Goal: Task Accomplishment & Management: Manage account settings

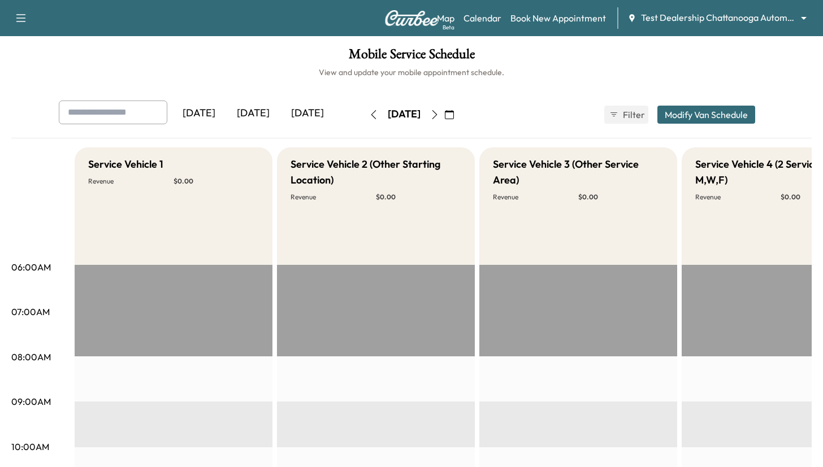
click at [240, 72] on h6 "View and update your mobile appointment schedule." at bounding box center [411, 72] width 800 height 11
click at [721, 23] on body "Support Log Out Map Beta Calendar Book New Appointment Test Dealership Chattano…" at bounding box center [411, 233] width 823 height 467
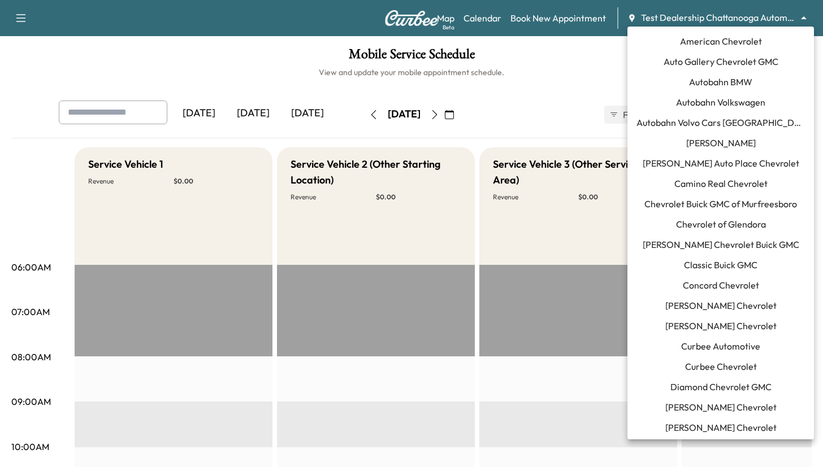
scroll to position [1142, 0]
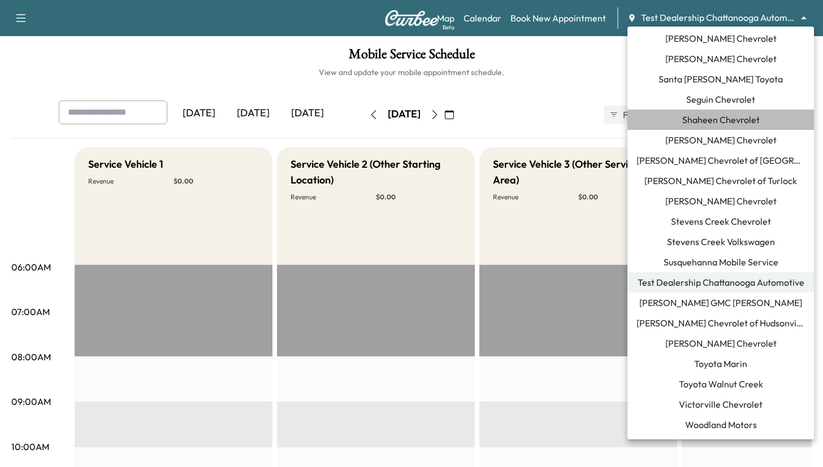
click at [713, 124] on span "Shaheen Chevrolet" at bounding box center [720, 120] width 77 height 14
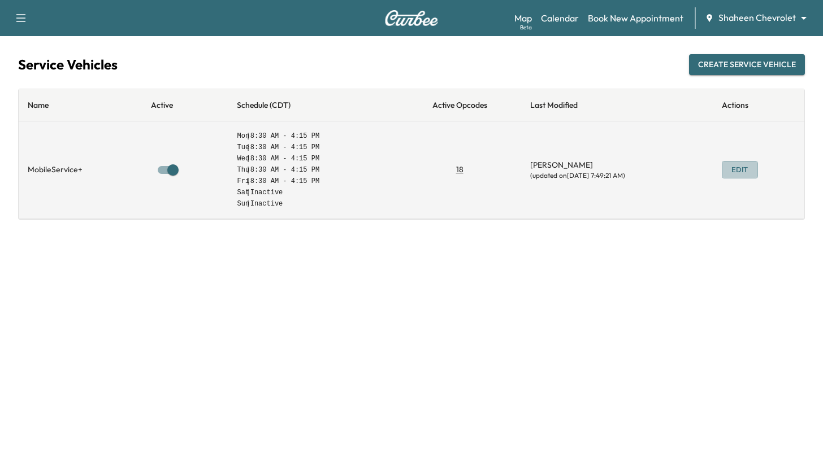
click at [744, 166] on button "Edit" at bounding box center [740, 170] width 36 height 18
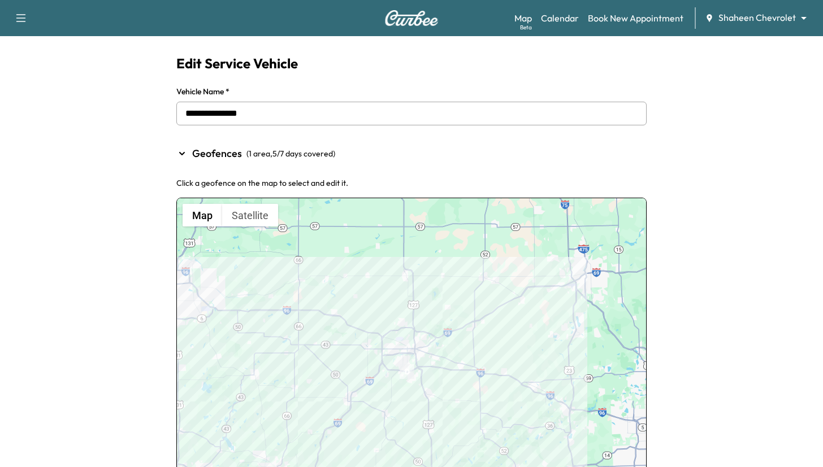
click at [520, 313] on div at bounding box center [411, 367] width 469 height 338
click at [480, 336] on div at bounding box center [411, 367] width 469 height 338
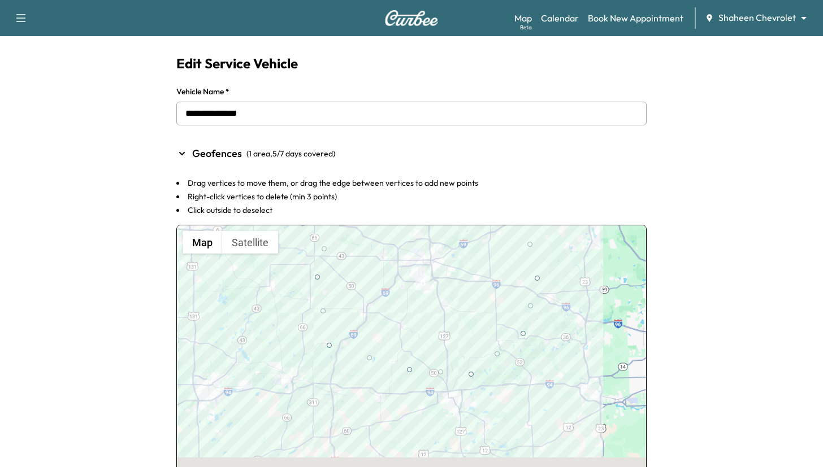
drag, startPoint x: 568, startPoint y: 369, endPoint x: 582, endPoint y: 226, distance: 144.2
click at [582, 226] on div at bounding box center [411, 395] width 469 height 338
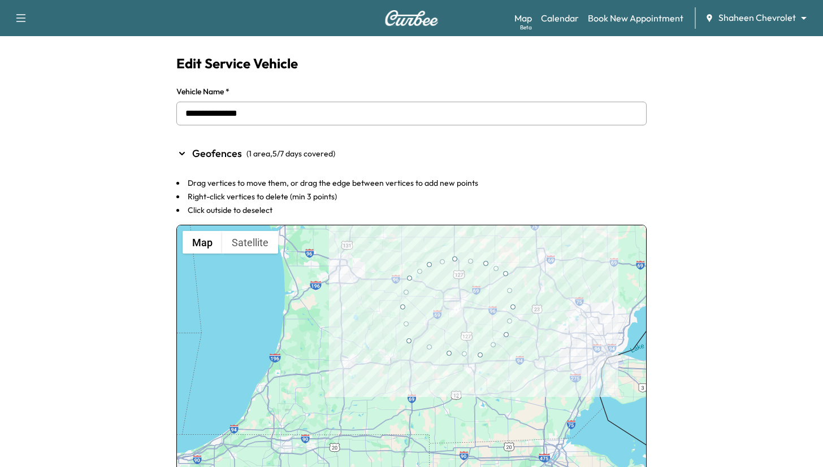
drag, startPoint x: 540, startPoint y: 331, endPoint x: 540, endPoint y: 350, distance: 19.2
click at [540, 350] on div at bounding box center [411, 395] width 469 height 338
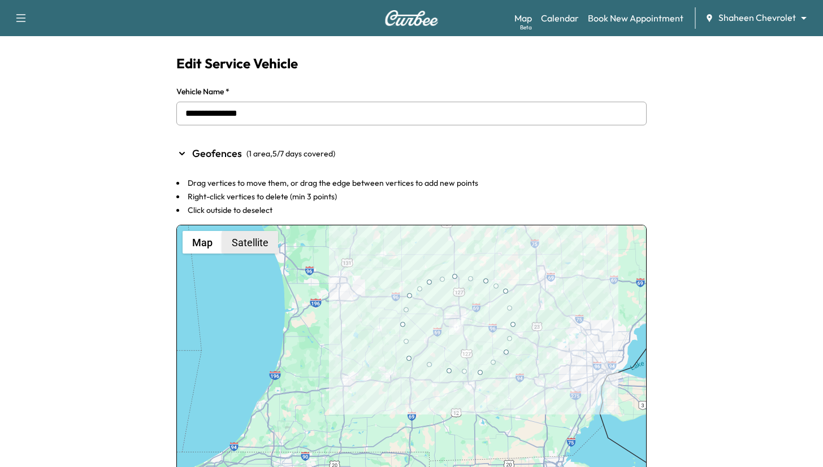
click at [261, 250] on button "Satellite" at bounding box center [250, 242] width 56 height 23
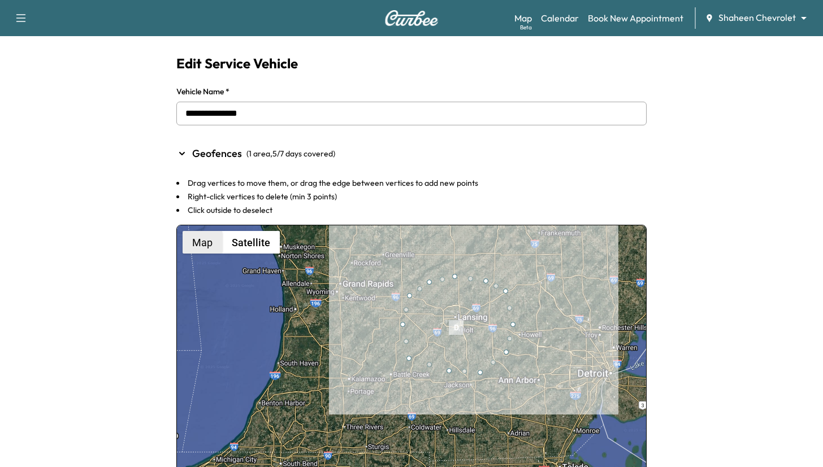
click at [203, 244] on button "Map" at bounding box center [203, 242] width 40 height 23
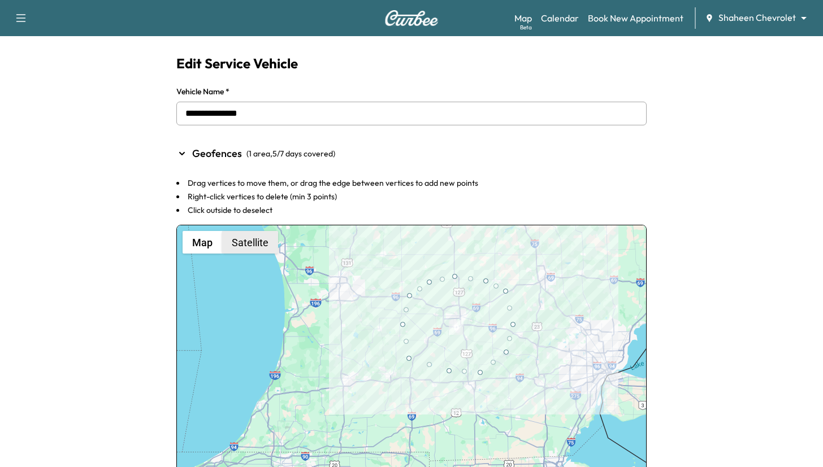
click at [243, 244] on button "Satellite" at bounding box center [250, 242] width 56 height 23
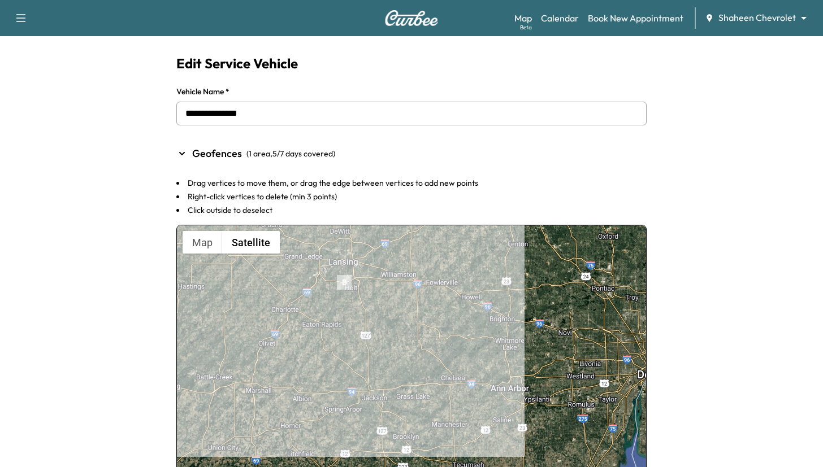
drag, startPoint x: 525, startPoint y: 343, endPoint x: 485, endPoint y: 310, distance: 51.8
click at [485, 310] on div at bounding box center [411, 395] width 469 height 338
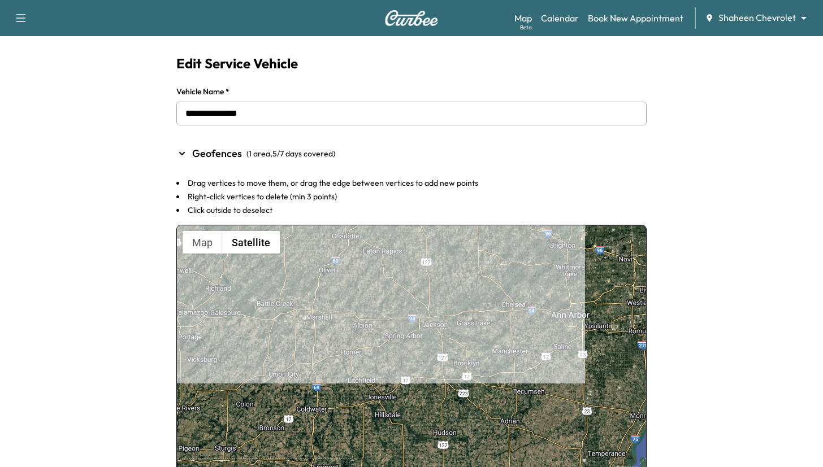
drag, startPoint x: 501, startPoint y: 387, endPoint x: 558, endPoint y: 314, distance: 92.6
click at [558, 314] on div at bounding box center [411, 395] width 469 height 338
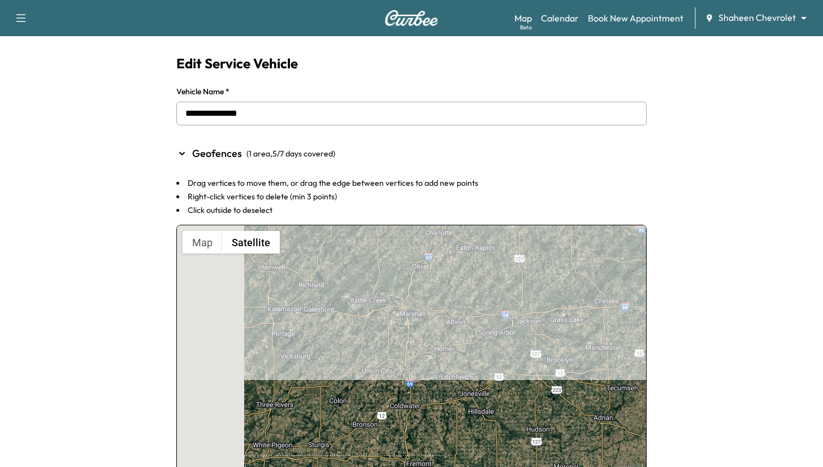
drag, startPoint x: 448, startPoint y: 370, endPoint x: 540, endPoint y: 369, distance: 92.7
click at [540, 369] on div at bounding box center [411, 395] width 469 height 338
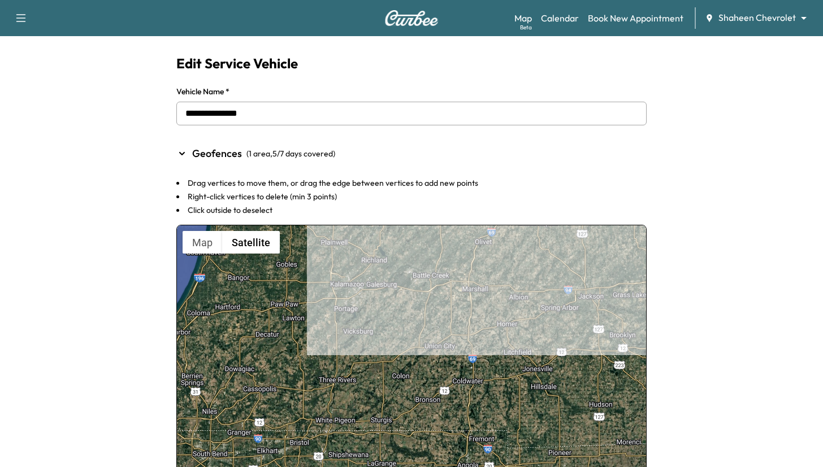
drag, startPoint x: 473, startPoint y: 376, endPoint x: 538, endPoint y: 348, distance: 70.7
click at [538, 348] on div at bounding box center [411, 395] width 469 height 338
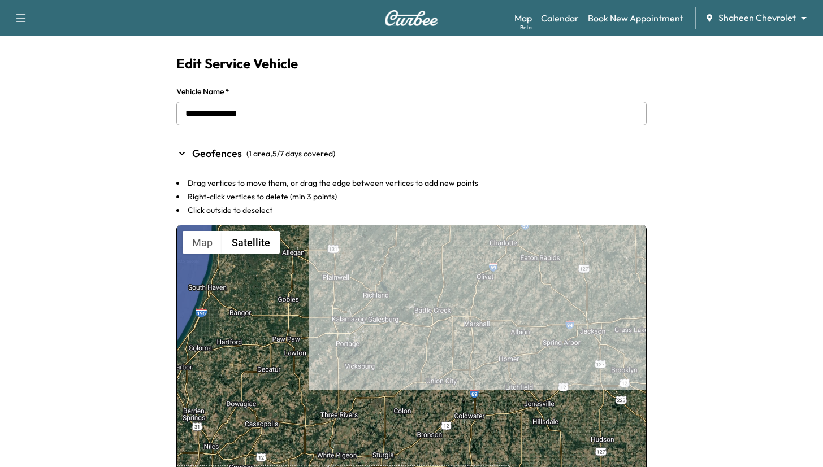
drag, startPoint x: 458, startPoint y: 381, endPoint x: 467, endPoint y: 419, distance: 38.9
click at [467, 421] on div at bounding box center [411, 395] width 469 height 338
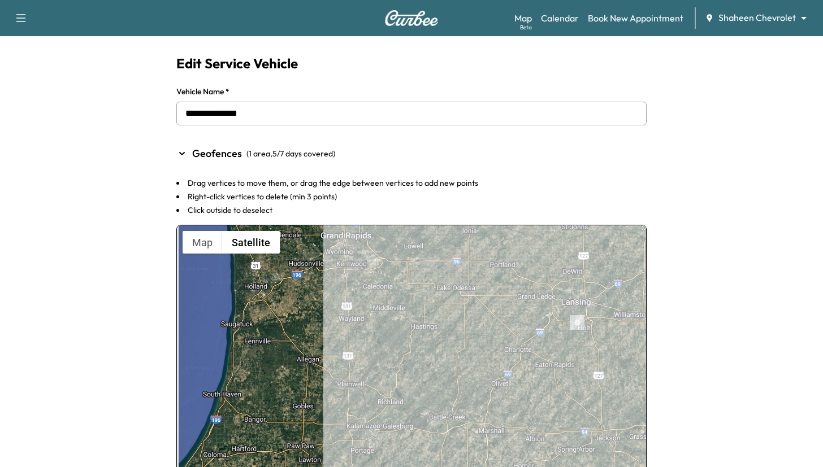
drag, startPoint x: 415, startPoint y: 326, endPoint x: 418, endPoint y: 399, distance: 72.4
click at [418, 399] on div at bounding box center [411, 395] width 469 height 338
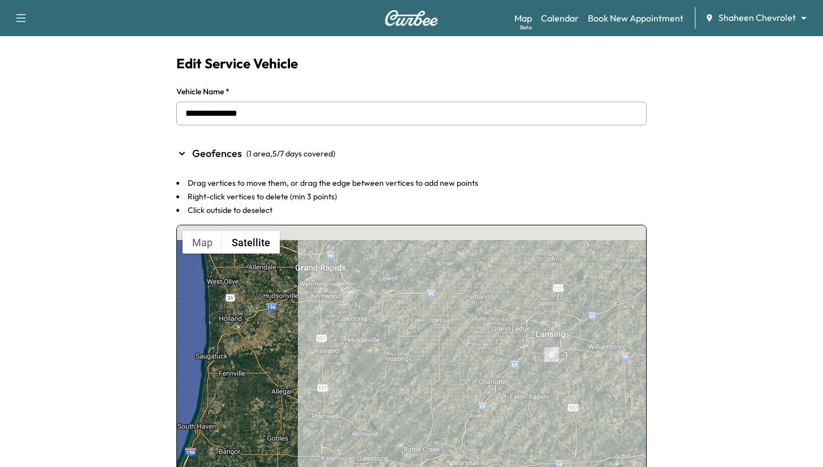
drag, startPoint x: 400, startPoint y: 356, endPoint x: 370, endPoint y: 380, distance: 39.4
click at [370, 380] on div at bounding box center [411, 395] width 469 height 338
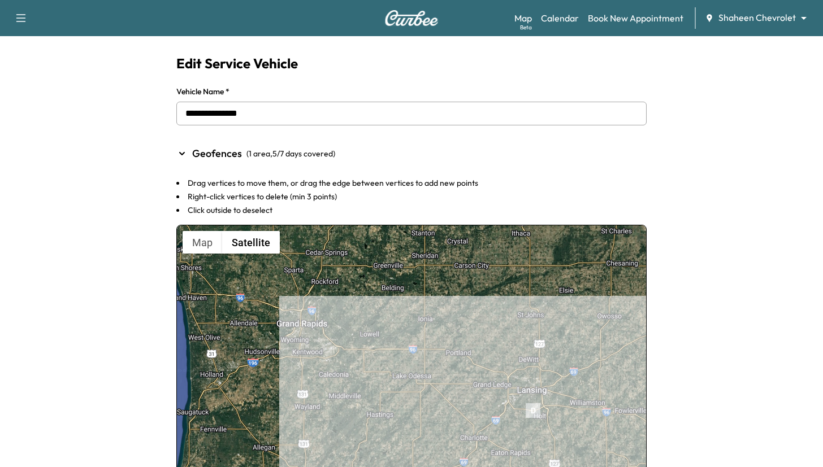
drag, startPoint x: 376, startPoint y: 330, endPoint x: 360, endPoint y: 382, distance: 54.5
click at [360, 382] on div at bounding box center [411, 395] width 469 height 338
click at [327, 415] on div at bounding box center [411, 395] width 469 height 338
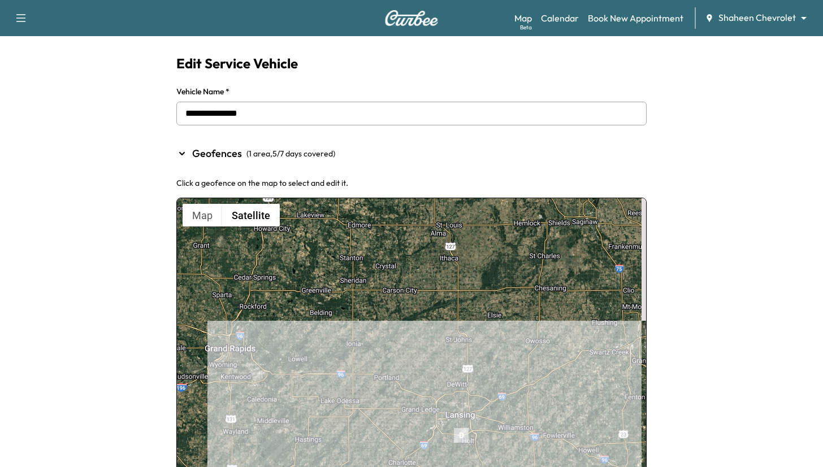
drag, startPoint x: 386, startPoint y: 331, endPoint x: 304, endPoint y: 395, distance: 104.0
click at [302, 395] on div at bounding box center [411, 367] width 469 height 338
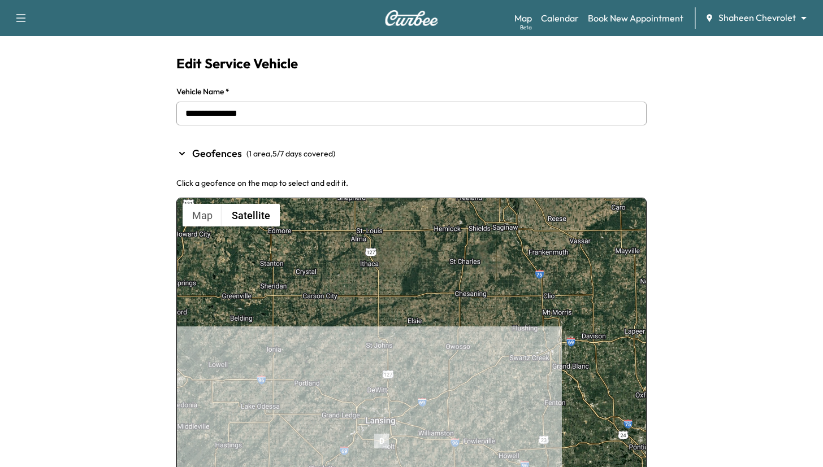
drag, startPoint x: 370, startPoint y: 311, endPoint x: 287, endPoint y: 287, distance: 87.0
click at [287, 287] on div at bounding box center [411, 367] width 469 height 338
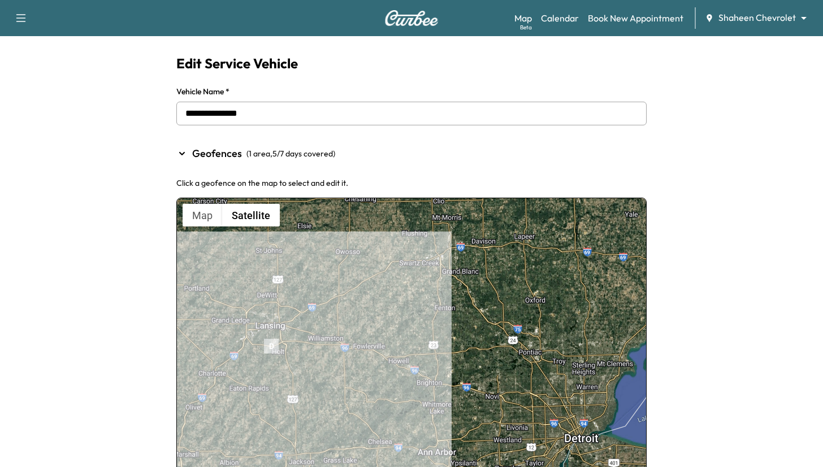
drag, startPoint x: 478, startPoint y: 334, endPoint x: 386, endPoint y: 251, distance: 123.7
click at [386, 251] on div at bounding box center [411, 367] width 469 height 338
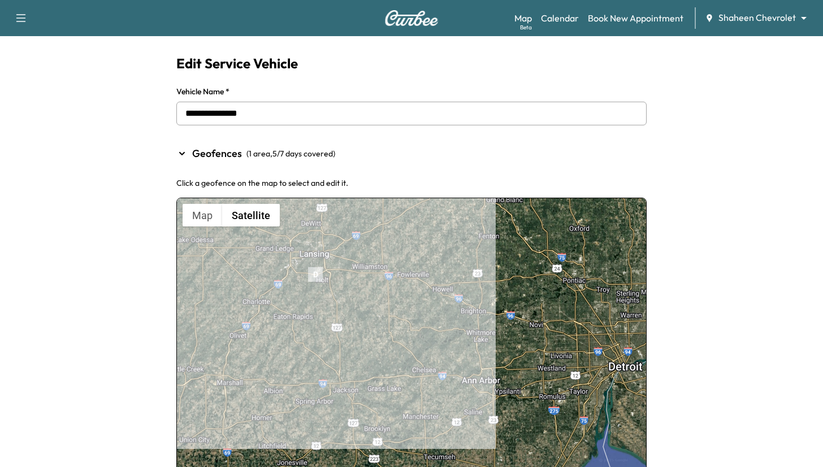
drag, startPoint x: 442, startPoint y: 415, endPoint x: 487, endPoint y: 343, distance: 85.8
click at [487, 343] on div at bounding box center [411, 367] width 469 height 338
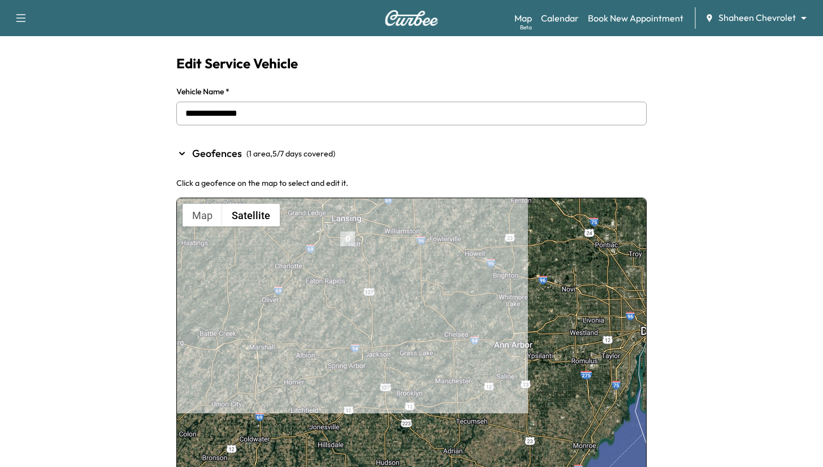
drag, startPoint x: 523, startPoint y: 362, endPoint x: 560, endPoint y: 323, distance: 54.0
click at [560, 323] on div at bounding box center [411, 367] width 469 height 338
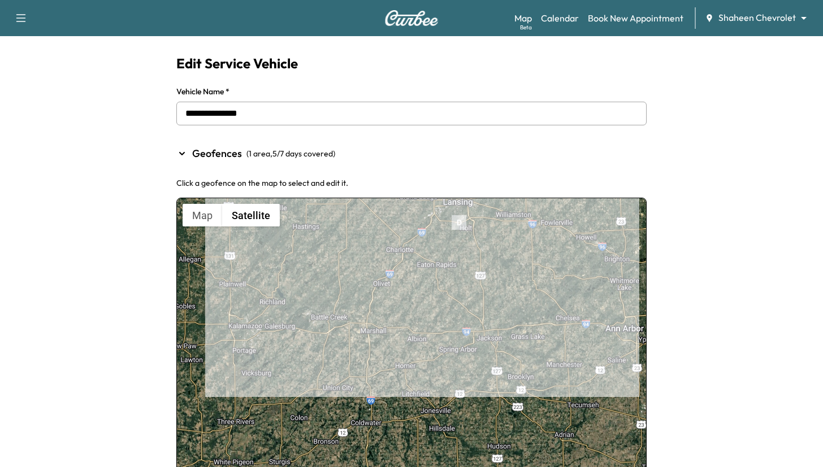
drag, startPoint x: 443, startPoint y: 398, endPoint x: 540, endPoint y: 394, distance: 97.9
click at [540, 394] on div at bounding box center [411, 367] width 469 height 338
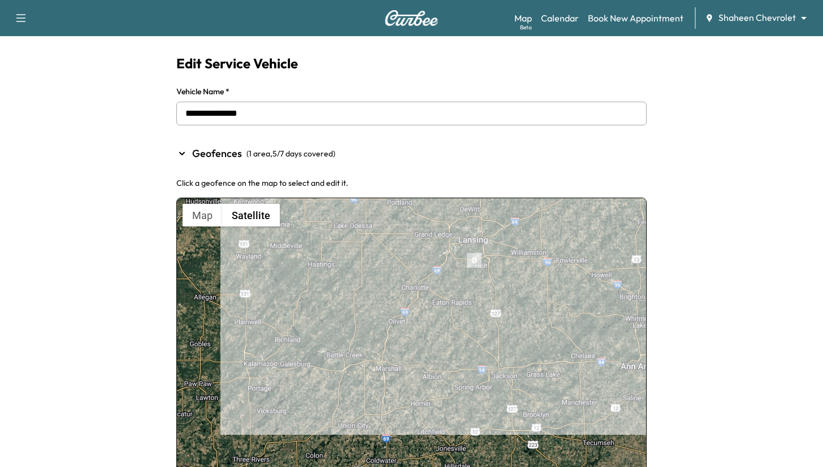
drag, startPoint x: 419, startPoint y: 412, endPoint x: 435, endPoint y: 452, distance: 42.9
click at [435, 452] on div at bounding box center [411, 367] width 469 height 338
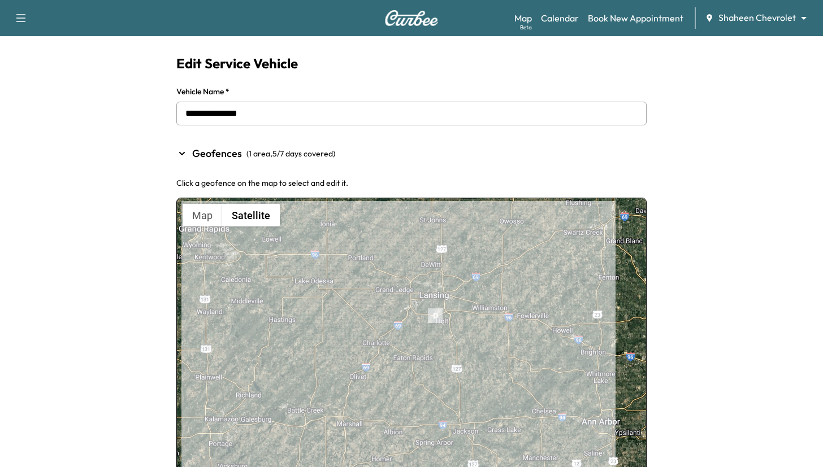
drag, startPoint x: 335, startPoint y: 311, endPoint x: 292, endPoint y: 365, distance: 69.2
click at [292, 365] on div at bounding box center [411, 367] width 469 height 338
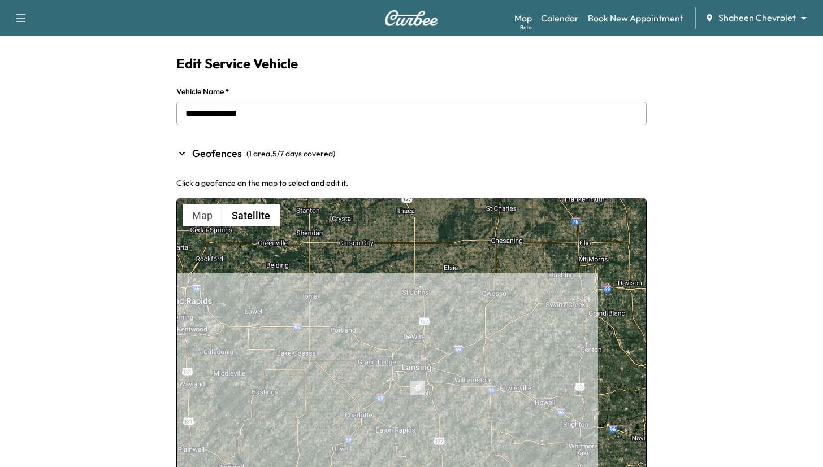
drag, startPoint x: 603, startPoint y: 273, endPoint x: 585, endPoint y: 349, distance: 78.3
click at [585, 348] on div at bounding box center [411, 367] width 469 height 338
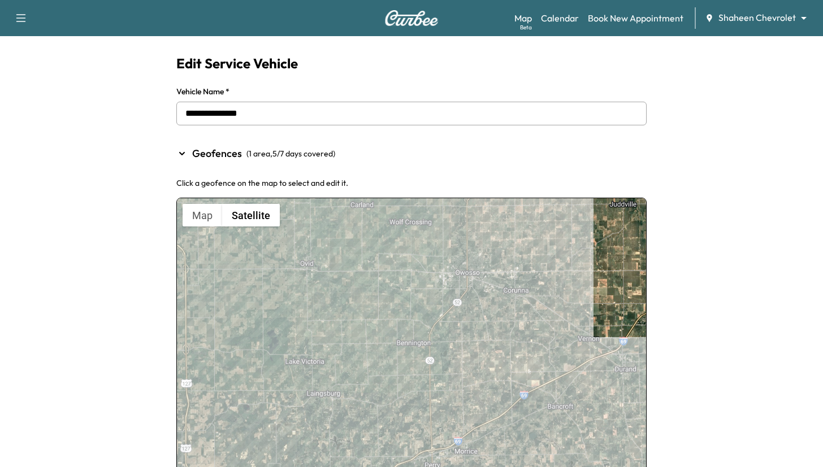
drag, startPoint x: 488, startPoint y: 287, endPoint x: 432, endPoint y: 226, distance: 82.4
click at [432, 226] on div at bounding box center [411, 367] width 469 height 338
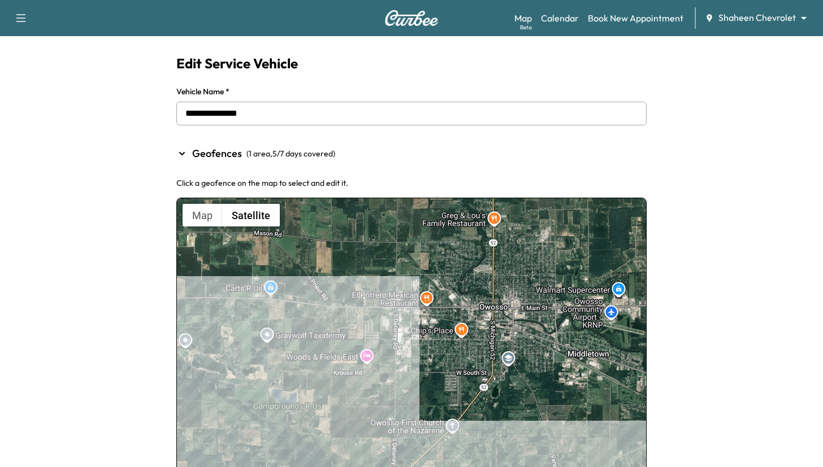
drag, startPoint x: 469, startPoint y: 299, endPoint x: 503, endPoint y: 375, distance: 83.2
click at [503, 375] on div at bounding box center [411, 367] width 469 height 338
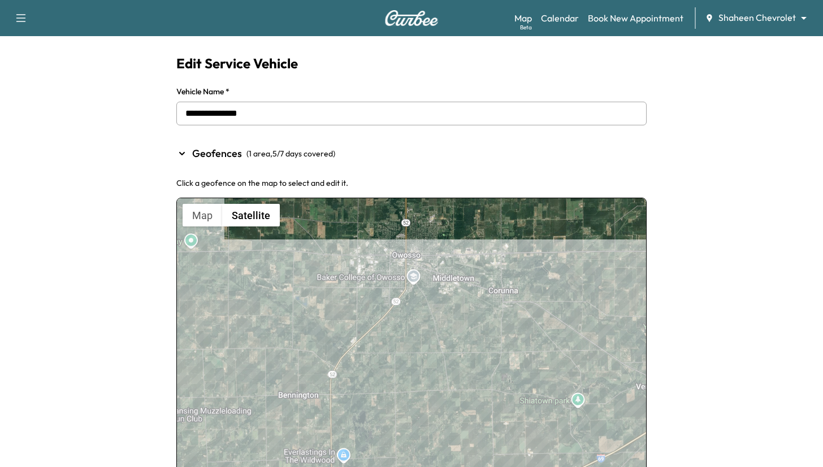
drag, startPoint x: 449, startPoint y: 396, endPoint x: 413, endPoint y: 295, distance: 107.6
click at [413, 295] on div at bounding box center [411, 367] width 469 height 338
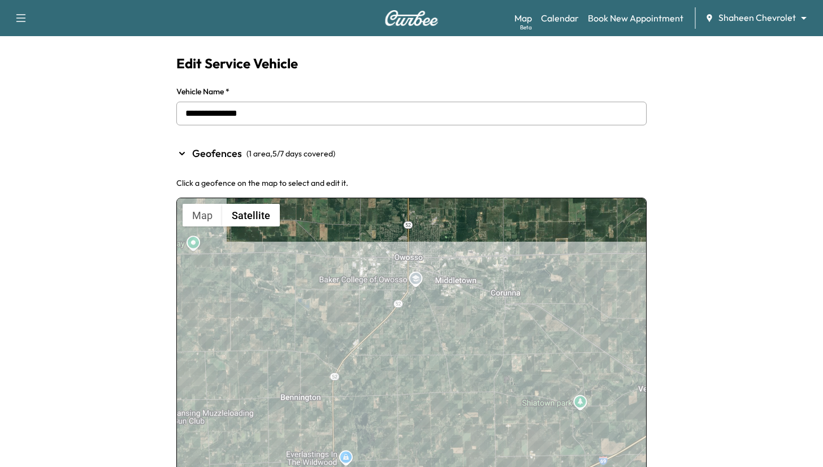
click at [367, 388] on div at bounding box center [411, 367] width 469 height 338
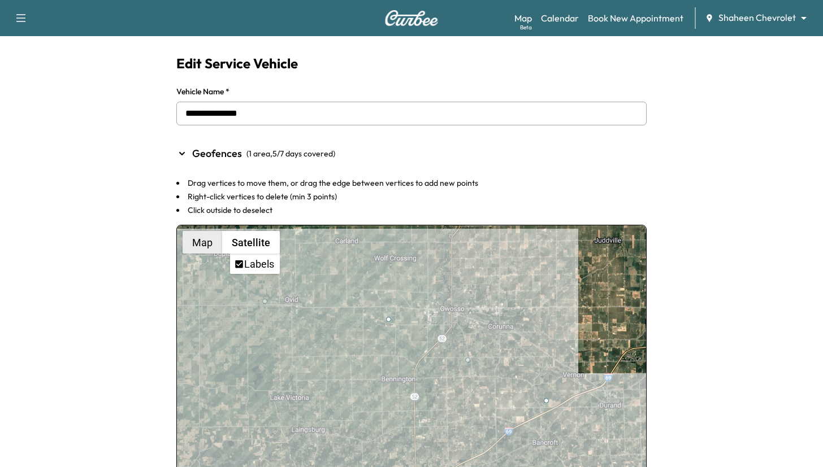
click at [204, 242] on button "Map" at bounding box center [203, 242] width 40 height 23
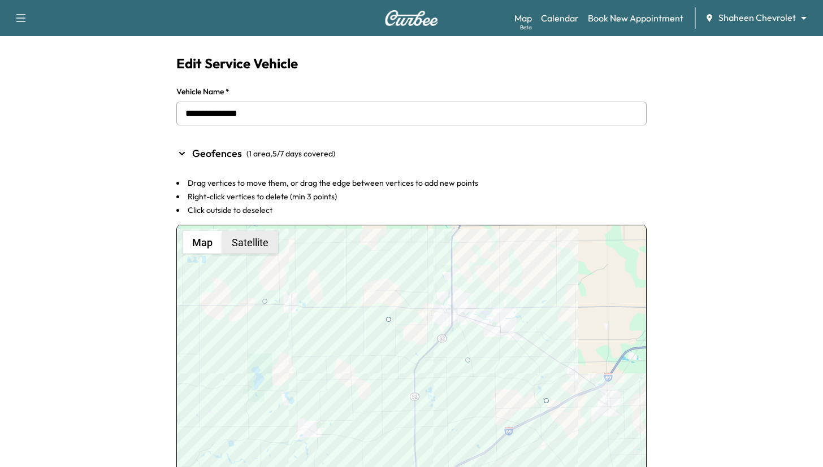
click at [243, 240] on button "Satellite" at bounding box center [250, 242] width 56 height 23
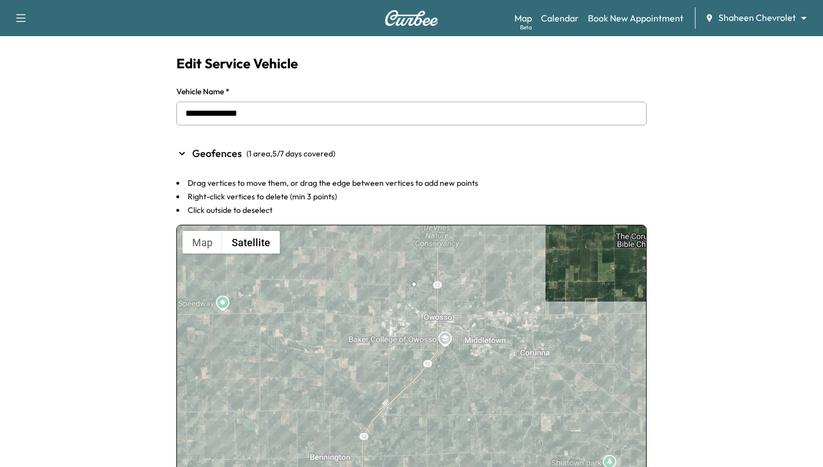
drag, startPoint x: 311, startPoint y: 340, endPoint x: 418, endPoint y: 283, distance: 120.9
drag, startPoint x: 414, startPoint y: 285, endPoint x: 466, endPoint y: 281, distance: 52.2
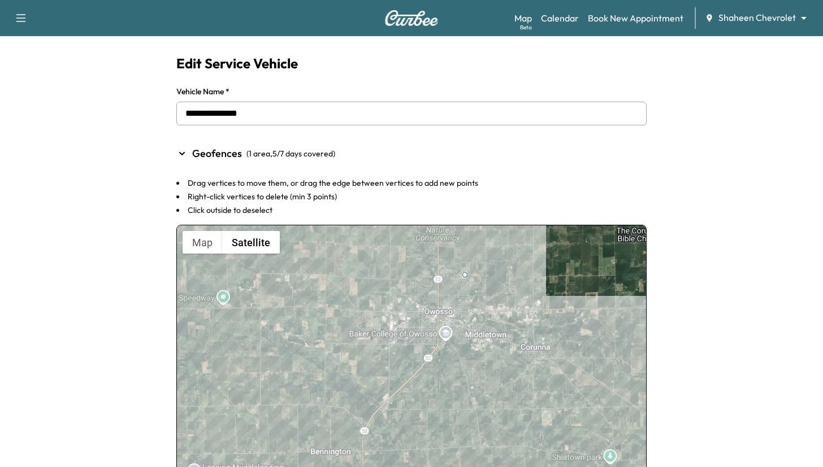
drag, startPoint x: 545, startPoint y: 386, endPoint x: 470, endPoint y: 388, distance: 75.8
drag, startPoint x: 471, startPoint y: 387, endPoint x: 514, endPoint y: 336, distance: 66.7
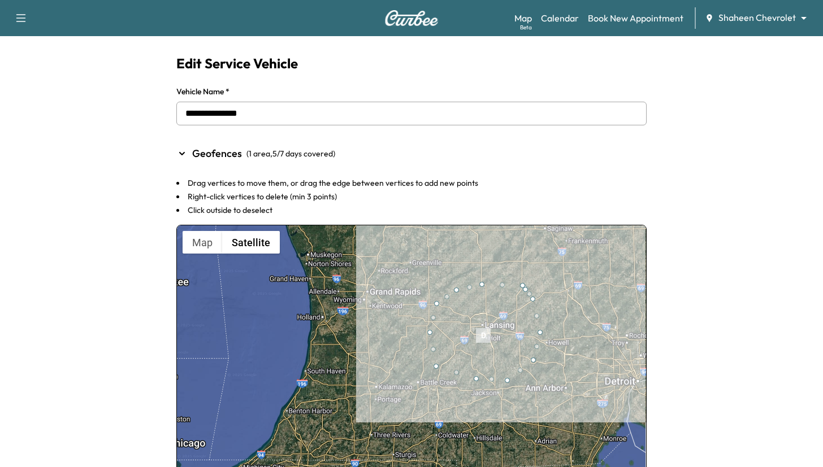
drag, startPoint x: 594, startPoint y: 377, endPoint x: 558, endPoint y: 305, distance: 80.9
click at [558, 305] on div at bounding box center [411, 395] width 469 height 338
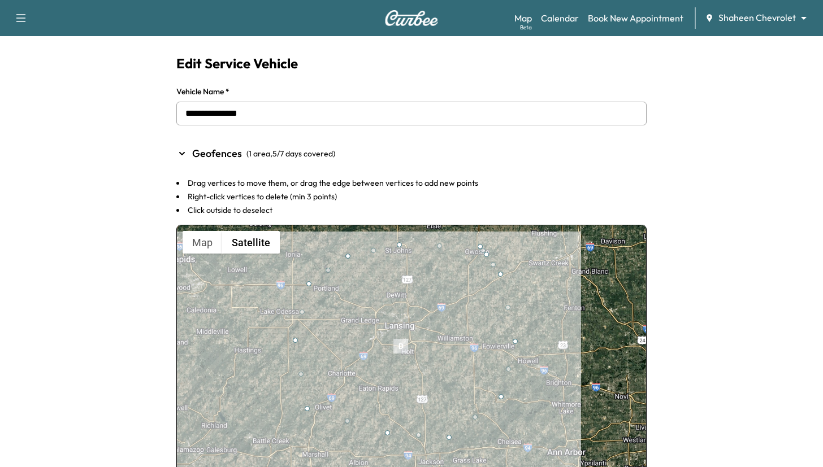
drag, startPoint x: 487, startPoint y: 321, endPoint x: 538, endPoint y: 280, distance: 65.2
click at [538, 280] on div at bounding box center [411, 395] width 469 height 338
click at [633, 283] on div at bounding box center [411, 395] width 469 height 338
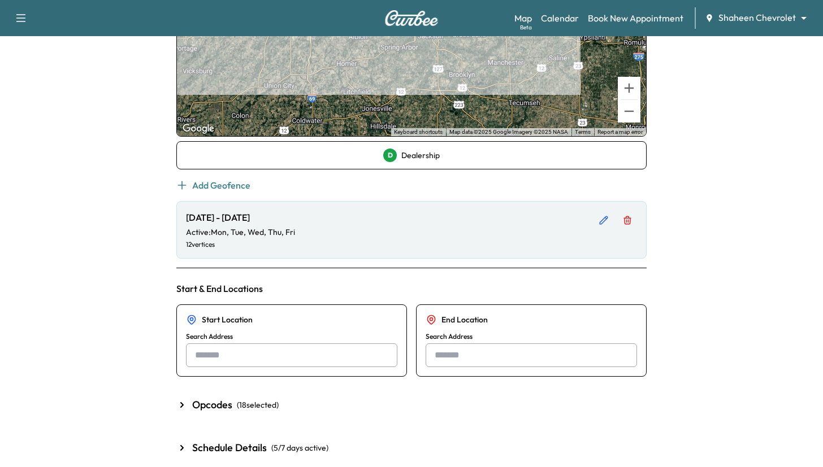
scroll to position [488, 0]
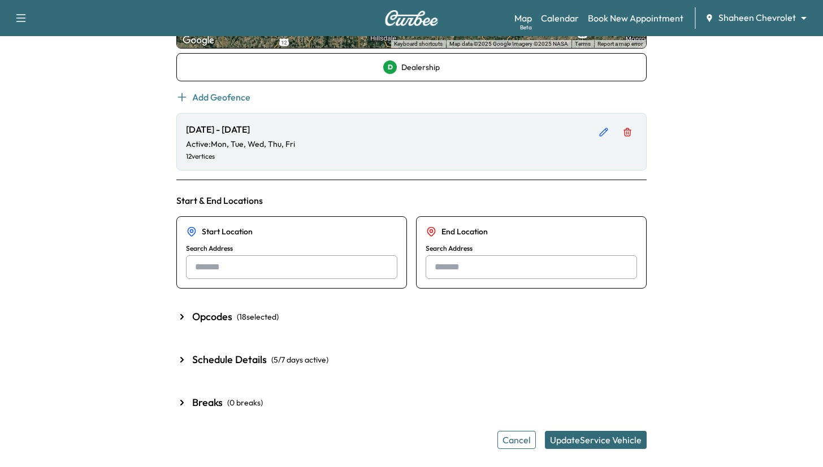
click at [587, 436] on button "Update Service Vehicle" at bounding box center [596, 440] width 102 height 18
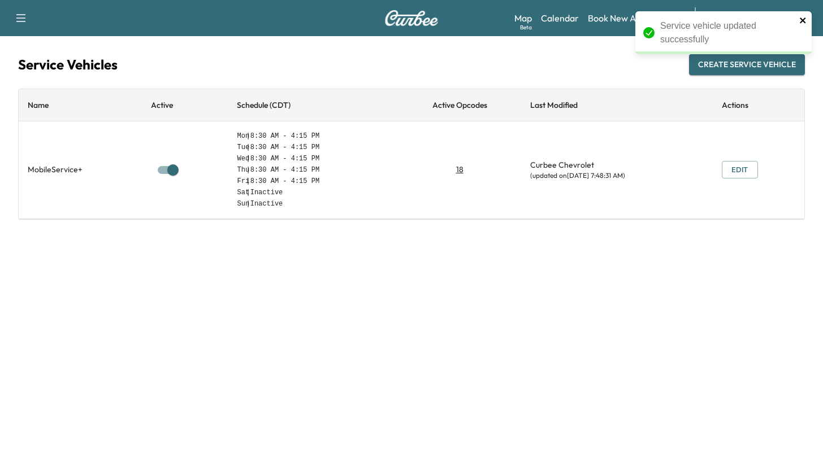
click at [800, 21] on icon "close" at bounding box center [803, 20] width 8 height 9
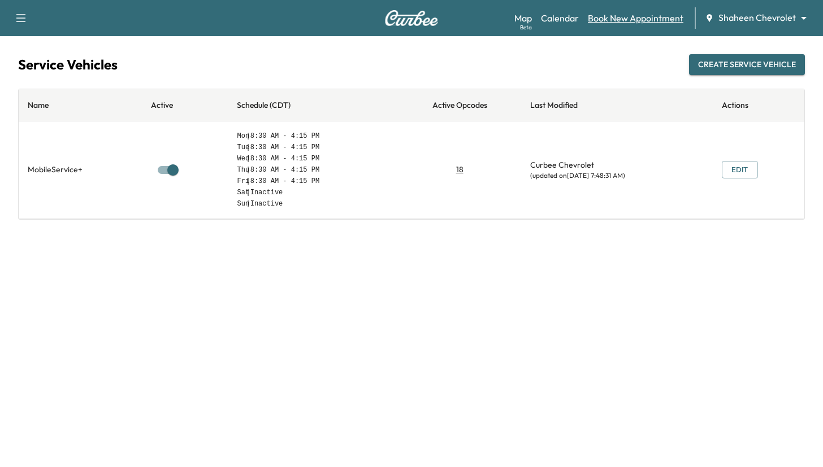
click at [629, 16] on link "Book New Appointment" at bounding box center [636, 18] width 96 height 14
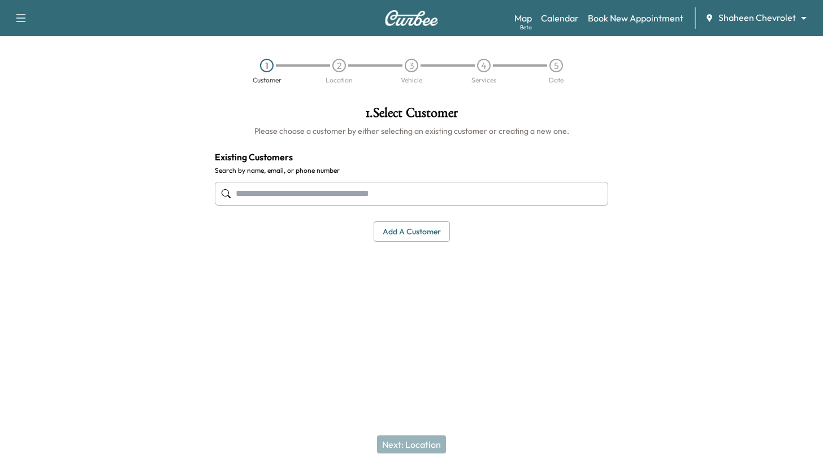
click at [423, 197] on input "text" at bounding box center [411, 194] width 393 height 24
type input "****"
click at [403, 295] on div "1 . Select Customer Please choose a customer by either selecting an existing cu…" at bounding box center [412, 214] width 412 height 234
click at [406, 230] on button "Add a customer" at bounding box center [412, 232] width 76 height 21
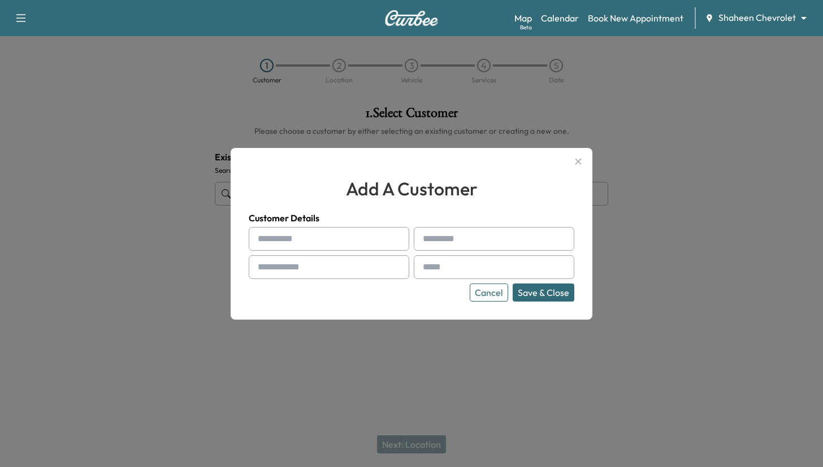
click at [310, 241] on input "text" at bounding box center [329, 239] width 161 height 24
type input "*****"
type input "****"
type input "**********"
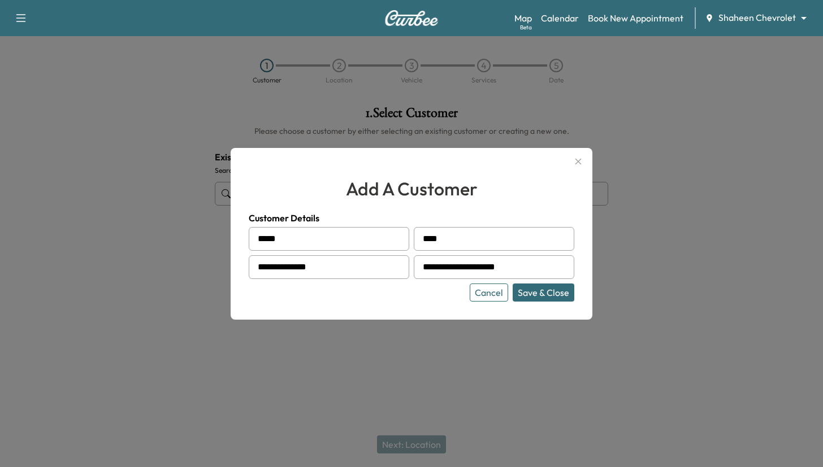
click at [527, 292] on button "Save & Close" at bounding box center [544, 293] width 62 height 18
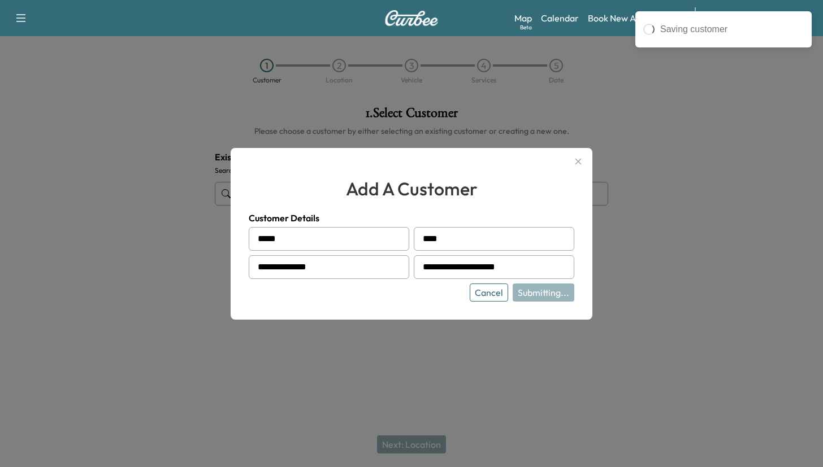
type input "**********"
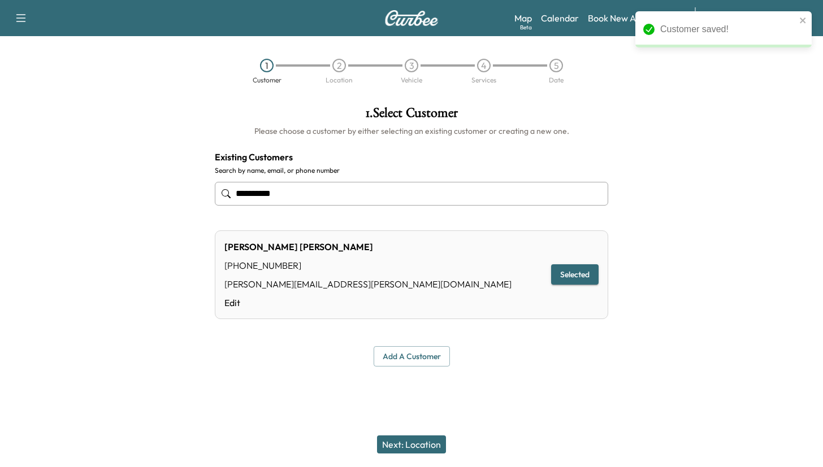
click at [403, 448] on button "Next: Location" at bounding box center [411, 445] width 69 height 18
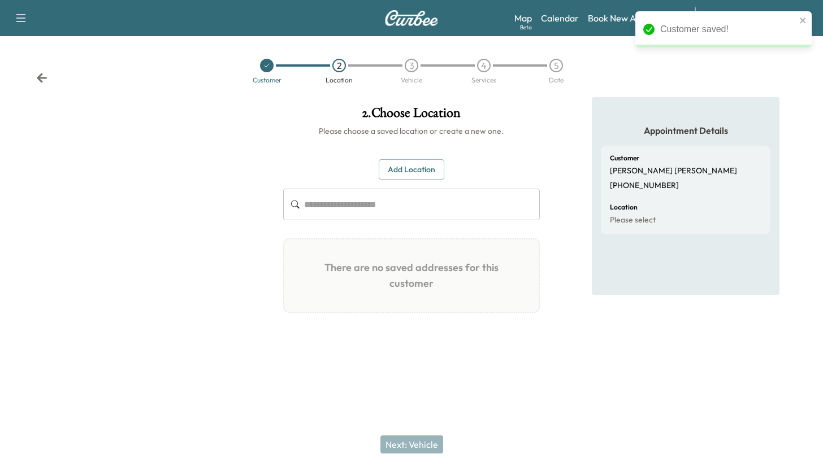
click at [409, 176] on button "Add Location" at bounding box center [412, 169] width 66 height 21
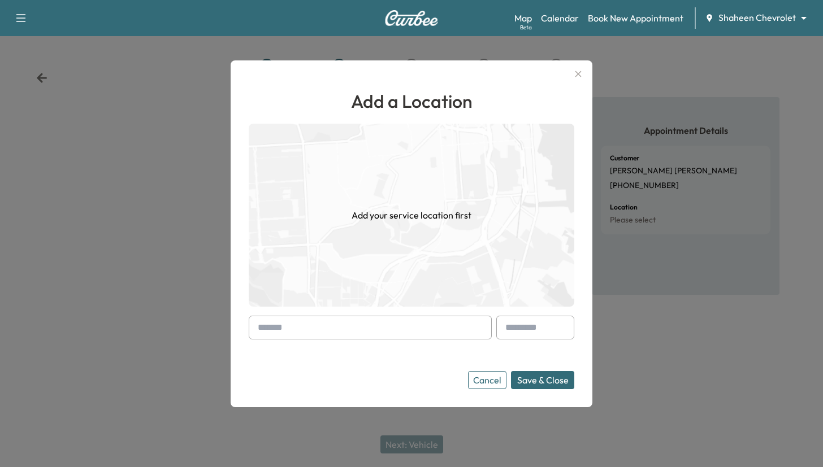
click at [340, 330] on input "text" at bounding box center [370, 328] width 243 height 24
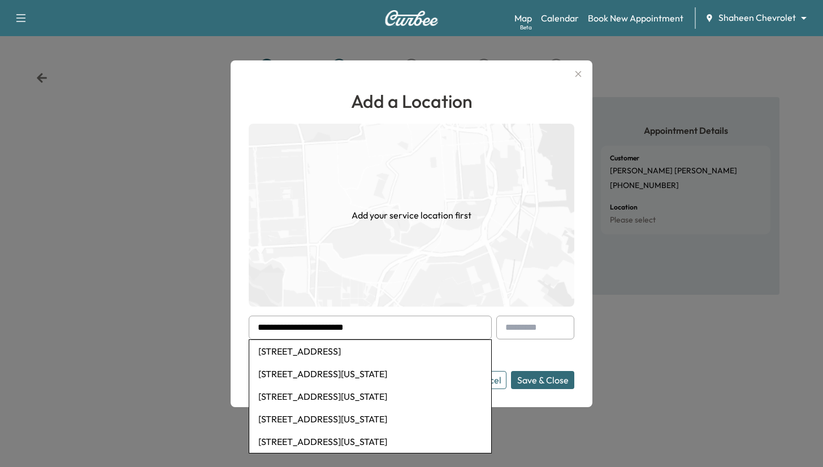
click at [344, 350] on li "1201 North Water Street, Owosso, MI, USA" at bounding box center [370, 351] width 242 height 23
type input "**********"
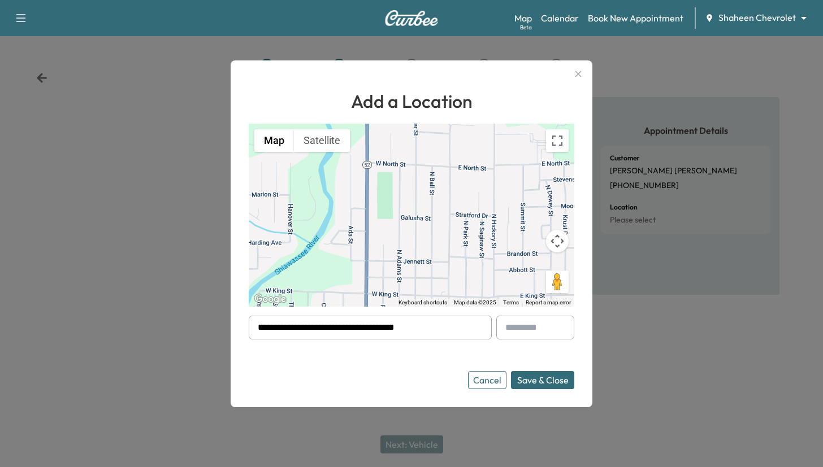
click at [544, 383] on button "Save & Close" at bounding box center [542, 380] width 63 height 18
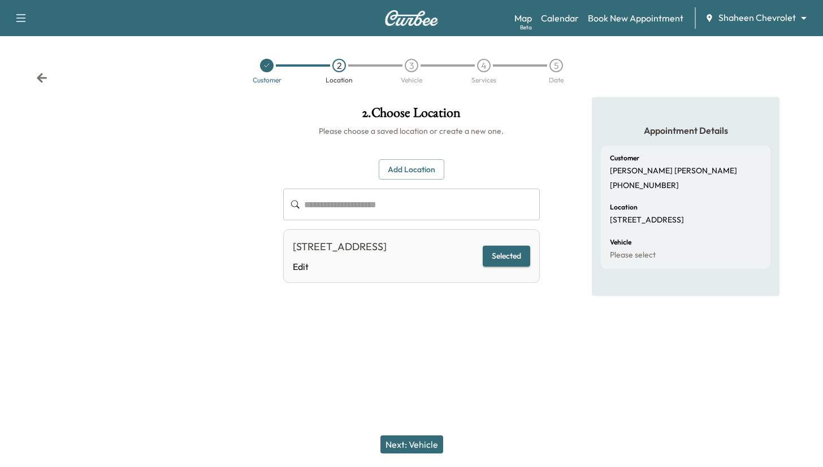
drag, startPoint x: 419, startPoint y: 441, endPoint x: 419, endPoint y: 450, distance: 8.5
click at [419, 450] on button "Next: Vehicle" at bounding box center [411, 445] width 63 height 18
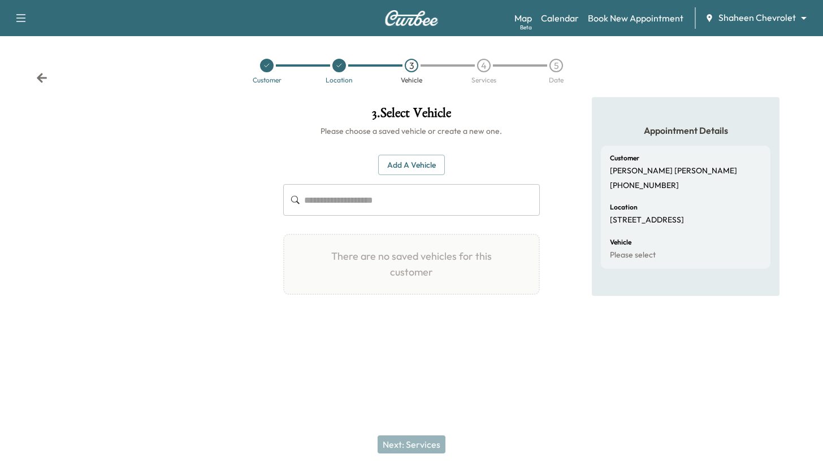
click at [401, 164] on button "Add a Vehicle" at bounding box center [411, 165] width 67 height 21
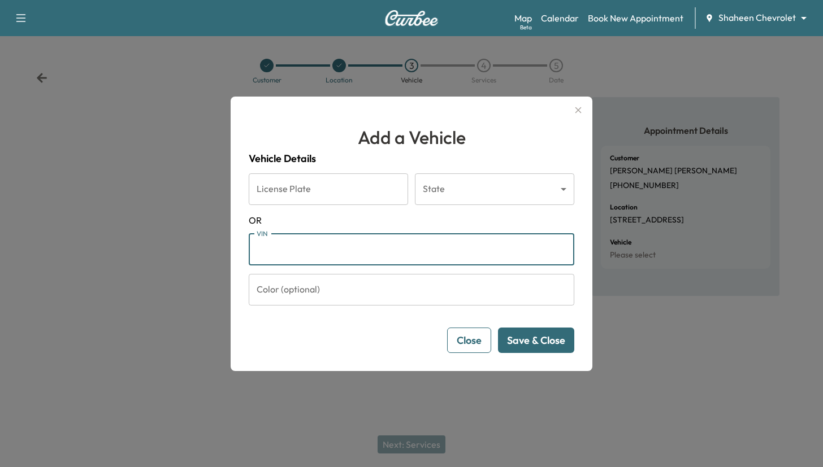
click at [361, 245] on input "VIN" at bounding box center [412, 250] width 326 height 32
paste input "**********"
type input "**********"
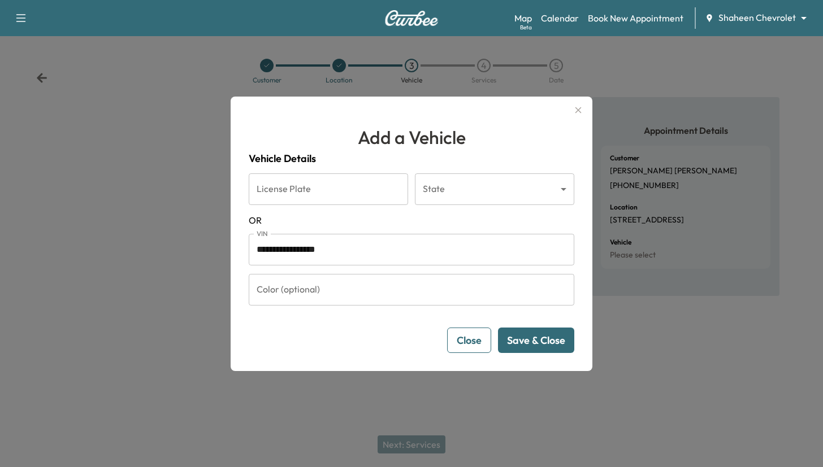
click at [523, 345] on button "Save & Close" at bounding box center [536, 340] width 76 height 25
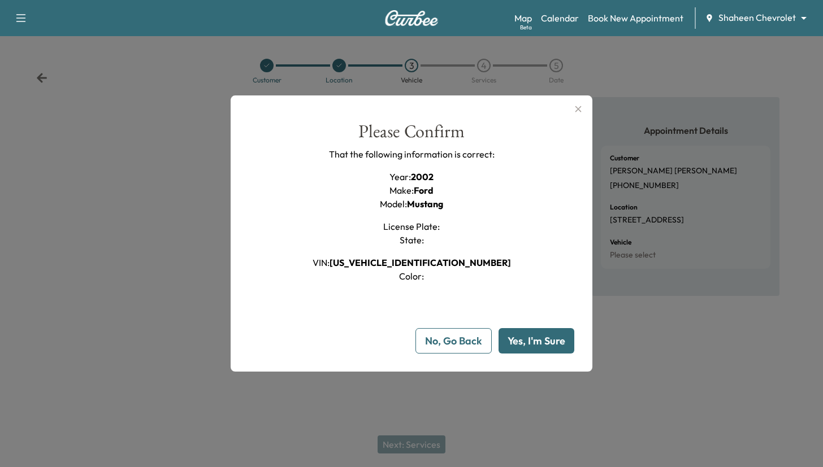
click at [530, 341] on button "Yes, I'm Sure" at bounding box center [537, 340] width 76 height 25
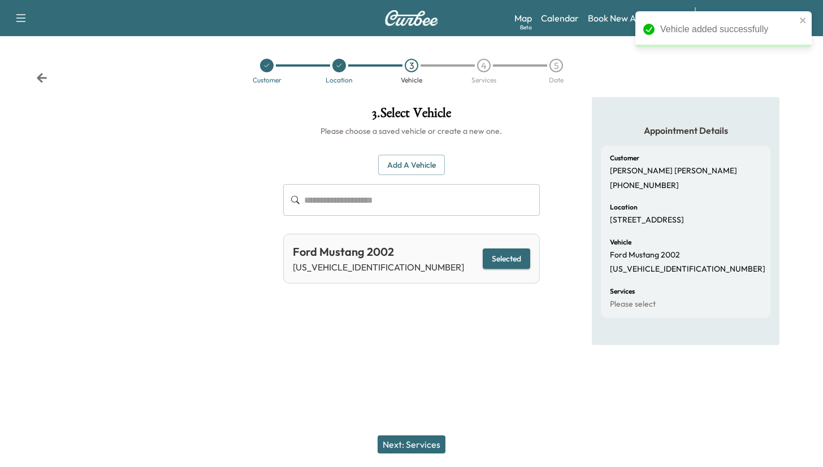
click at [415, 433] on div "Next: Services" at bounding box center [411, 444] width 823 height 45
click at [416, 441] on button "Next: Services" at bounding box center [412, 445] width 68 height 18
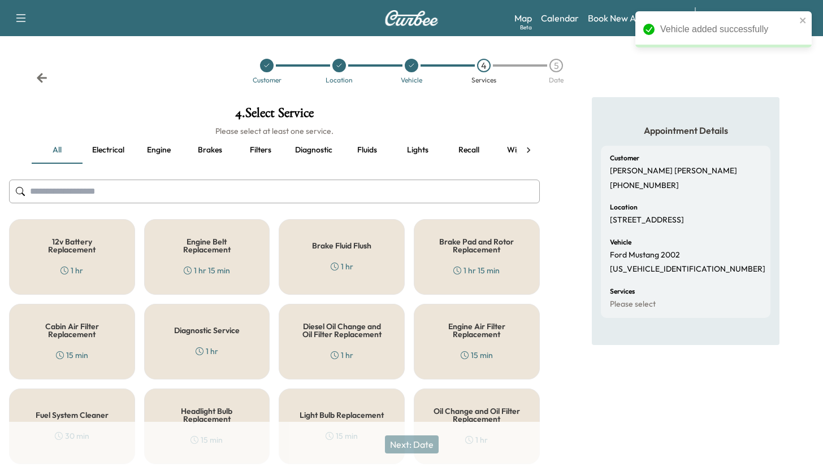
click at [362, 250] on div "Brake Fluid Flush 1 hr" at bounding box center [342, 257] width 126 height 76
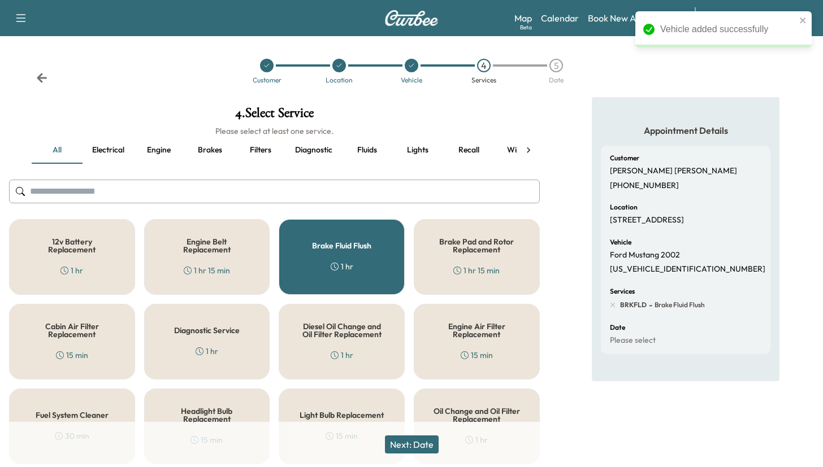
click at [362, 250] on div "Brake Fluid Flush 1 hr" at bounding box center [342, 257] width 126 height 76
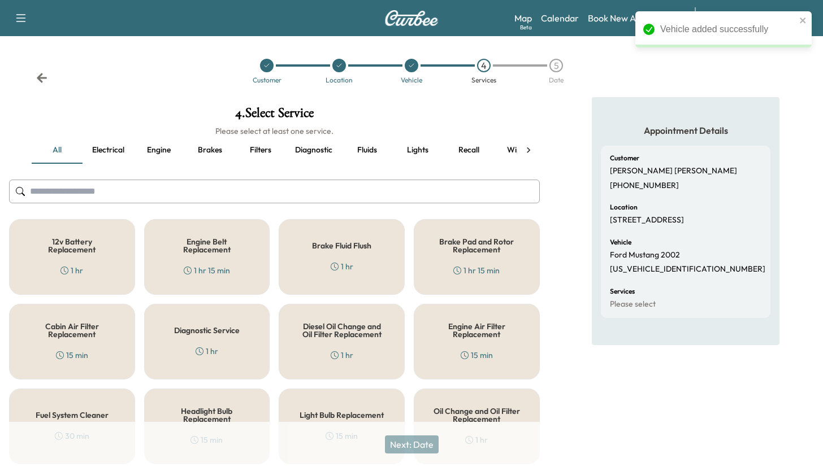
click at [473, 340] on div "Engine Air Filter Replacement 15 min" at bounding box center [477, 342] width 126 height 76
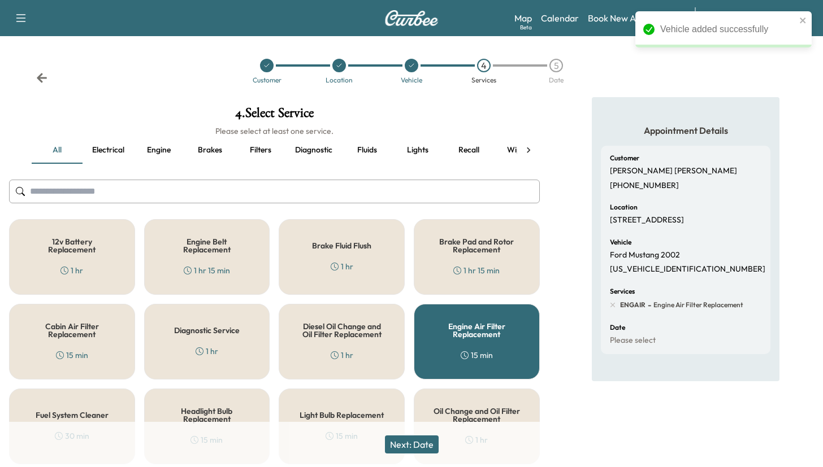
click at [405, 441] on button "Next: Date" at bounding box center [412, 445] width 54 height 18
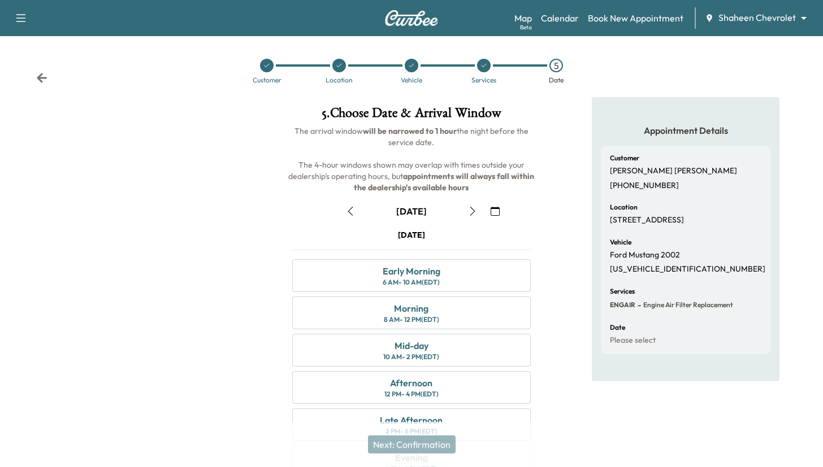
click at [492, 208] on icon "button" at bounding box center [495, 211] width 9 height 9
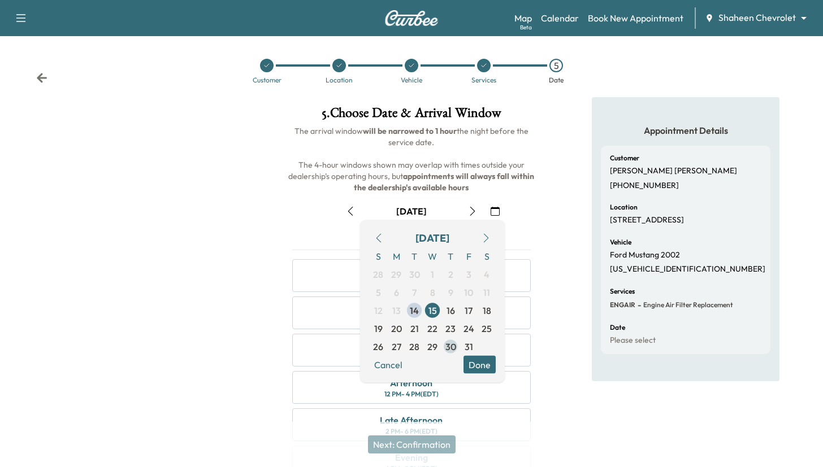
click at [450, 343] on span "30" at bounding box center [450, 347] width 11 height 14
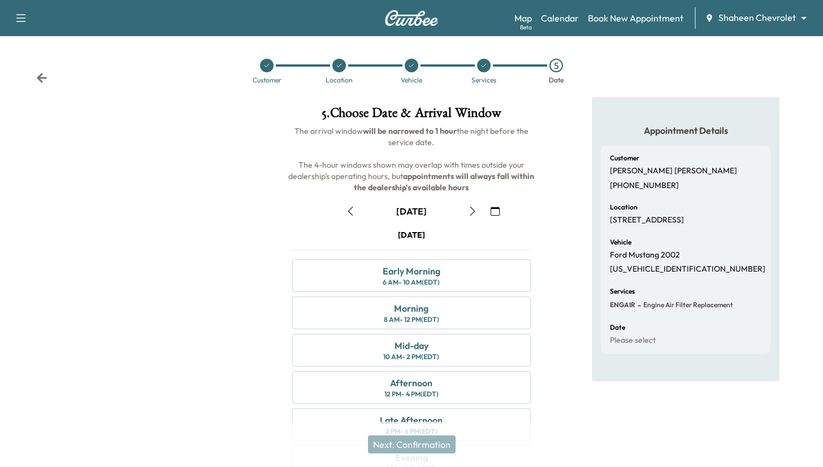
click at [430, 353] on div "10 AM - 2 PM (EDT)" at bounding box center [411, 357] width 56 height 9
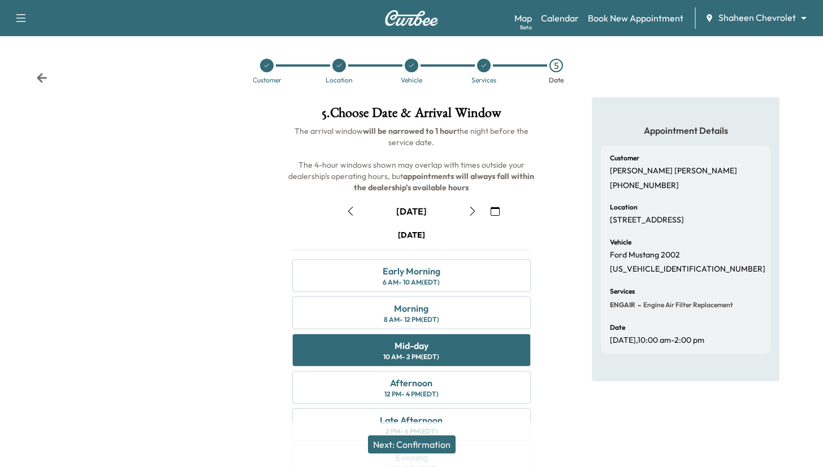
click at [404, 448] on button "Next: Confirmation" at bounding box center [412, 445] width 88 height 18
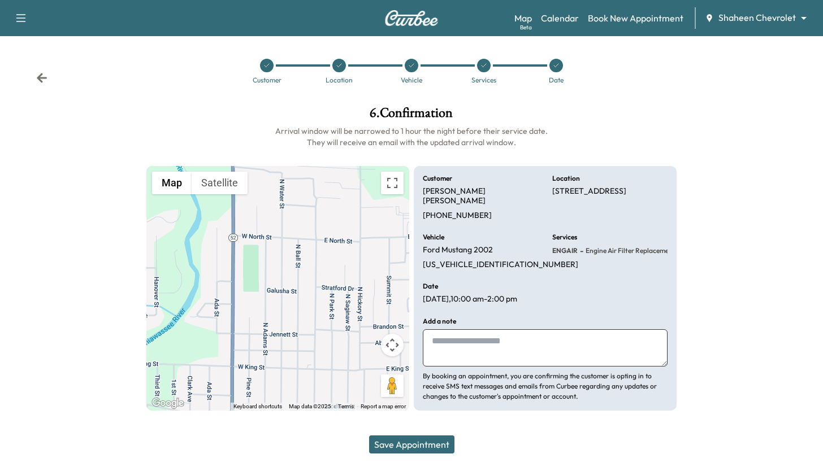
click at [404, 448] on button "Save Appointment" at bounding box center [411, 445] width 85 height 18
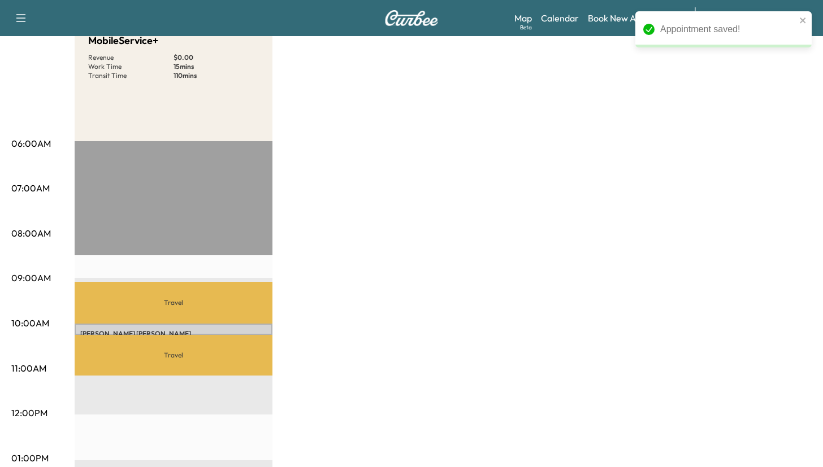
scroll to position [136, 0]
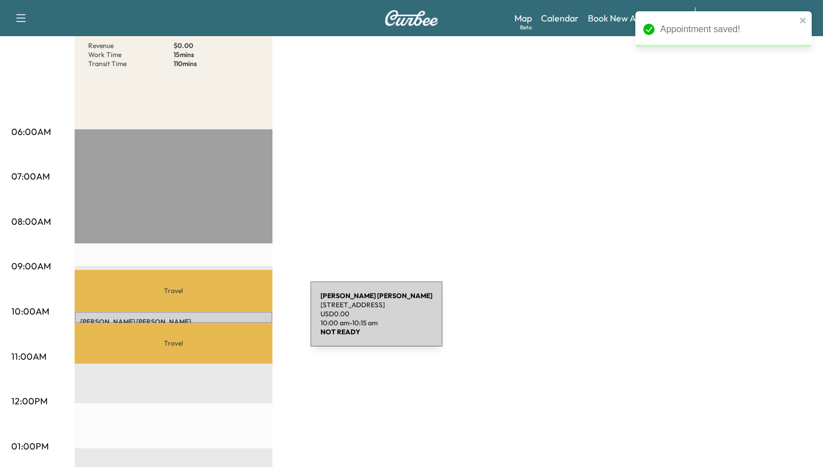
click at [226, 321] on p "Chris Mudd" at bounding box center [173, 322] width 187 height 9
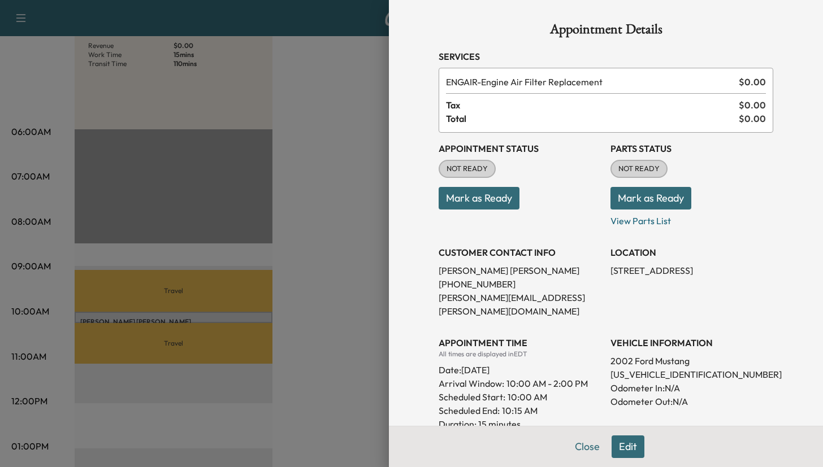
click at [622, 447] on button "Edit" at bounding box center [628, 447] width 33 height 23
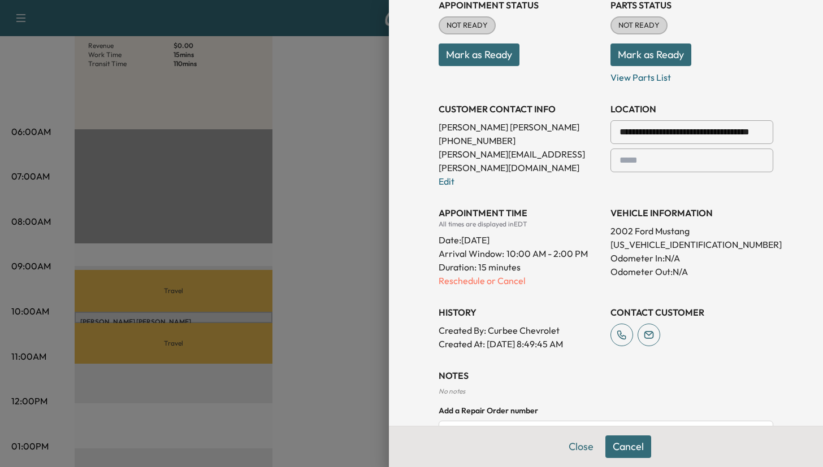
scroll to position [214, 0]
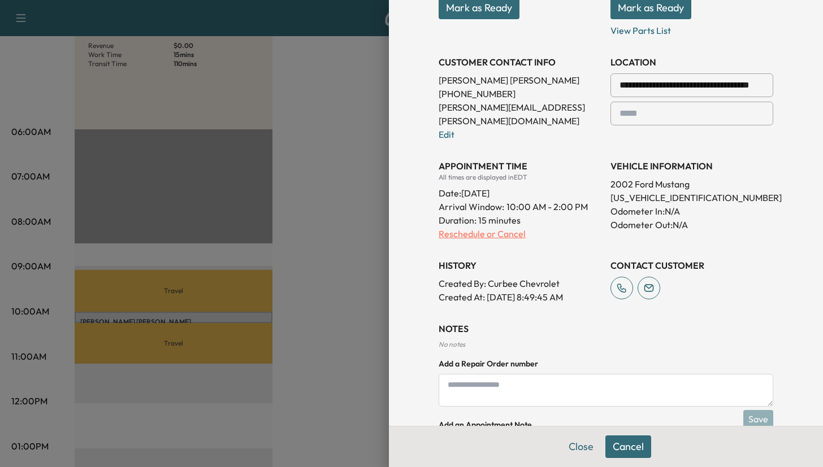
click at [477, 227] on p "Reschedule or Cancel" at bounding box center [520, 234] width 163 height 14
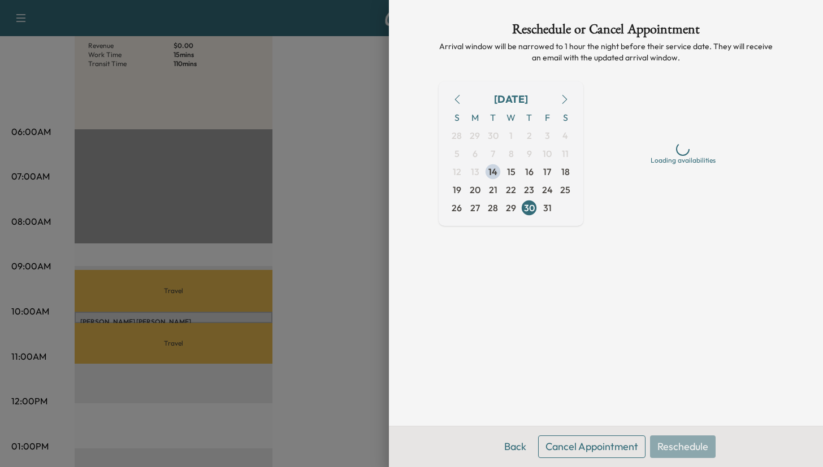
click at [603, 442] on button "Cancel Appointment" at bounding box center [591, 447] width 107 height 23
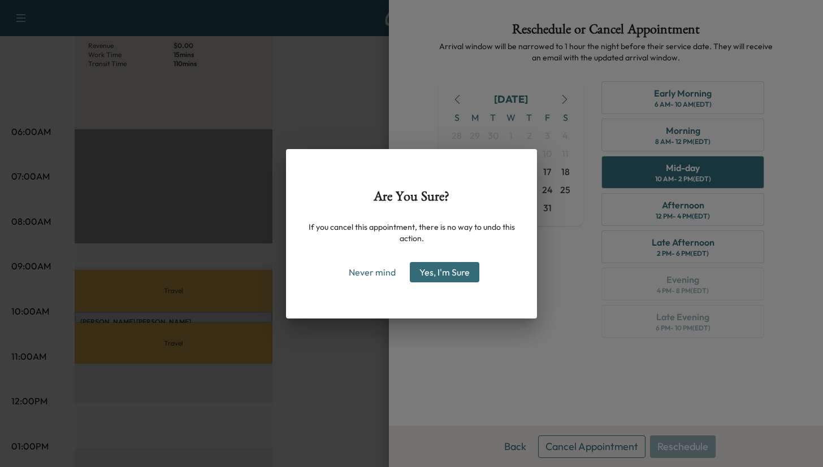
click at [431, 276] on button "Yes, I'm Sure" at bounding box center [445, 272] width 70 height 20
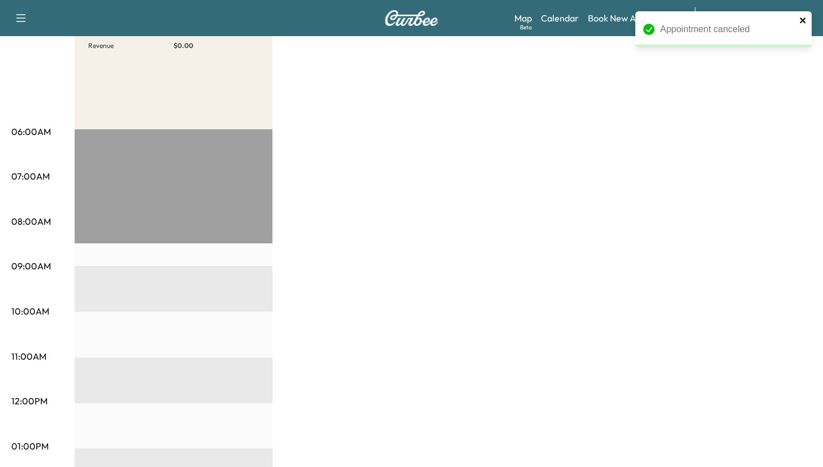
click at [802, 21] on icon "close" at bounding box center [803, 21] width 6 height 6
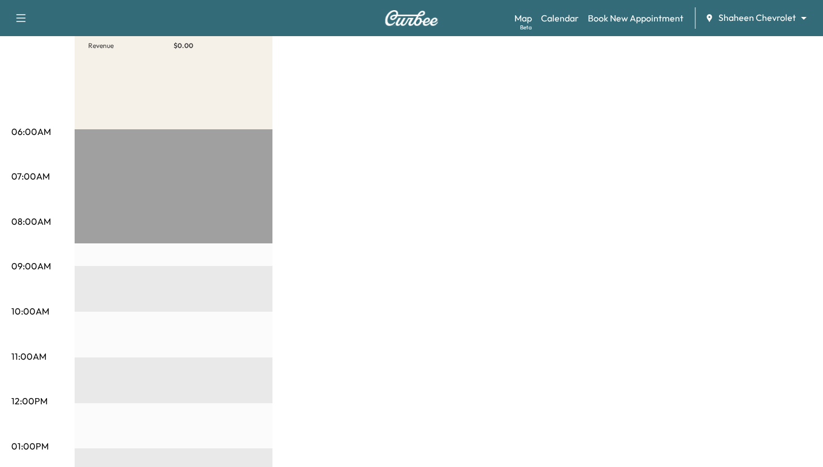
click at [778, 17] on div "Appointment canceled" at bounding box center [723, 34] width 181 height 50
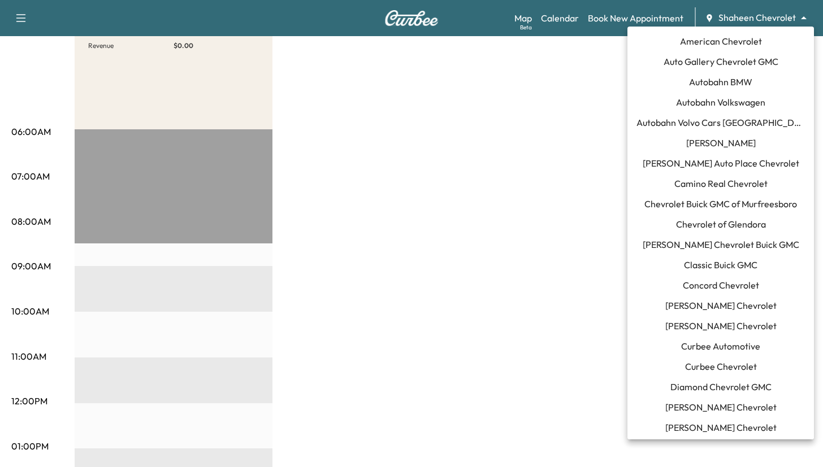
click at [768, 19] on body "Support Log Out Map Beta Calendar Book New Appointment Shaheen Chevrolet ******…" at bounding box center [411, 97] width 823 height 467
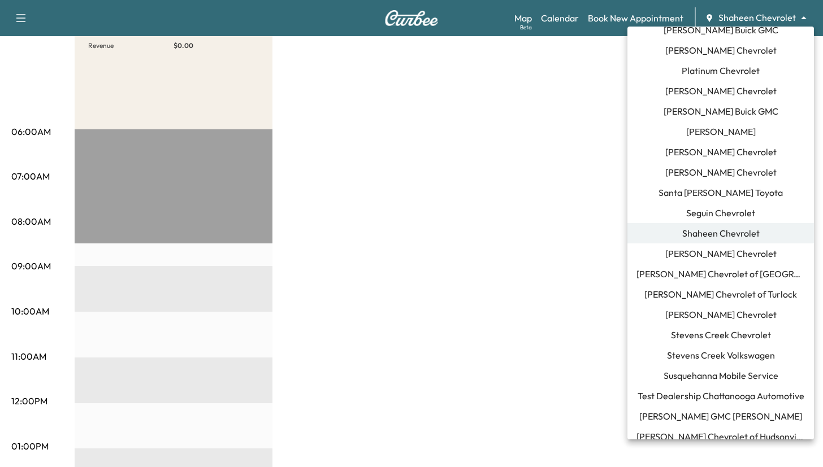
click at [716, 379] on span "Susquehanna Mobile Service" at bounding box center [721, 376] width 115 height 14
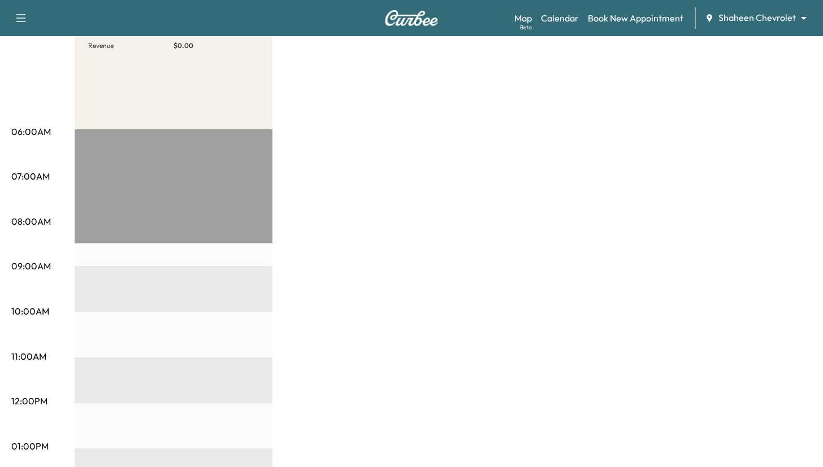
scroll to position [0, 0]
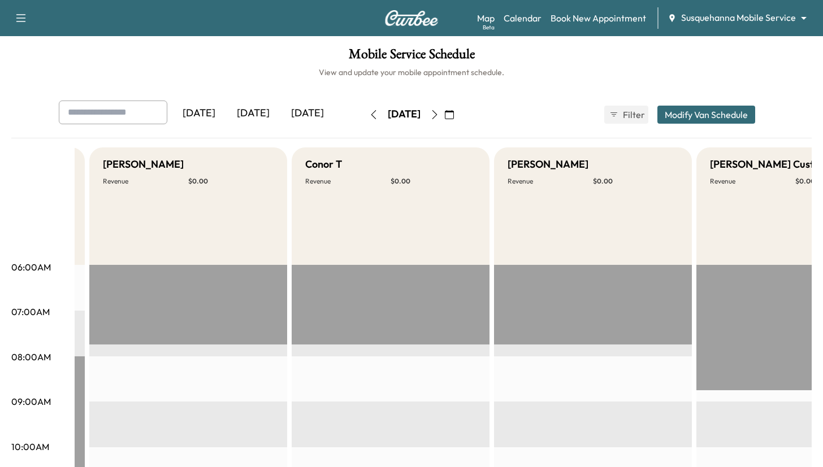
scroll to position [0, 588]
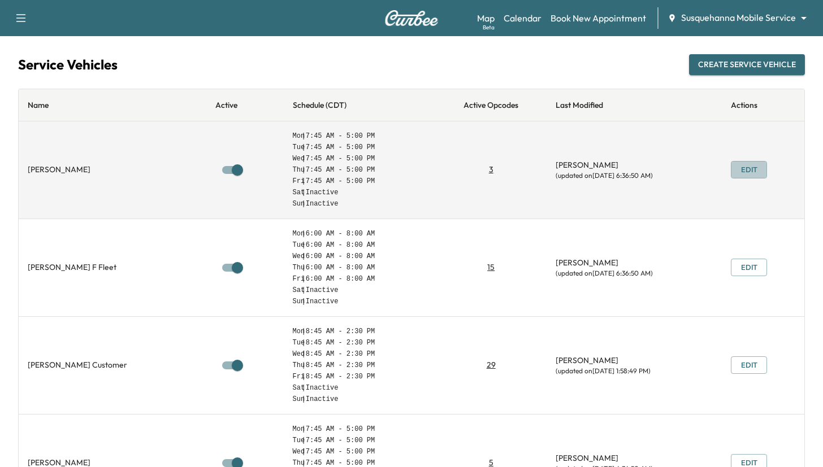
click at [750, 173] on button "Edit" at bounding box center [749, 170] width 36 height 18
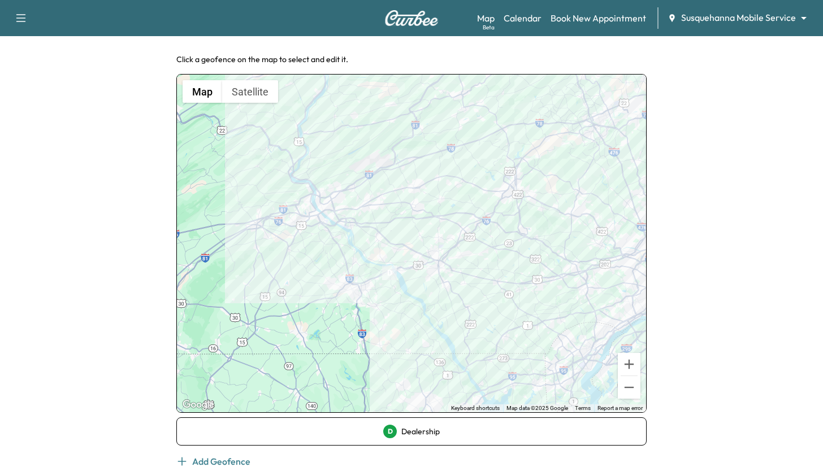
scroll to position [125, 0]
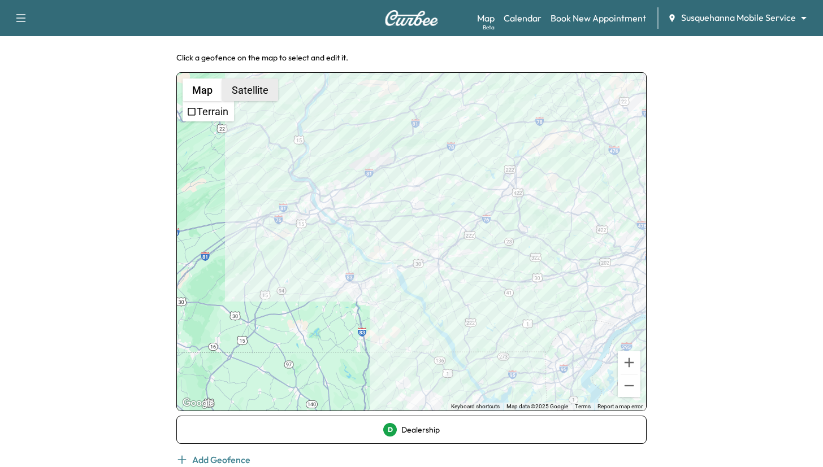
click at [248, 88] on button "Satellite" at bounding box center [250, 90] width 56 height 23
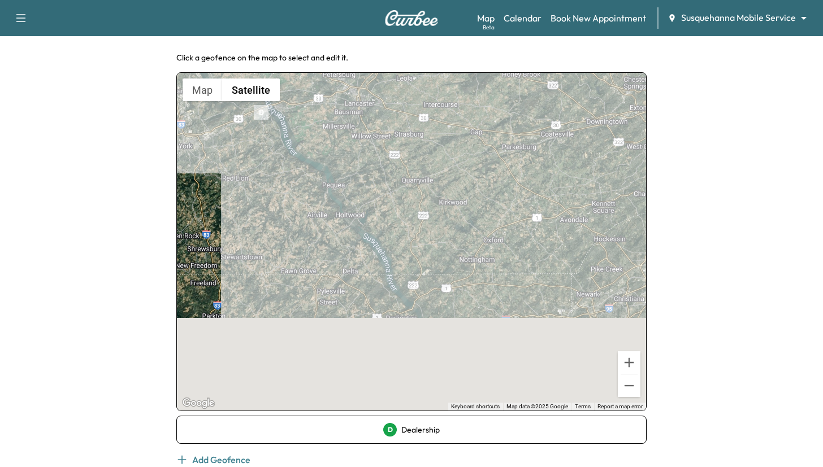
drag, startPoint x: 518, startPoint y: 333, endPoint x: 522, endPoint y: 219, distance: 114.3
click at [522, 219] on div at bounding box center [411, 242] width 469 height 338
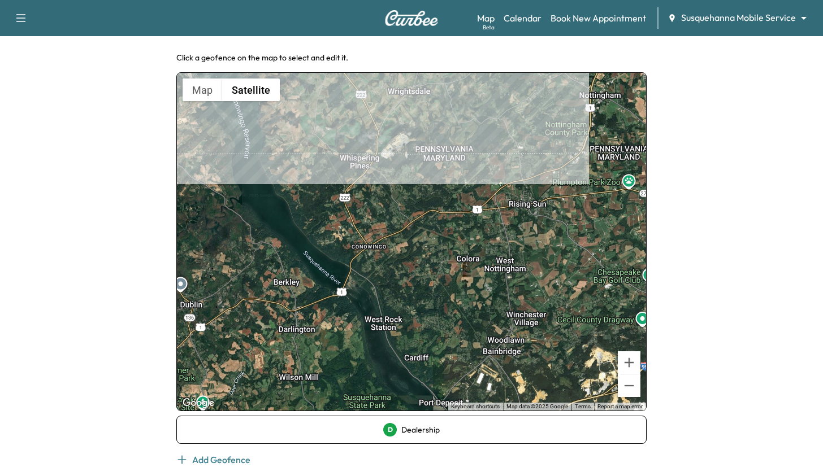
drag, startPoint x: 384, startPoint y: 288, endPoint x: 517, endPoint y: 323, distance: 137.0
click at [517, 323] on div at bounding box center [411, 242] width 469 height 338
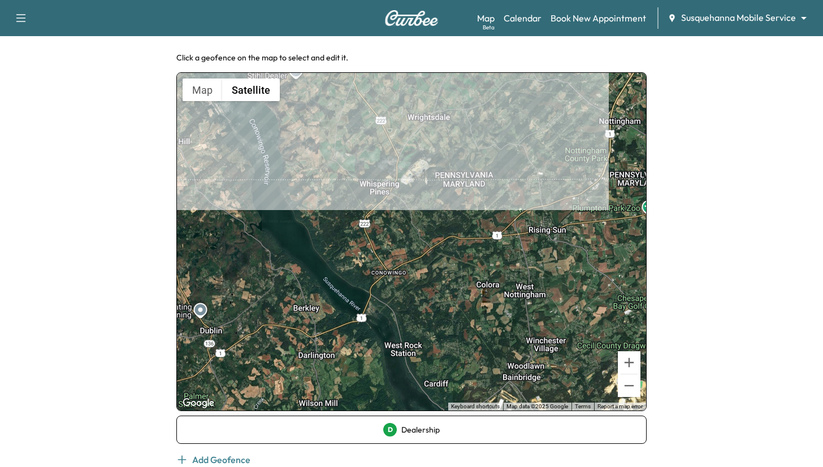
drag, startPoint x: 391, startPoint y: 250, endPoint x: 412, endPoint y: 278, distance: 34.3
click at [412, 278] on div at bounding box center [411, 242] width 469 height 338
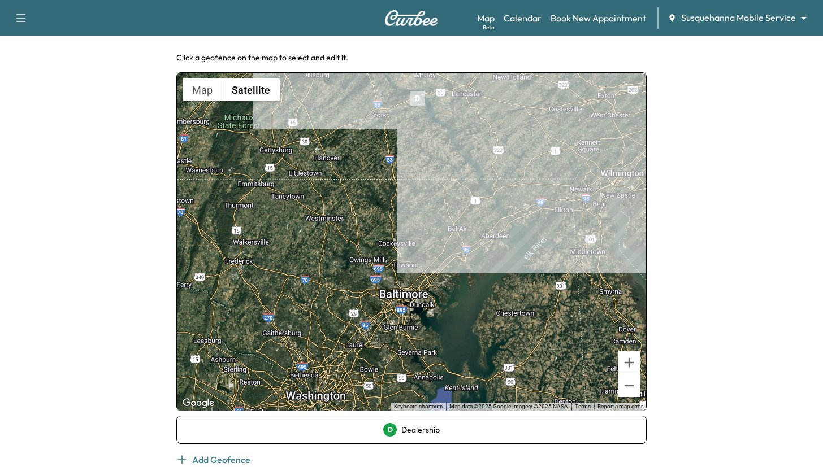
scroll to position [125, 0]
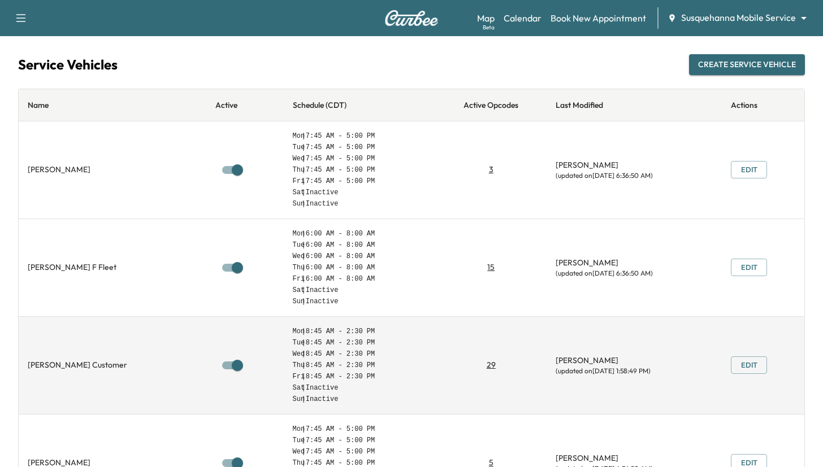
click at [740, 361] on button "Edit" at bounding box center [749, 366] width 36 height 18
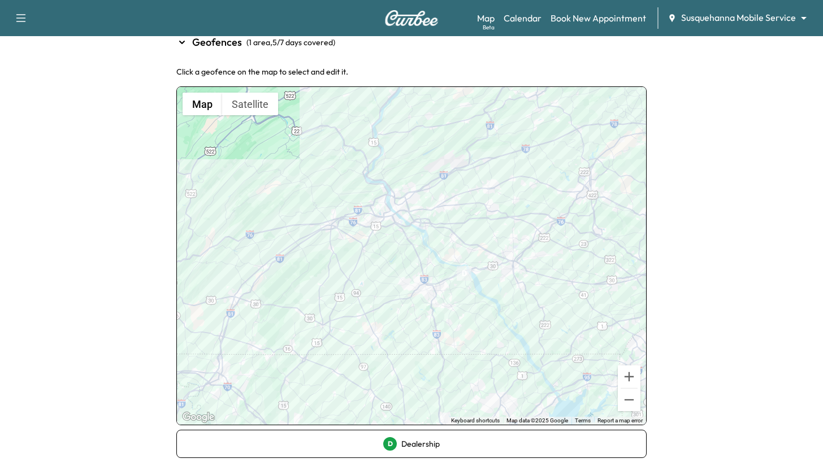
scroll to position [93, 0]
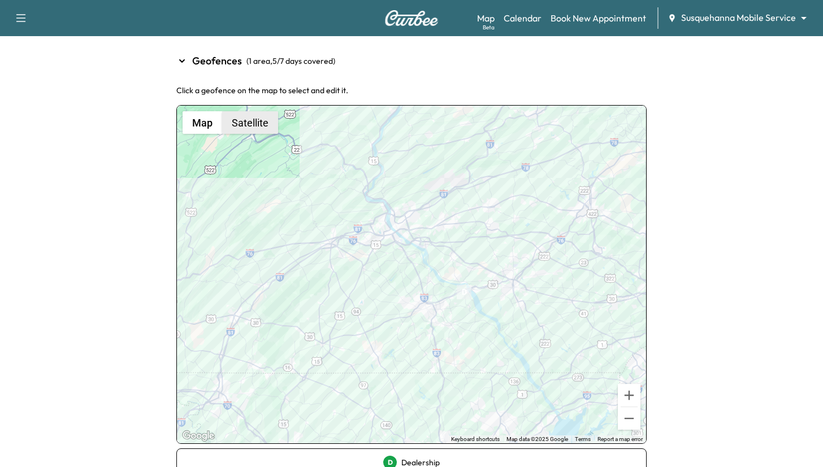
click at [270, 131] on button "Satellite" at bounding box center [250, 122] width 56 height 23
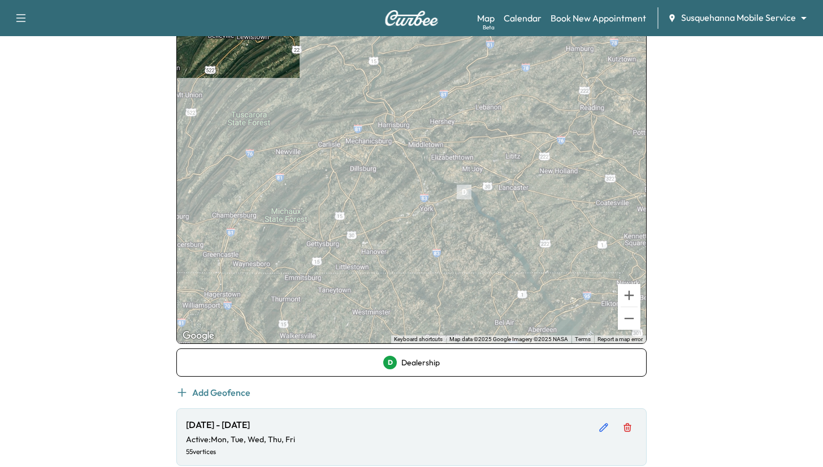
scroll to position [200, 0]
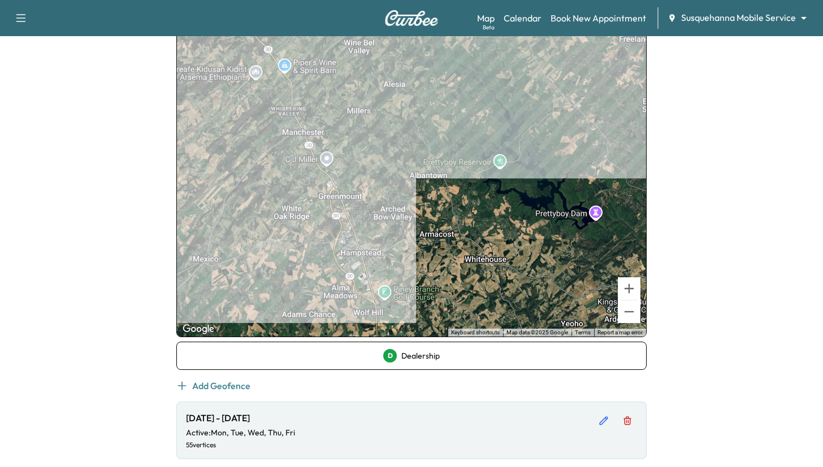
drag, startPoint x: 309, startPoint y: 196, endPoint x: 486, endPoint y: 223, distance: 178.4
click at [486, 223] on div at bounding box center [411, 168] width 469 height 338
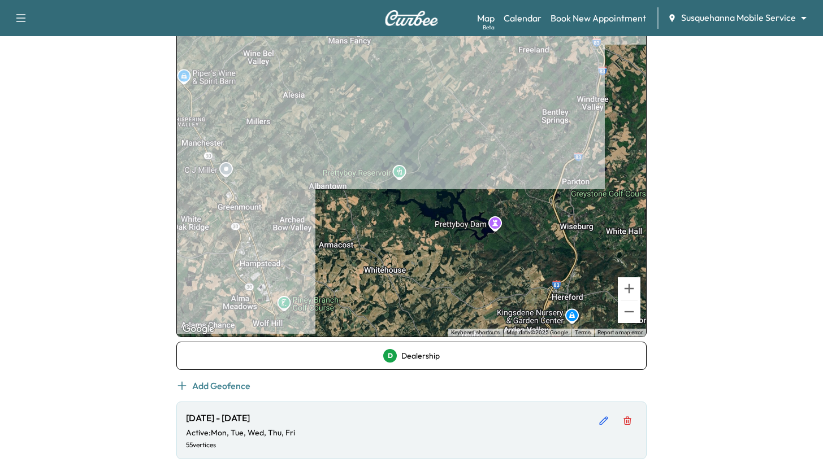
drag, startPoint x: 393, startPoint y: 209, endPoint x: 210, endPoint y: 196, distance: 184.2
click at [210, 196] on div at bounding box center [411, 168] width 469 height 338
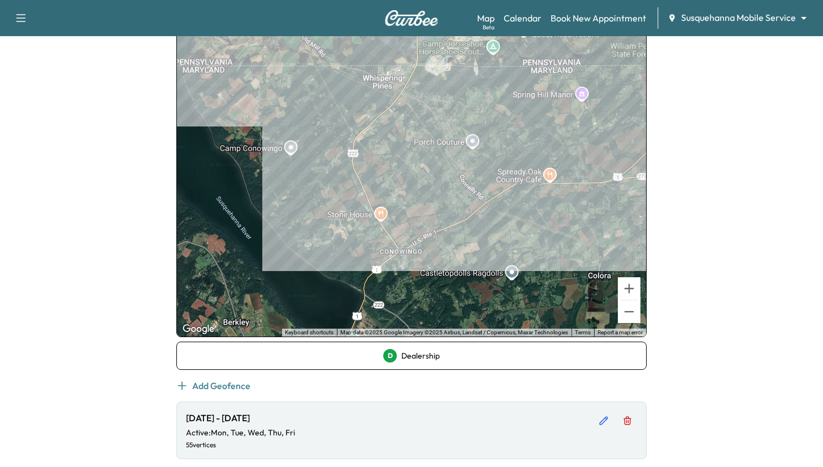
drag, startPoint x: 315, startPoint y: 192, endPoint x: 373, endPoint y: 225, distance: 66.3
click at [373, 225] on div at bounding box center [411, 168] width 469 height 338
click at [391, 155] on div at bounding box center [411, 168] width 469 height 338
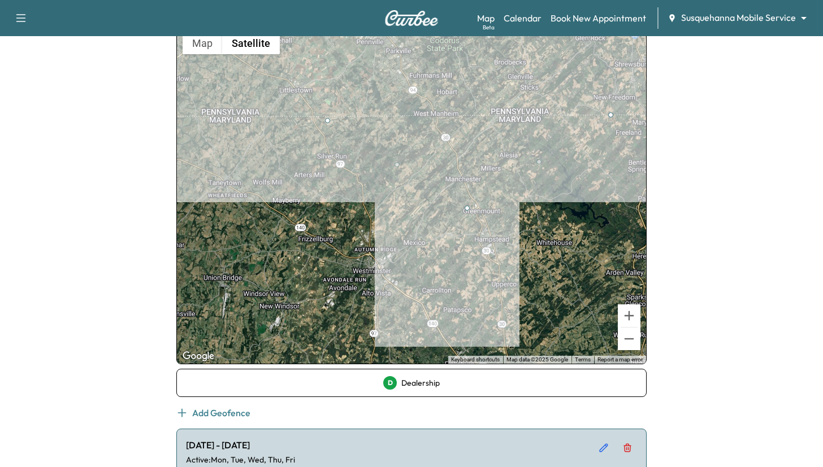
drag, startPoint x: 367, startPoint y: 310, endPoint x: 289, endPoint y: 212, distance: 125.2
click at [289, 212] on div at bounding box center [411, 195] width 469 height 338
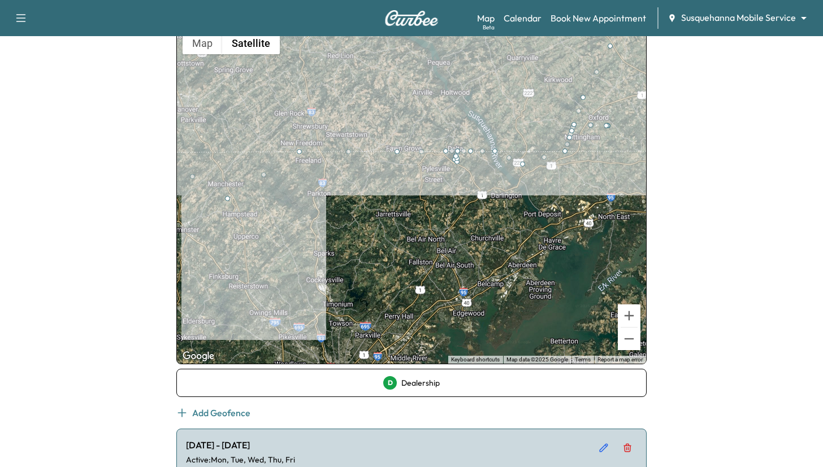
drag, startPoint x: 539, startPoint y: 208, endPoint x: 308, endPoint y: 196, distance: 231.5
click at [308, 195] on div at bounding box center [411, 195] width 469 height 338
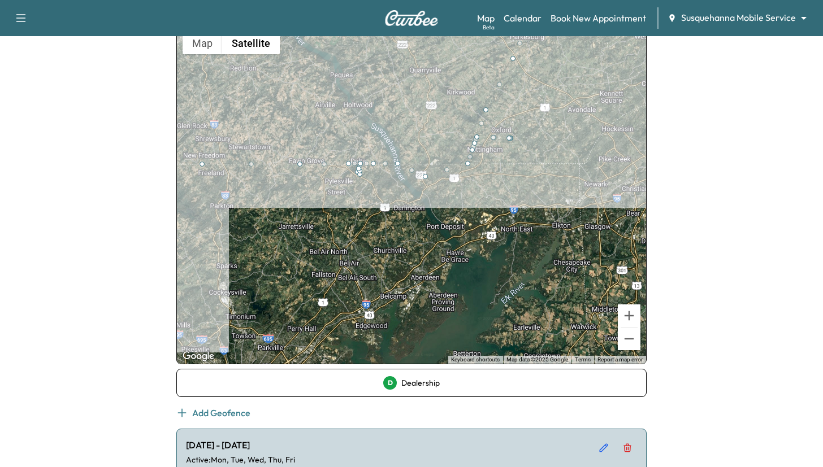
drag, startPoint x: 464, startPoint y: 211, endPoint x: 436, endPoint y: 213, distance: 27.8
click at [436, 213] on div at bounding box center [411, 195] width 469 height 338
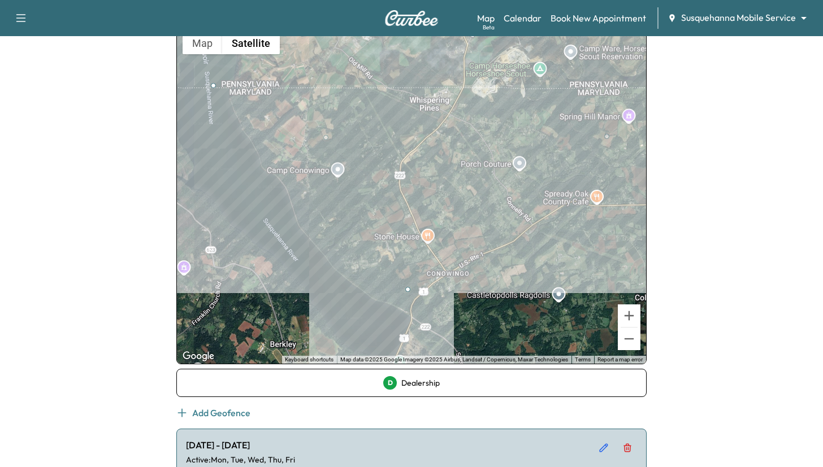
drag, startPoint x: 439, startPoint y: 189, endPoint x: 409, endPoint y: 292, distance: 106.8
drag, startPoint x: 310, startPoint y: 190, endPoint x: 335, endPoint y: 288, distance: 100.8
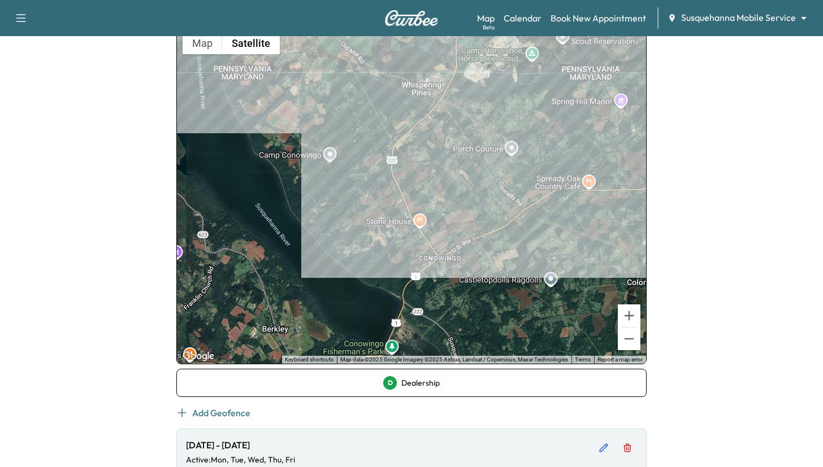
click at [418, 196] on div at bounding box center [411, 195] width 469 height 338
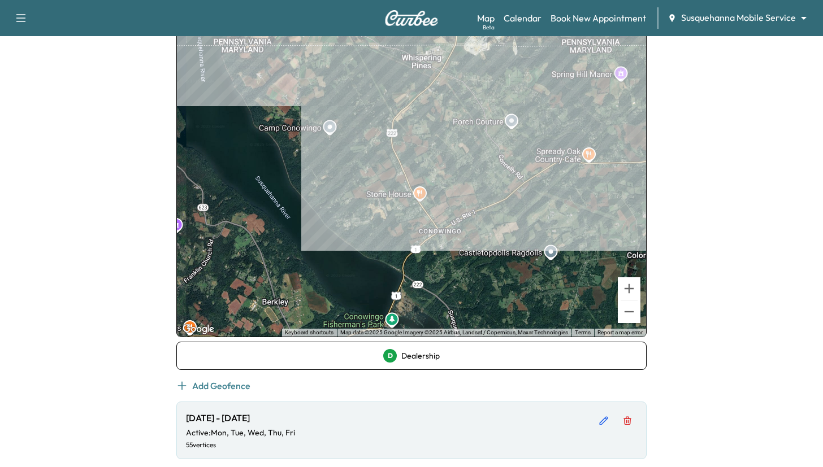
click at [431, 128] on div at bounding box center [411, 168] width 469 height 338
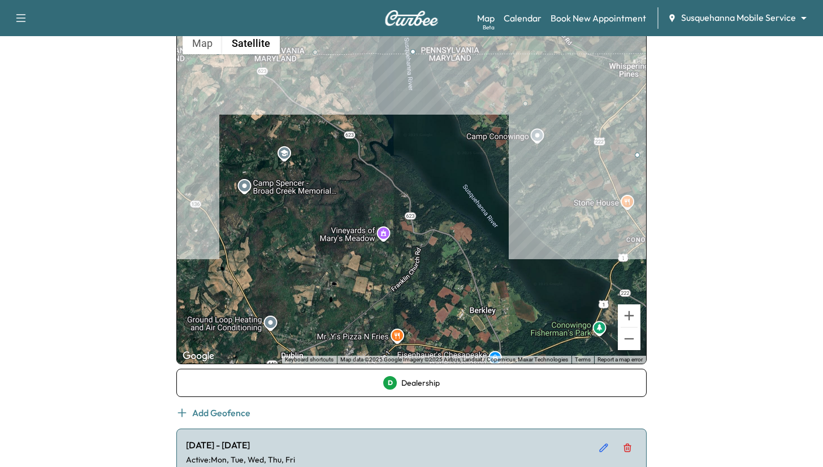
drag, startPoint x: 529, startPoint y: 210, endPoint x: 261, endPoint y: 243, distance: 269.4
click at [261, 243] on div at bounding box center [411, 195] width 469 height 338
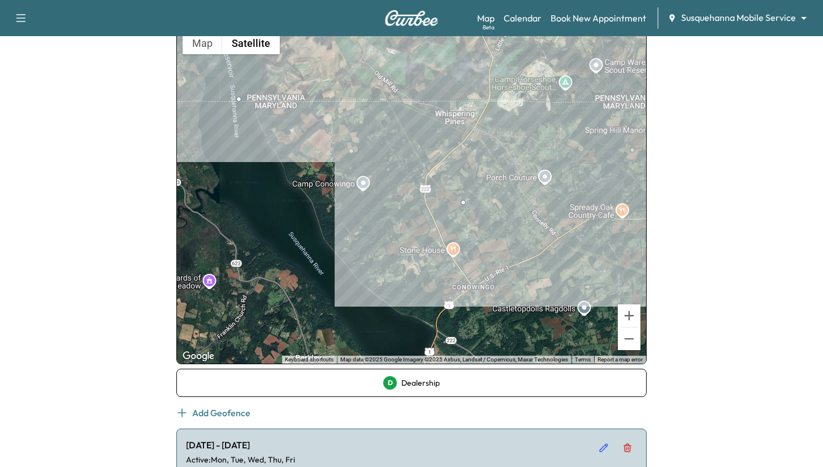
drag, startPoint x: 445, startPoint y: 230, endPoint x: 306, endPoint y: 226, distance: 139.1
click at [306, 226] on div at bounding box center [411, 195] width 469 height 338
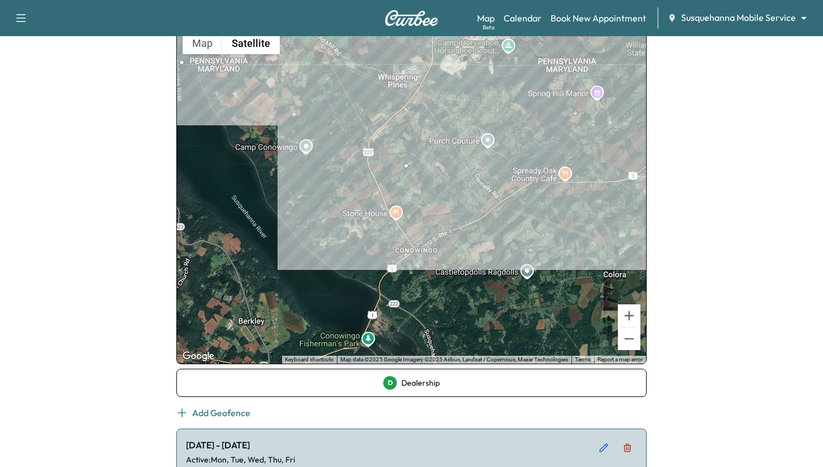
drag, startPoint x: 414, startPoint y: 211, endPoint x: 356, endPoint y: 175, distance: 68.5
click at [356, 175] on div at bounding box center [411, 195] width 469 height 338
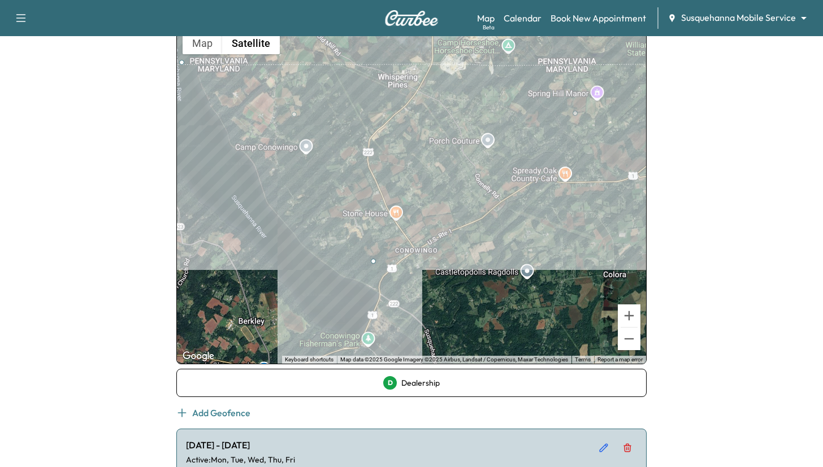
drag, startPoint x: 405, startPoint y: 165, endPoint x: 371, endPoint y: 262, distance: 102.4
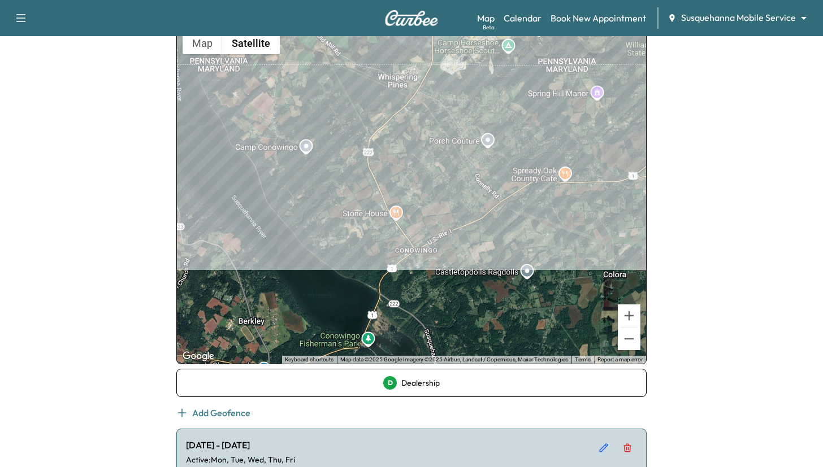
drag, startPoint x: 278, startPoint y: 158, endPoint x: 267, endPoint y: 125, distance: 34.3
click at [267, 125] on div at bounding box center [411, 195] width 469 height 338
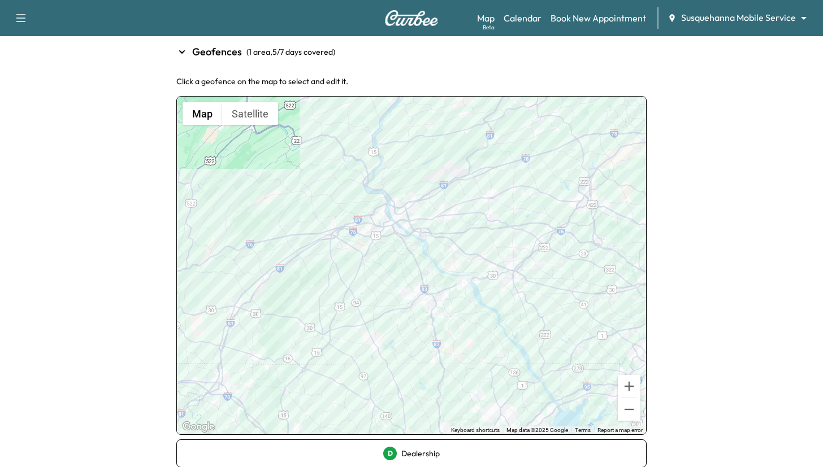
scroll to position [158, 0]
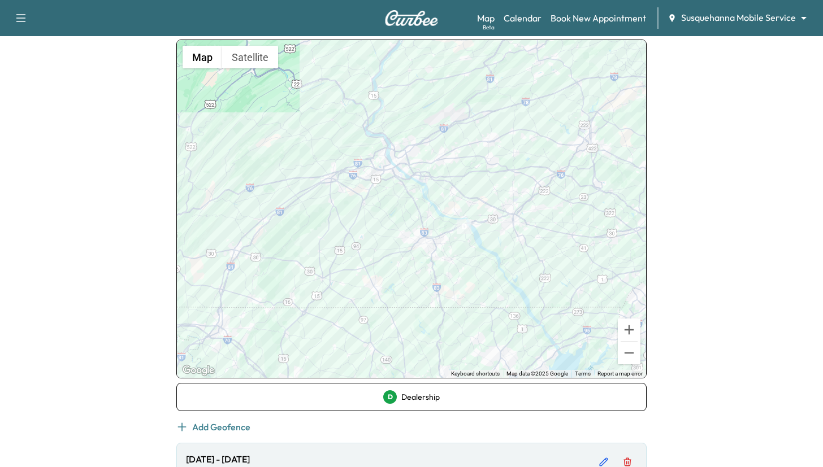
click at [529, 245] on div at bounding box center [411, 209] width 469 height 338
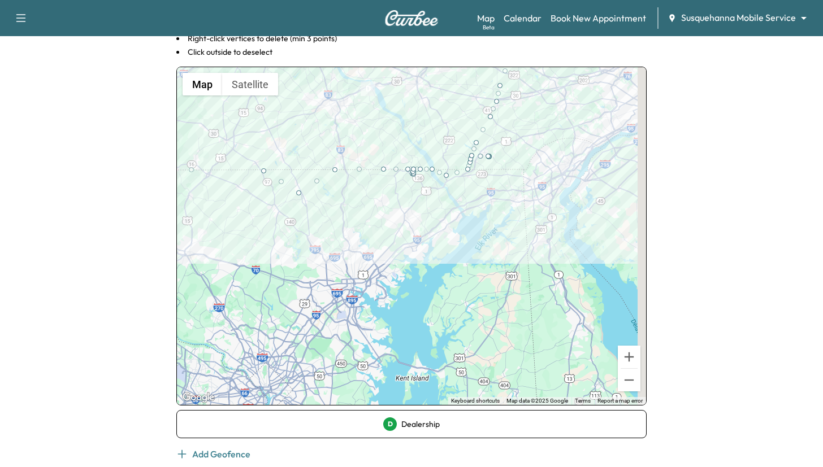
drag, startPoint x: 569, startPoint y: 374, endPoint x: 418, endPoint y: 199, distance: 231.2
click at [418, 199] on div at bounding box center [411, 236] width 469 height 338
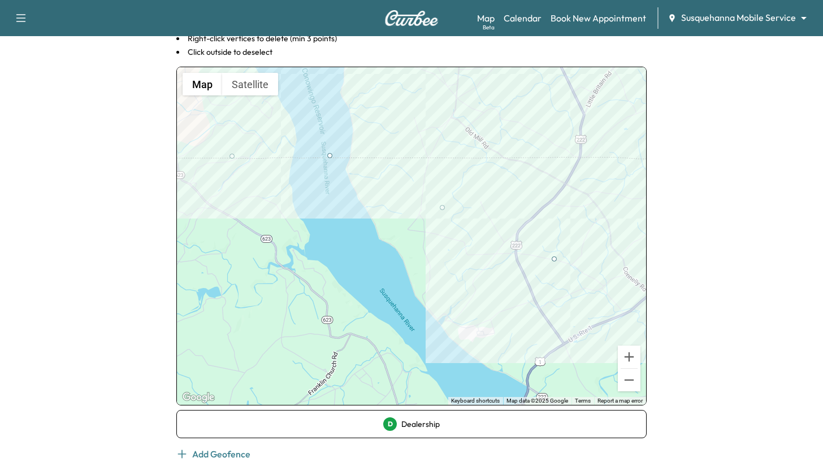
drag, startPoint x: 473, startPoint y: 209, endPoint x: 464, endPoint y: 305, distance: 95.9
click at [464, 305] on div at bounding box center [411, 236] width 469 height 338
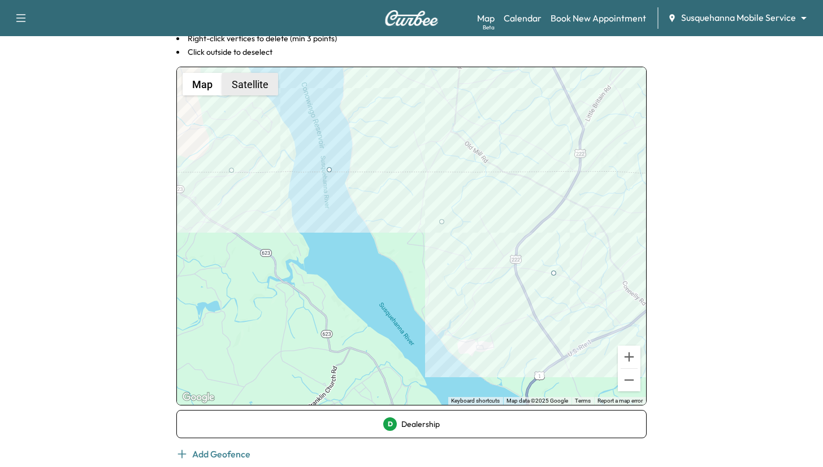
click at [261, 83] on button "Satellite" at bounding box center [250, 84] width 56 height 23
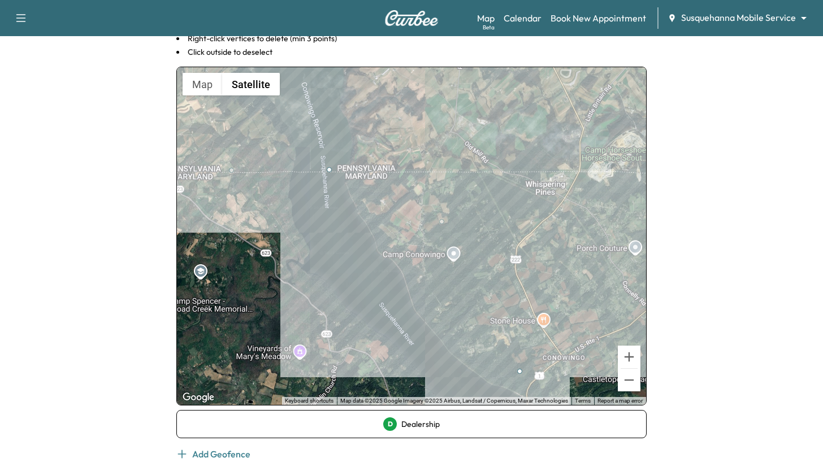
drag, startPoint x: 553, startPoint y: 272, endPoint x: 519, endPoint y: 373, distance: 106.2
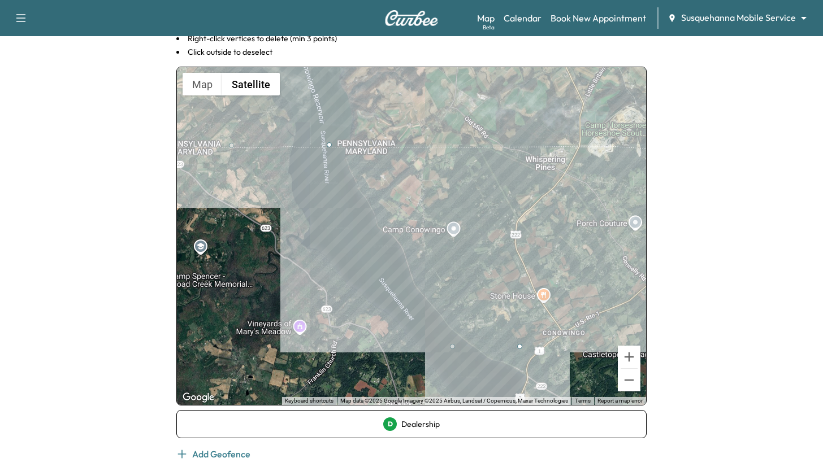
drag, startPoint x: 423, startPoint y: 271, endPoint x: 451, endPoint y: 348, distance: 81.7
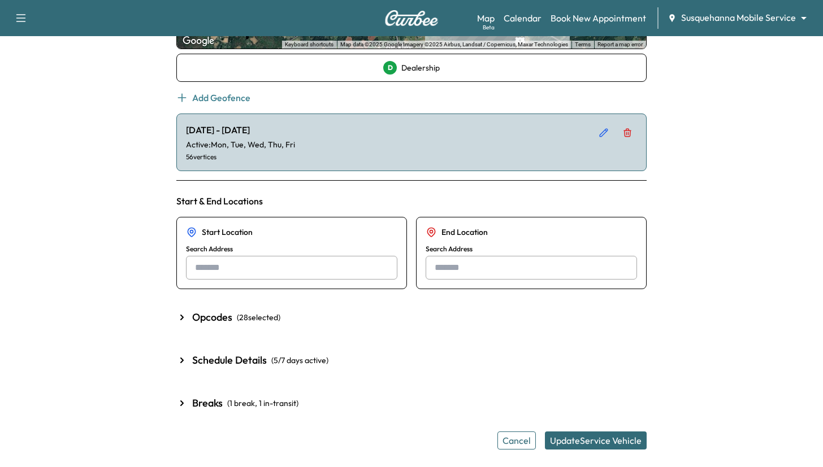
scroll to position [516, 0]
click at [587, 434] on button "Update Service Vehicle" at bounding box center [596, 440] width 102 height 18
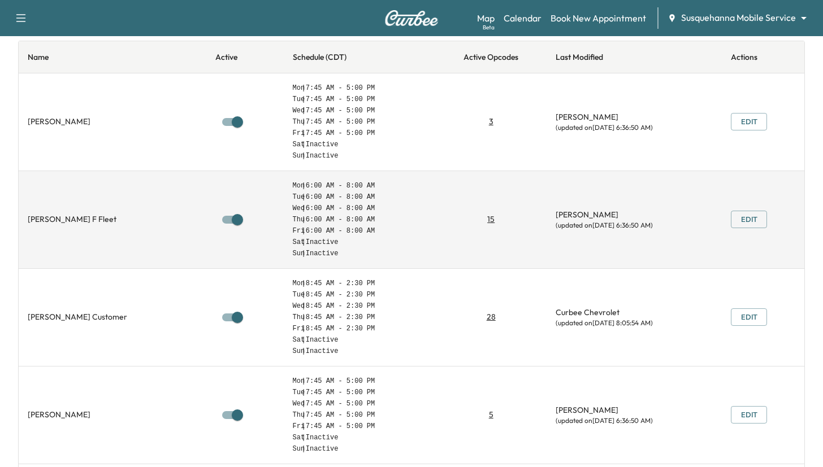
scroll to position [53, 0]
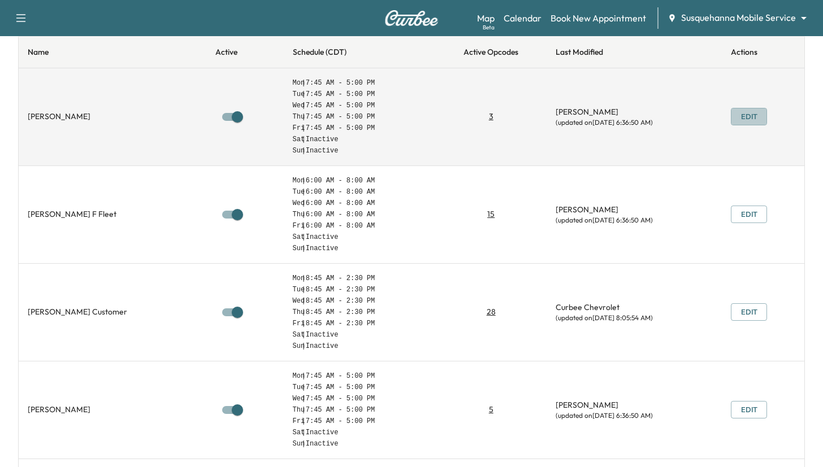
click at [747, 109] on button "Edit" at bounding box center [749, 117] width 36 height 18
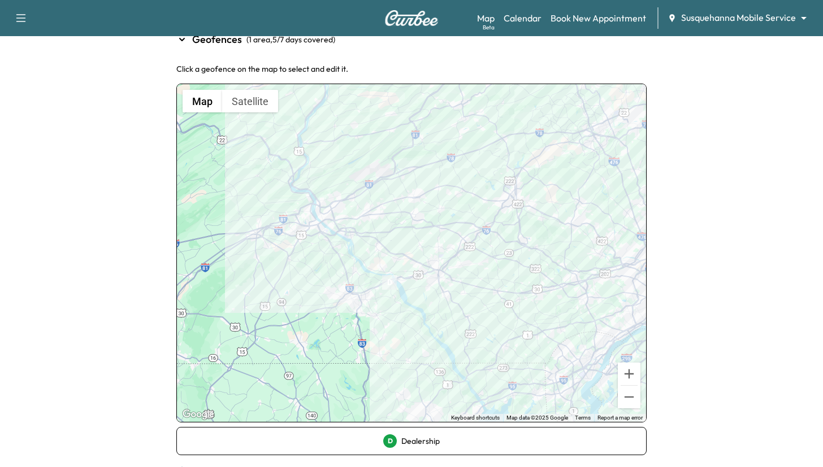
scroll to position [114, 0]
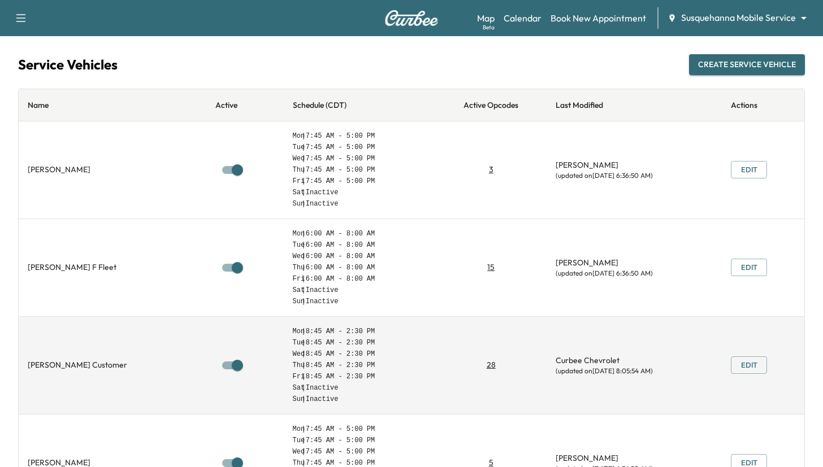
click at [744, 369] on button "Edit" at bounding box center [749, 366] width 36 height 18
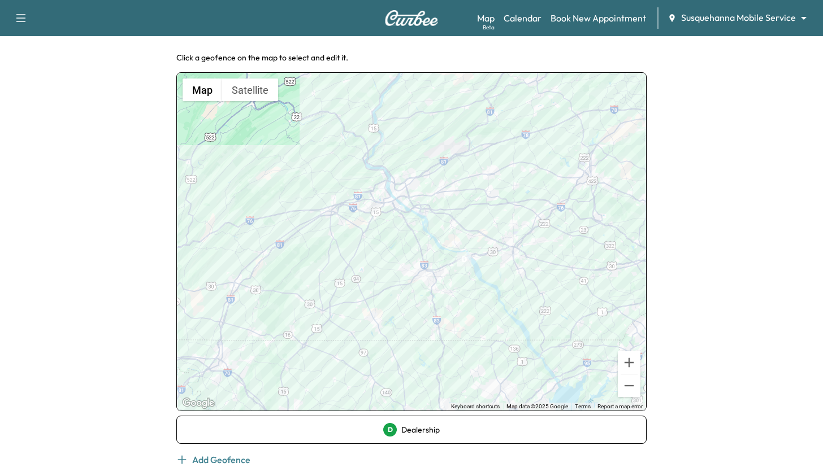
scroll to position [127, 0]
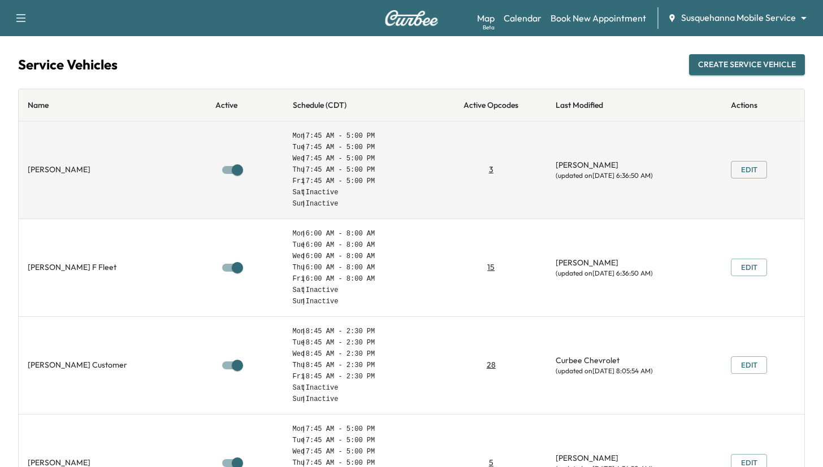
click at [752, 166] on button "Edit" at bounding box center [749, 170] width 36 height 18
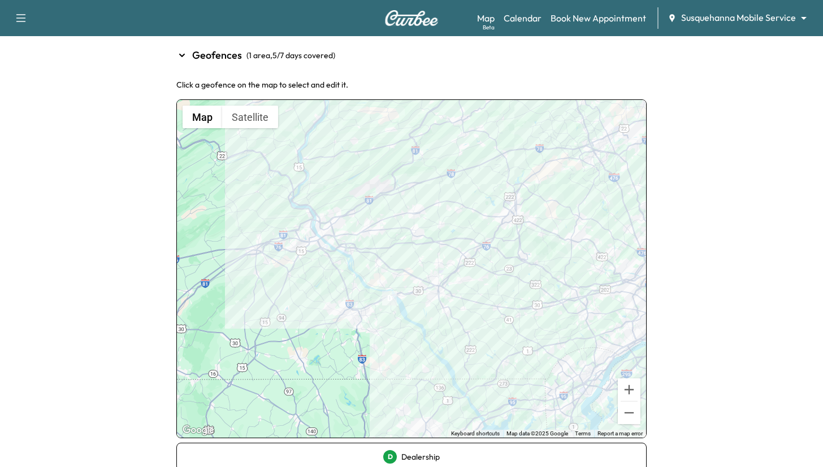
scroll to position [171, 0]
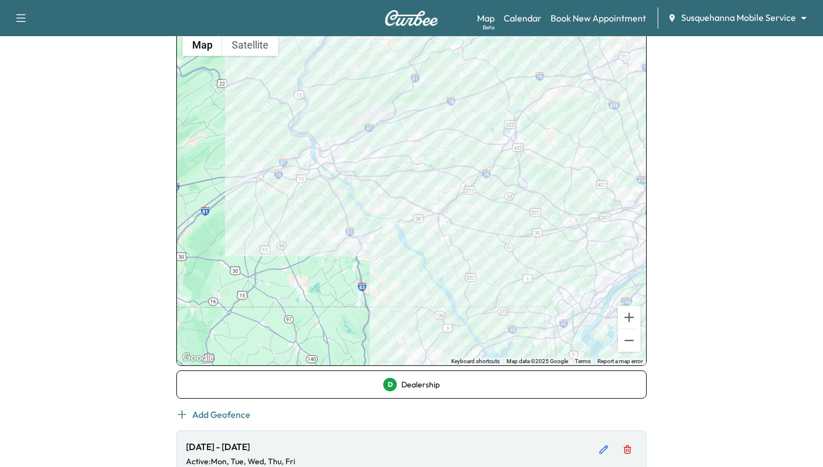
click at [470, 318] on div at bounding box center [411, 197] width 469 height 338
click at [471, 307] on div at bounding box center [411, 197] width 469 height 338
click at [469, 304] on div at bounding box center [411, 197] width 469 height 338
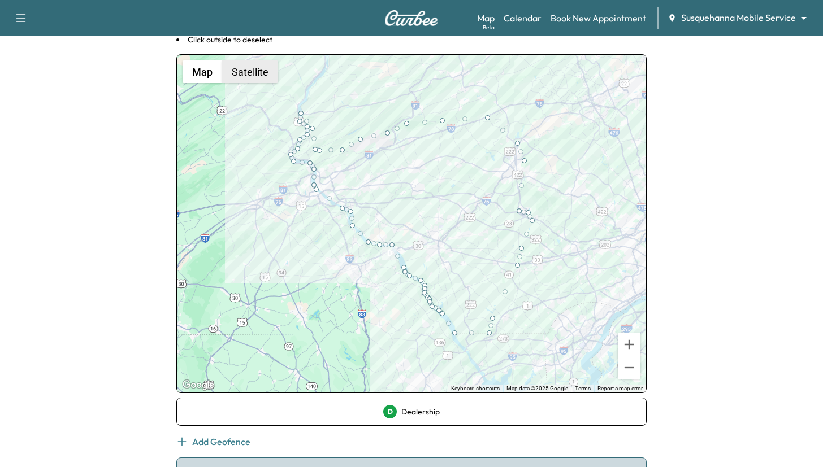
click at [254, 77] on button "Satellite" at bounding box center [250, 71] width 56 height 23
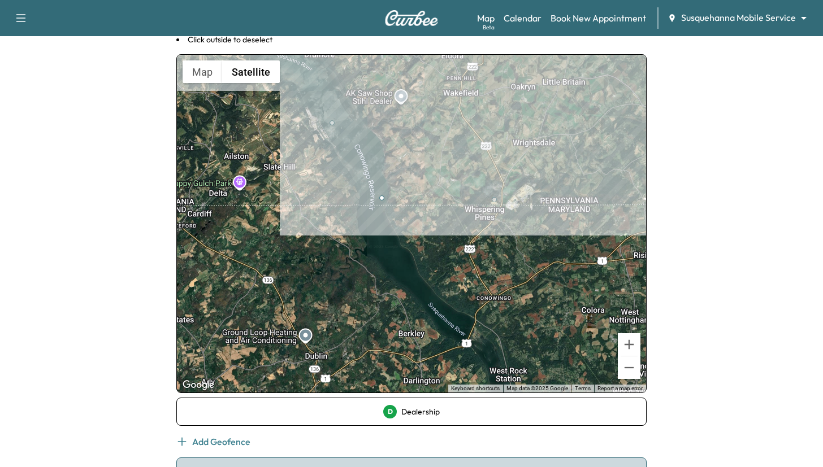
drag, startPoint x: 519, startPoint y: 198, endPoint x: 492, endPoint y: 199, distance: 26.6
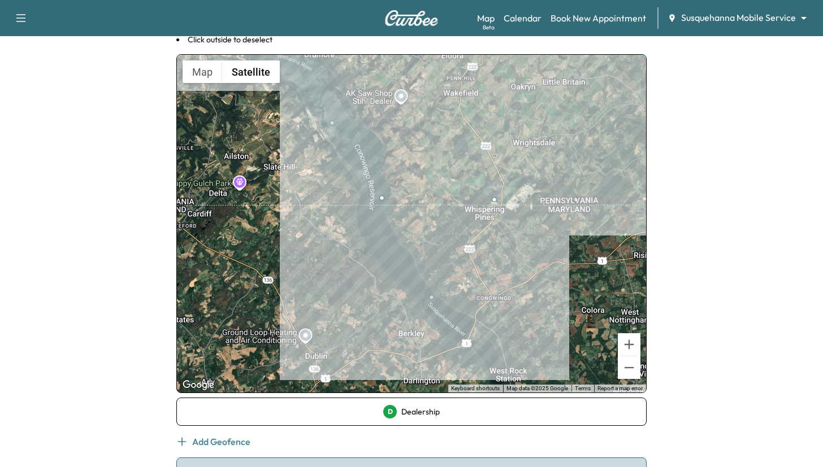
drag, startPoint x: 439, startPoint y: 200, endPoint x: 432, endPoint y: 300, distance: 100.2
drag, startPoint x: 495, startPoint y: 200, endPoint x: 517, endPoint y: 203, distance: 22.9
drag, startPoint x: 474, startPoint y: 250, endPoint x: 479, endPoint y: 304, distance: 53.9
drag, startPoint x: 456, startPoint y: 299, endPoint x: 457, endPoint y: 313, distance: 14.2
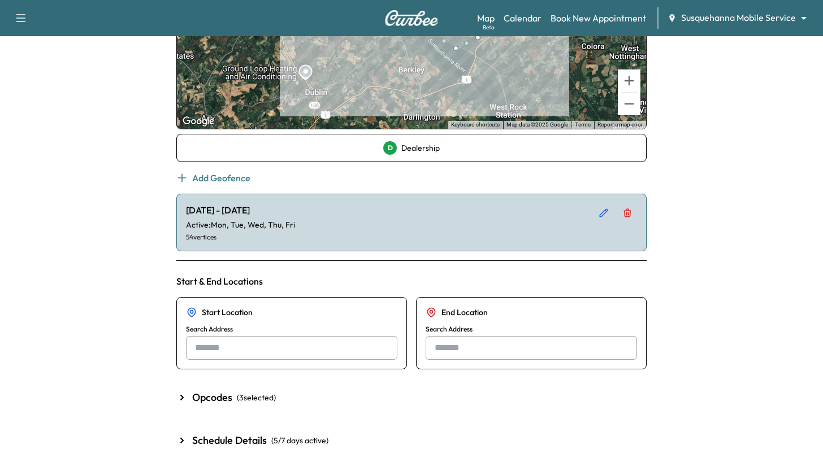
scroll to position [516, 0]
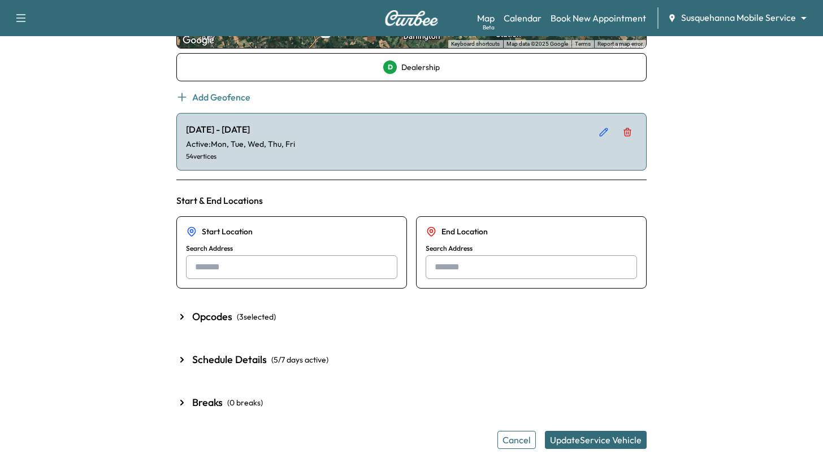
click at [566, 435] on button "Update Service Vehicle" at bounding box center [596, 440] width 102 height 18
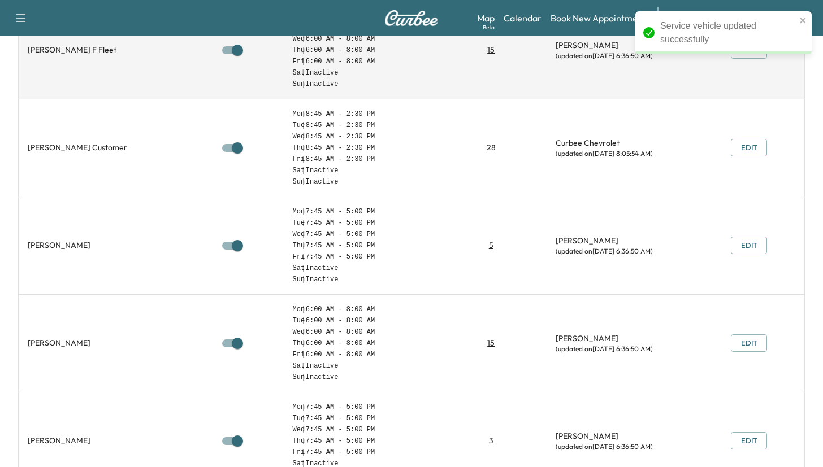
scroll to position [218, 0]
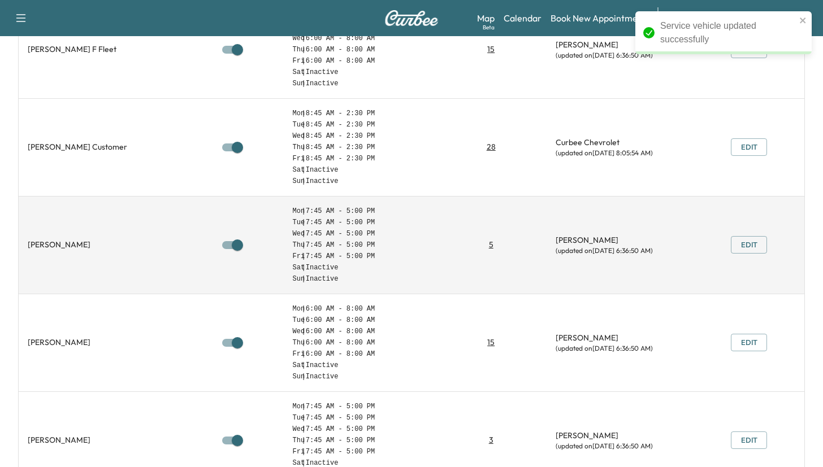
click at [736, 245] on button "Edit" at bounding box center [749, 245] width 36 height 18
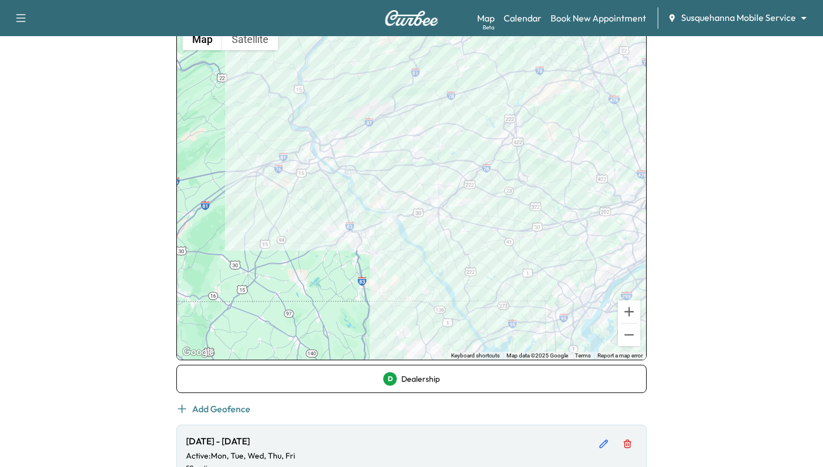
scroll to position [220, 0]
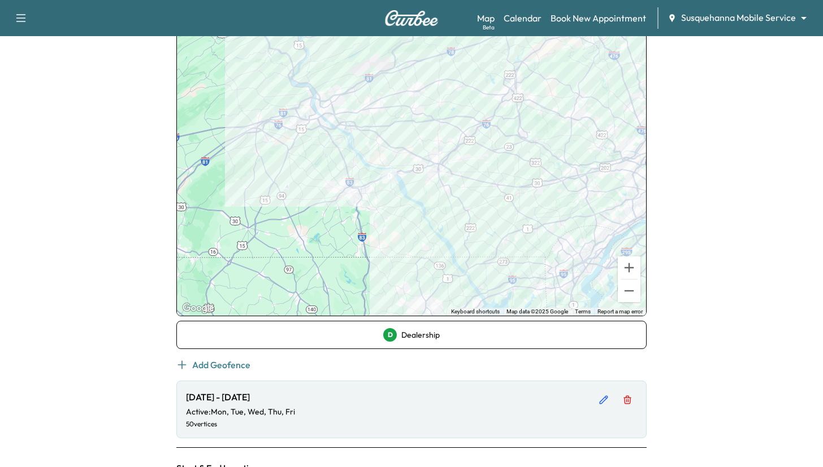
click at [466, 187] on div at bounding box center [411, 147] width 469 height 338
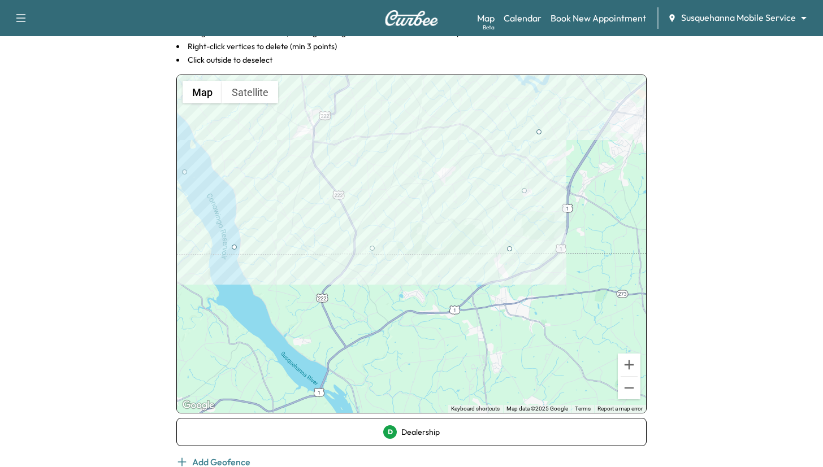
scroll to position [0, 0]
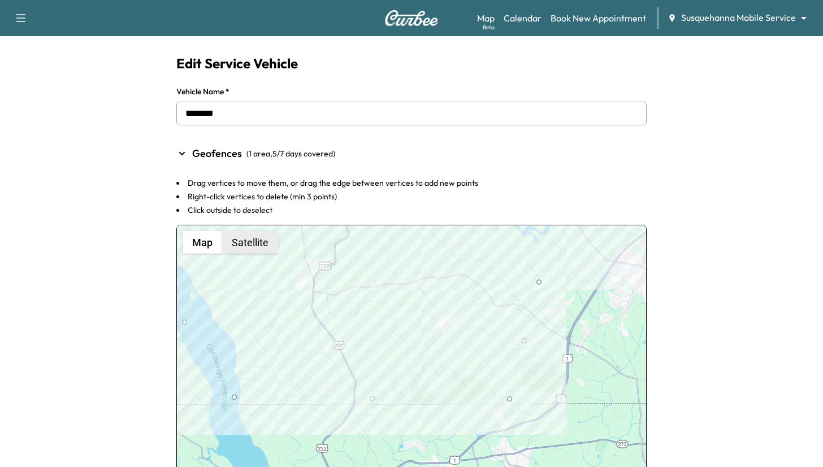
click at [261, 242] on button "Satellite" at bounding box center [250, 242] width 56 height 23
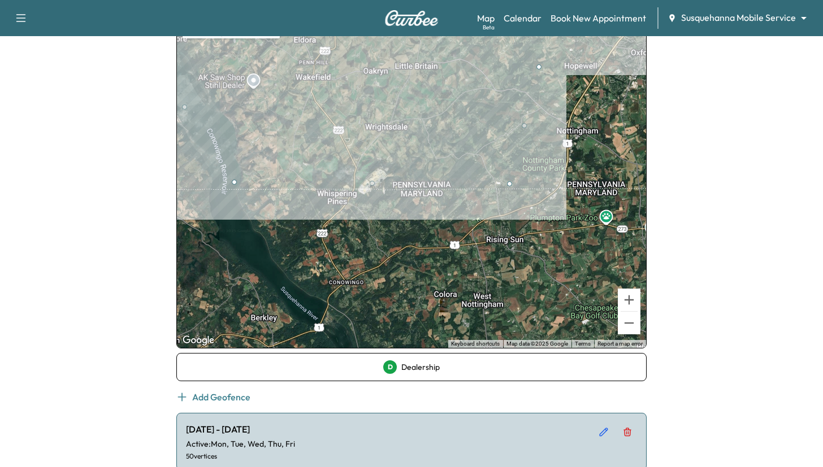
scroll to position [217, 0]
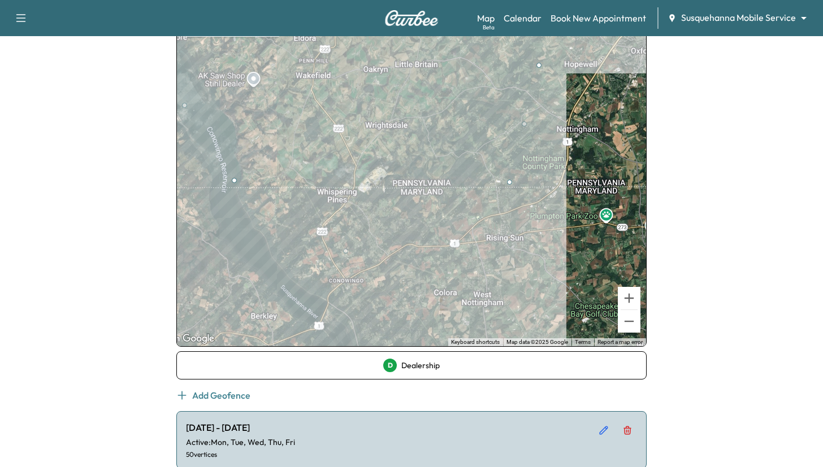
drag, startPoint x: 373, startPoint y: 181, endPoint x: 346, endPoint y: 252, distance: 76.0
drag, startPoint x: 290, startPoint y: 217, endPoint x: 297, endPoint y: 302, distance: 85.6
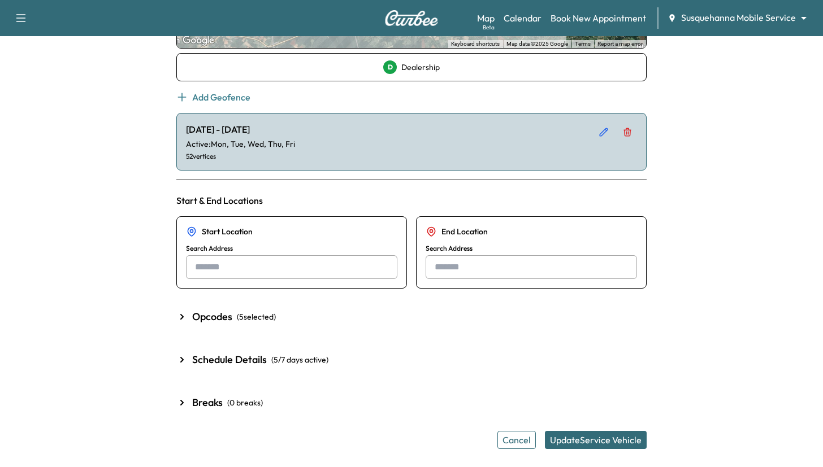
click at [586, 437] on button "Update Service Vehicle" at bounding box center [596, 440] width 102 height 18
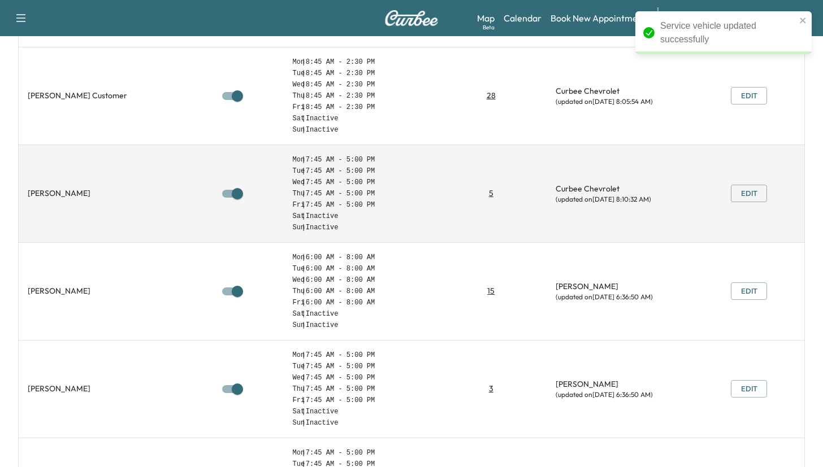
scroll to position [332, 0]
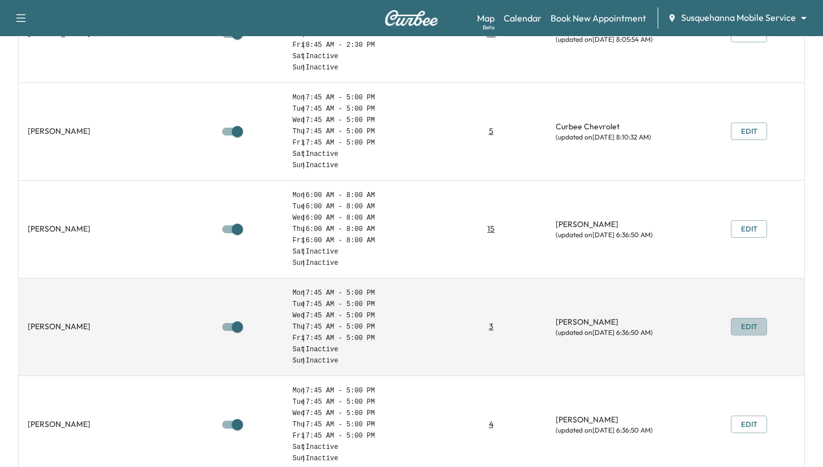
click at [748, 326] on button "Edit" at bounding box center [749, 327] width 36 height 18
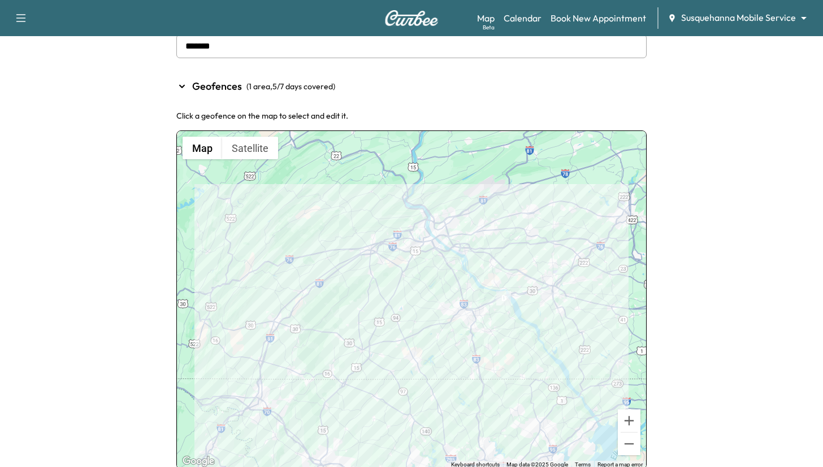
scroll to position [98, 0]
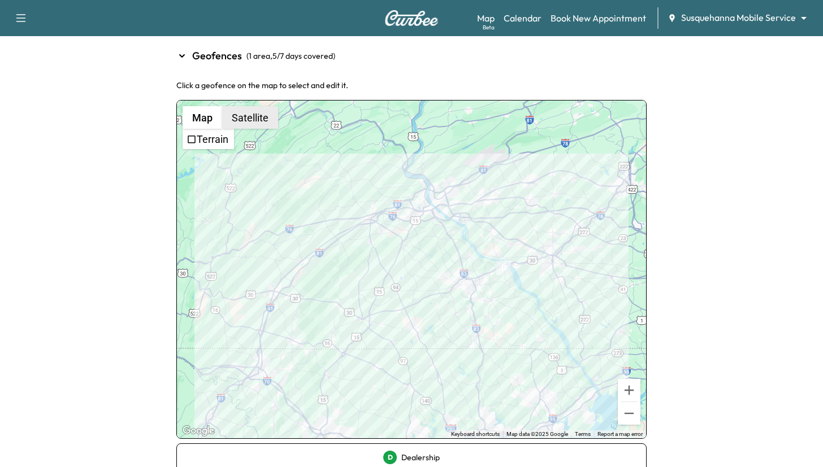
click at [251, 118] on button "Satellite" at bounding box center [250, 117] width 56 height 23
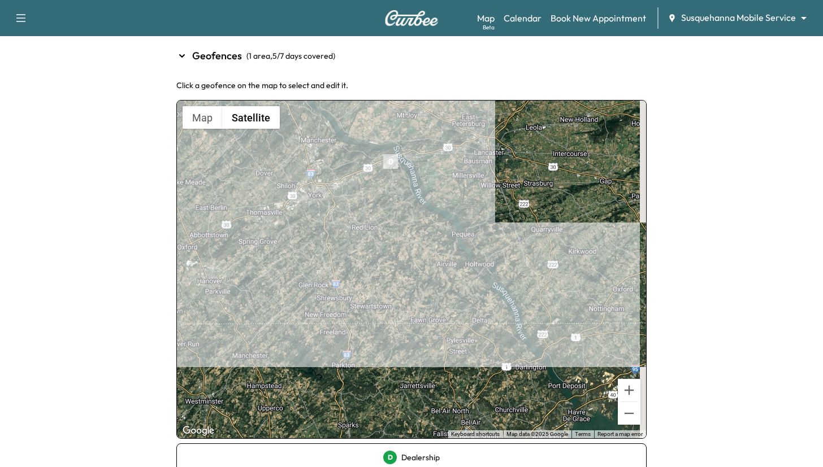
drag, startPoint x: 573, startPoint y: 358, endPoint x: 504, endPoint y: 350, distance: 69.4
click at [504, 350] on div at bounding box center [411, 270] width 469 height 338
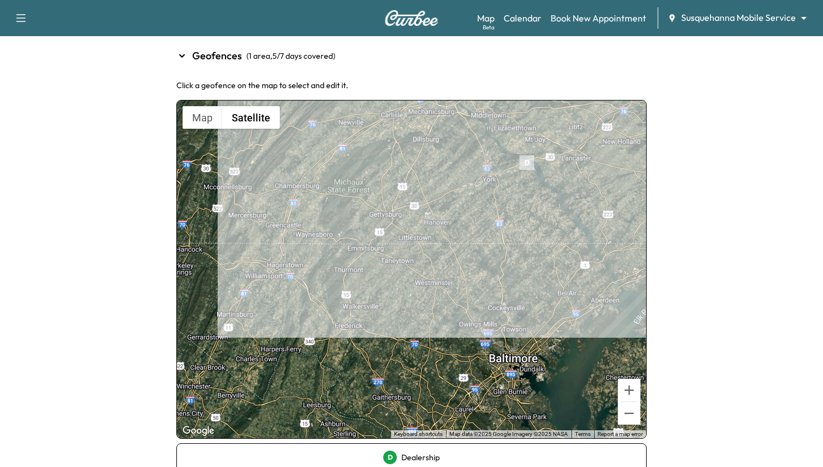
drag, startPoint x: 366, startPoint y: 345, endPoint x: 666, endPoint y: 248, distance: 315.3
click at [666, 248] on div "Support Log Out Map Beta Calendar Book New Appointment Susquehanna Mobile Servi…" at bounding box center [411, 380] width 823 height 956
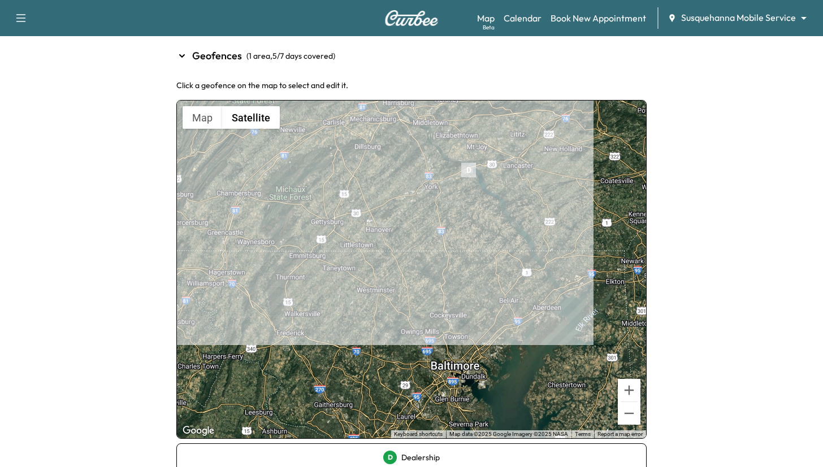
drag, startPoint x: 478, startPoint y: 267, endPoint x: 418, endPoint y: 275, distance: 60.4
click at [418, 275] on div at bounding box center [411, 270] width 469 height 338
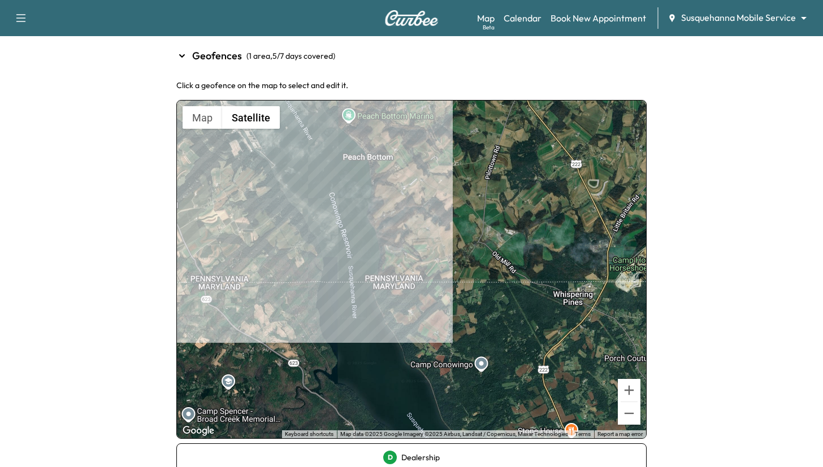
drag, startPoint x: 542, startPoint y: 270, endPoint x: 326, endPoint y: 353, distance: 231.4
click at [326, 353] on div at bounding box center [411, 270] width 469 height 338
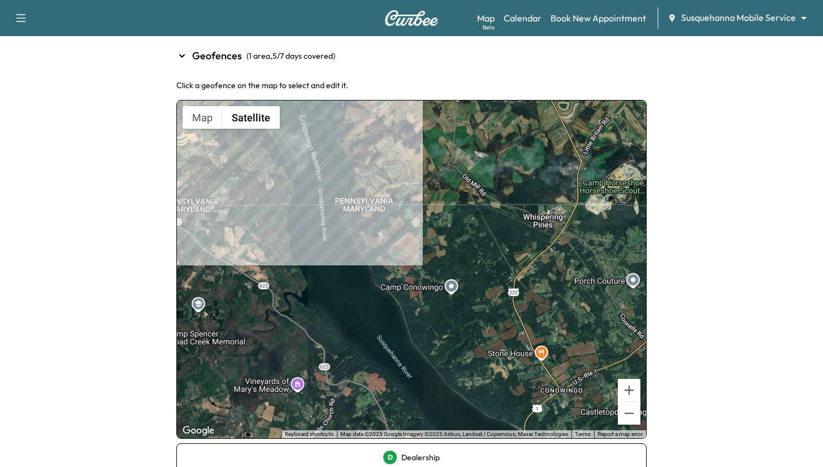
drag, startPoint x: 354, startPoint y: 390, endPoint x: 327, endPoint y: 306, distance: 88.7
click at [327, 306] on div at bounding box center [411, 270] width 469 height 338
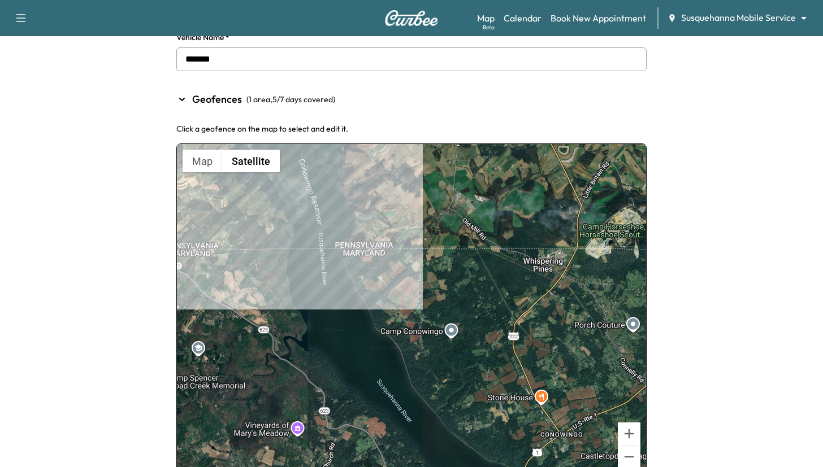
scroll to position [32, 0]
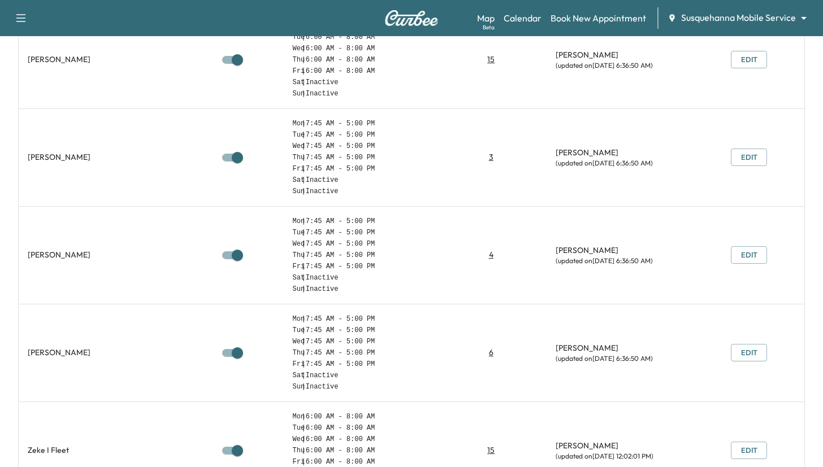
scroll to position [505, 0]
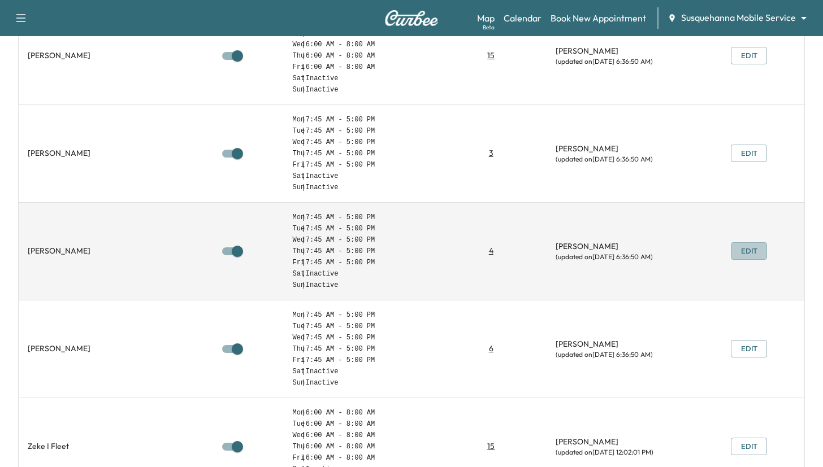
click at [751, 254] on button "Edit" at bounding box center [749, 252] width 36 height 18
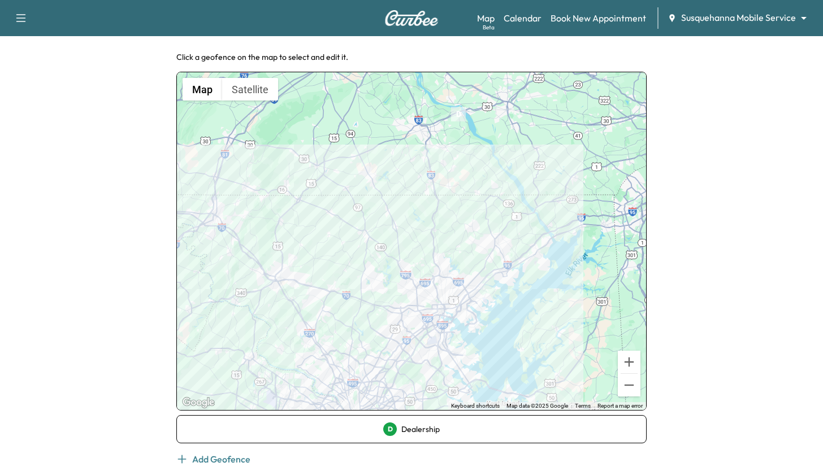
scroll to position [142, 0]
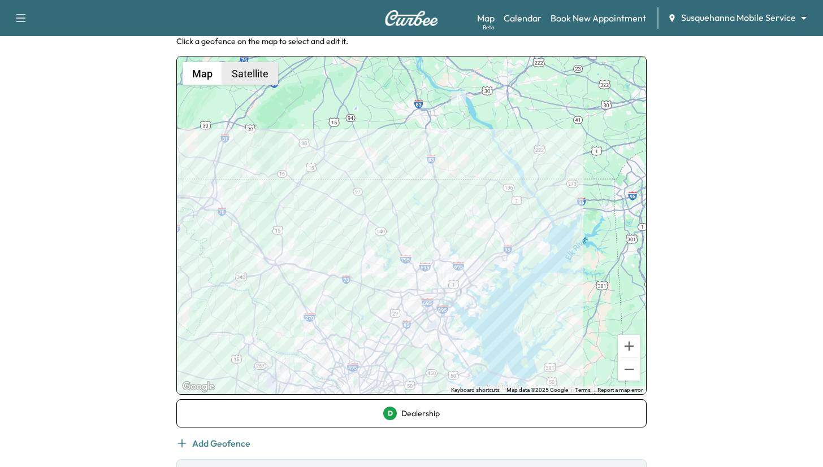
click at [245, 63] on button "Satellite" at bounding box center [250, 73] width 56 height 23
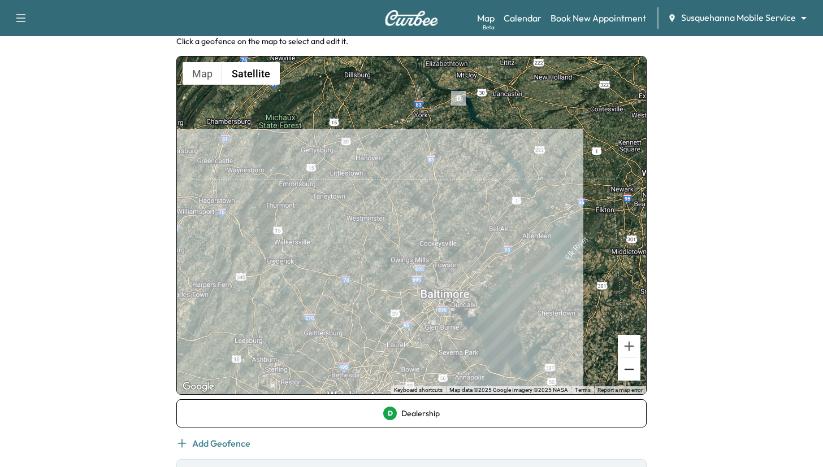
click at [626, 365] on button "Zoom out" at bounding box center [629, 369] width 23 height 23
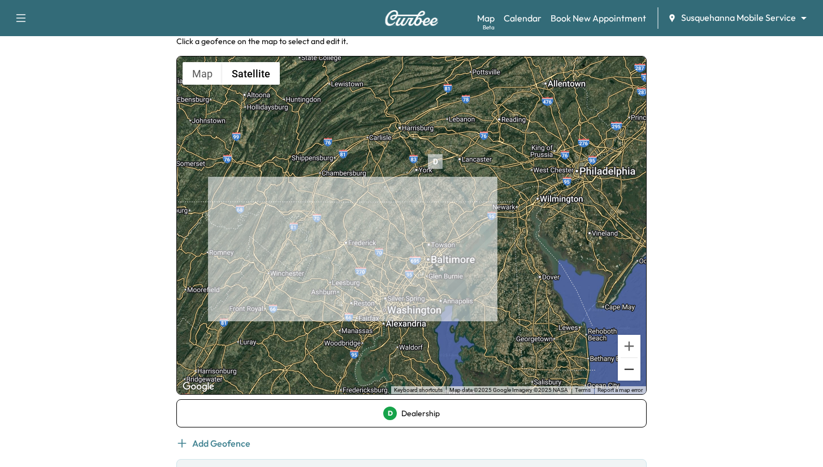
click at [626, 365] on button "Zoom out" at bounding box center [629, 369] width 23 height 23
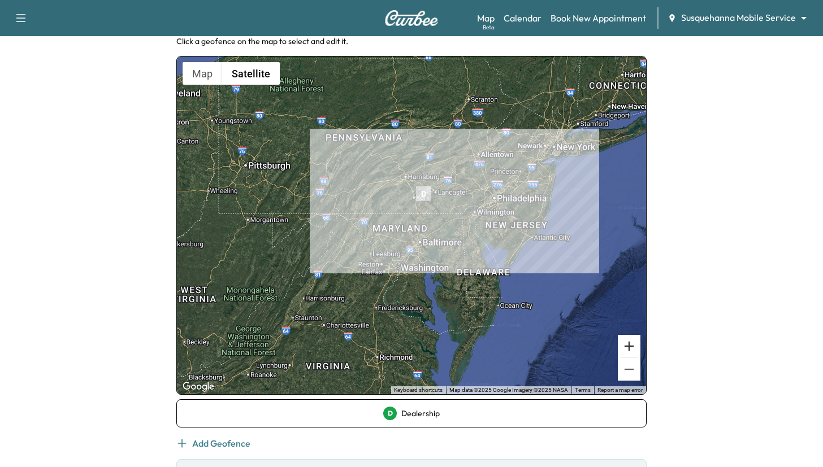
click at [629, 343] on button "Zoom in" at bounding box center [629, 346] width 23 height 23
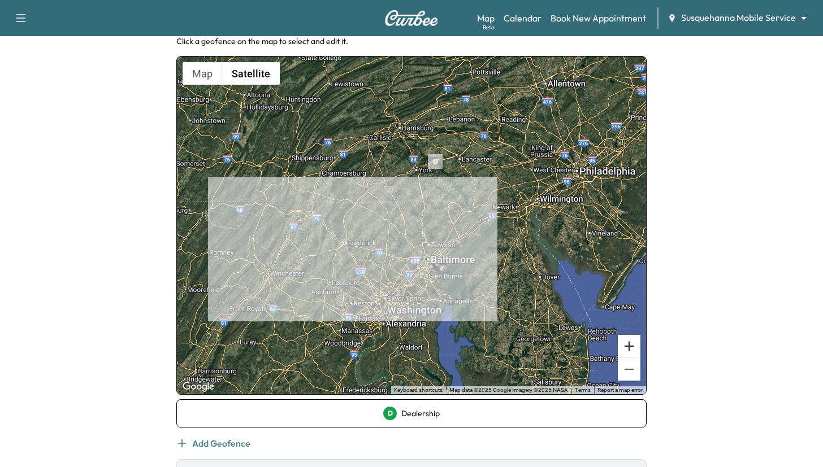
click at [629, 343] on button "Zoom in" at bounding box center [629, 346] width 23 height 23
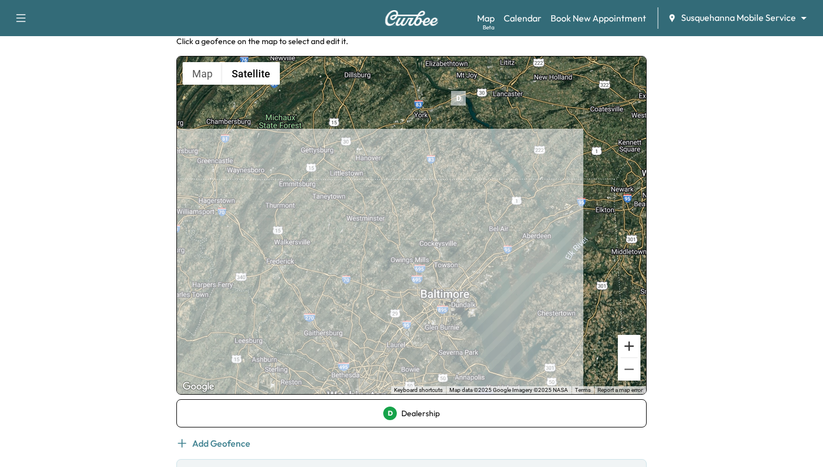
click at [628, 342] on button "Zoom in" at bounding box center [629, 346] width 23 height 23
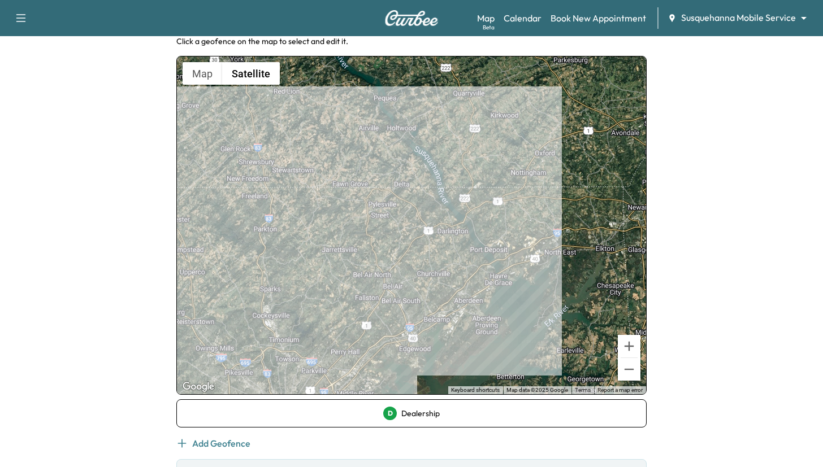
drag, startPoint x: 535, startPoint y: 94, endPoint x: 344, endPoint y: 148, distance: 199.0
click at [340, 149] on div at bounding box center [411, 226] width 469 height 338
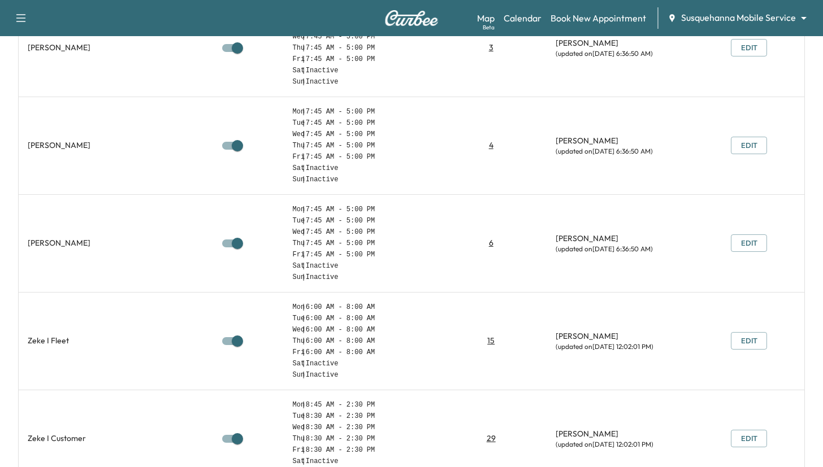
scroll to position [625, 0]
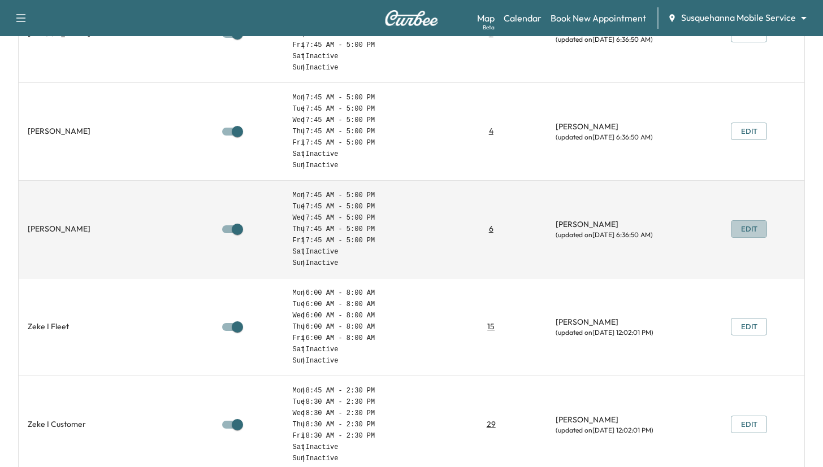
click at [753, 225] on button "Edit" at bounding box center [749, 229] width 36 height 18
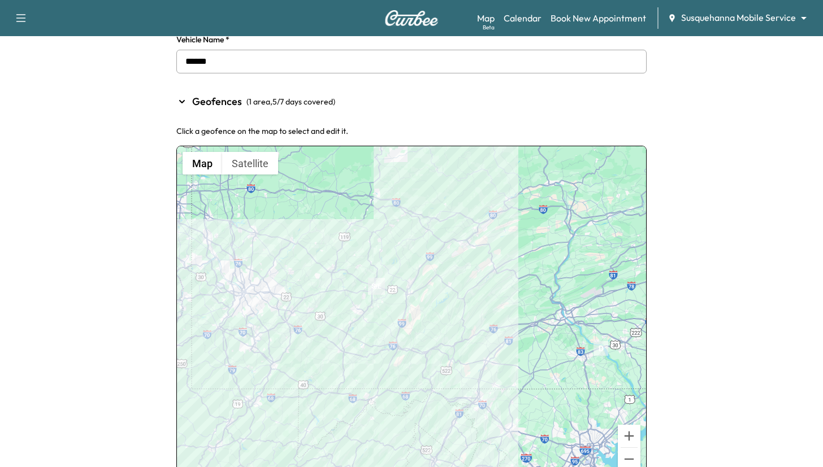
scroll to position [50, 0]
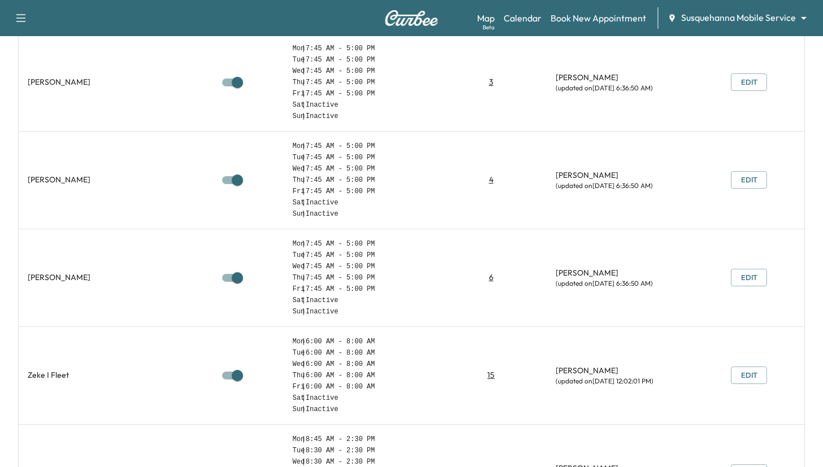
scroll to position [685, 0]
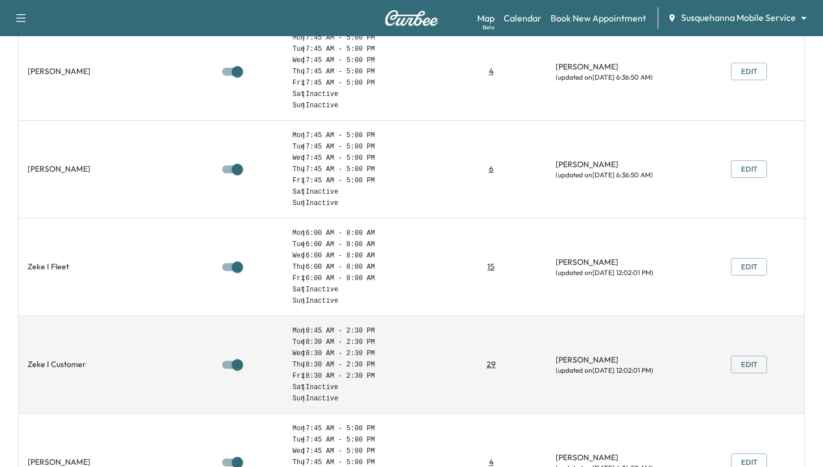
click at [747, 368] on button "Edit" at bounding box center [749, 365] width 36 height 18
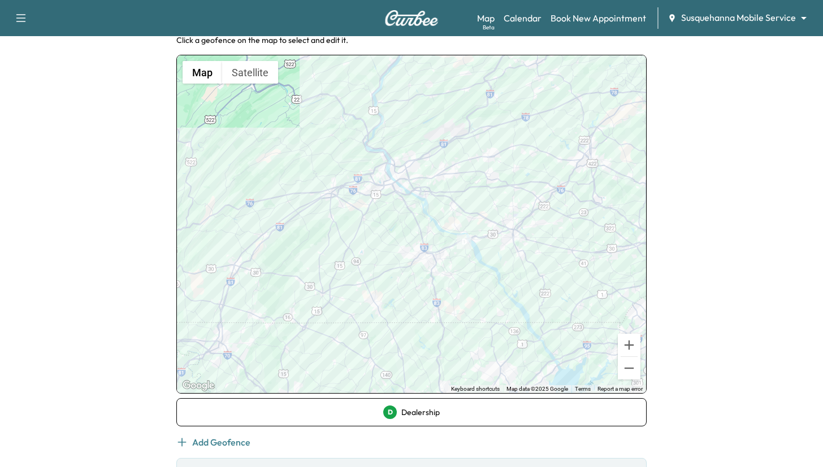
scroll to position [151, 0]
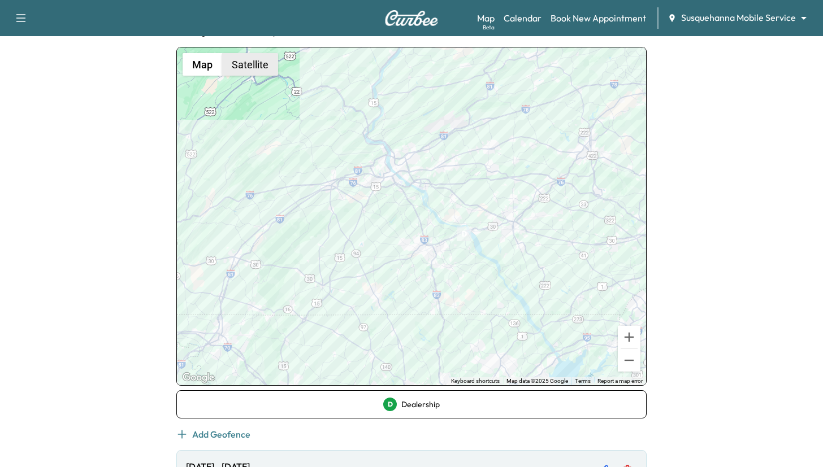
click at [256, 64] on button "Satellite" at bounding box center [250, 64] width 56 height 23
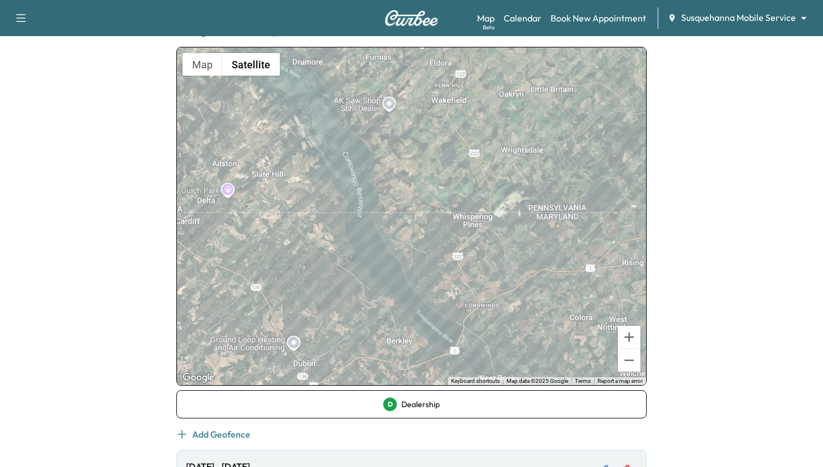
click at [469, 249] on div at bounding box center [411, 216] width 469 height 338
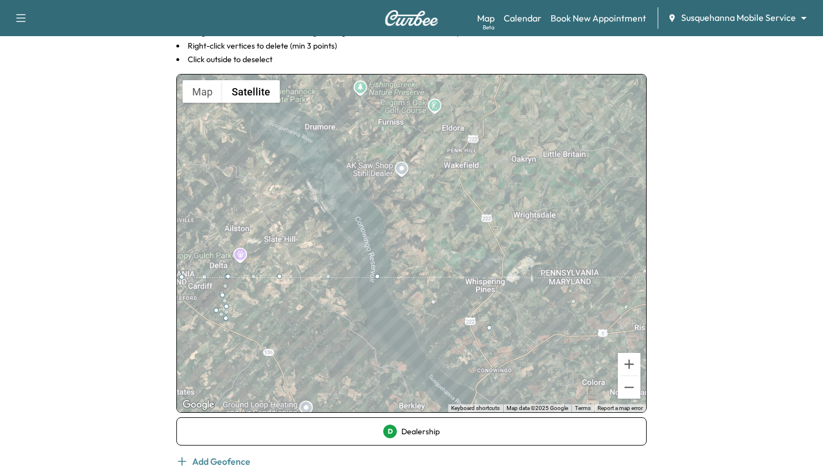
drag, startPoint x: 472, startPoint y: 378, endPoint x: 432, endPoint y: 328, distance: 63.9
click at [432, 328] on div at bounding box center [411, 244] width 469 height 338
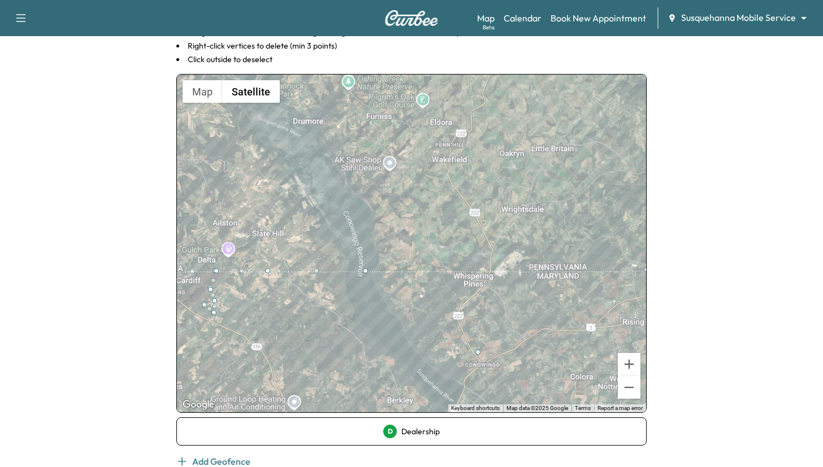
drag, startPoint x: 478, startPoint y: 324, endPoint x: 478, endPoint y: 355, distance: 31.1
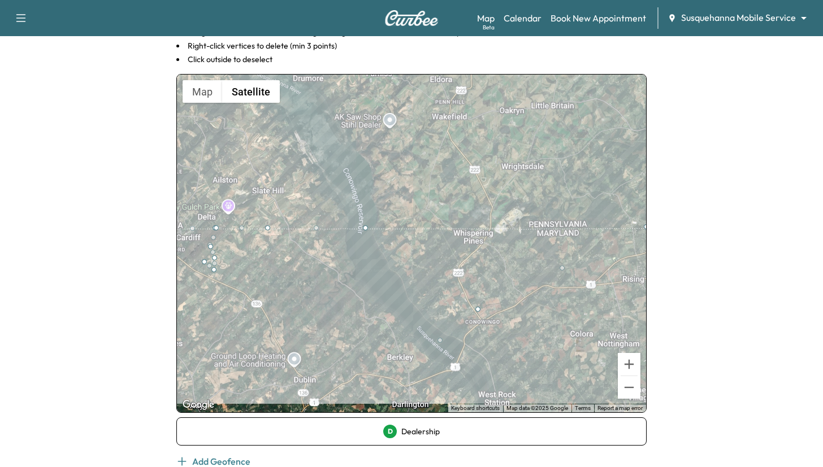
drag, startPoint x: 420, startPoint y: 312, endPoint x: 439, endPoint y: 343, distance: 35.8
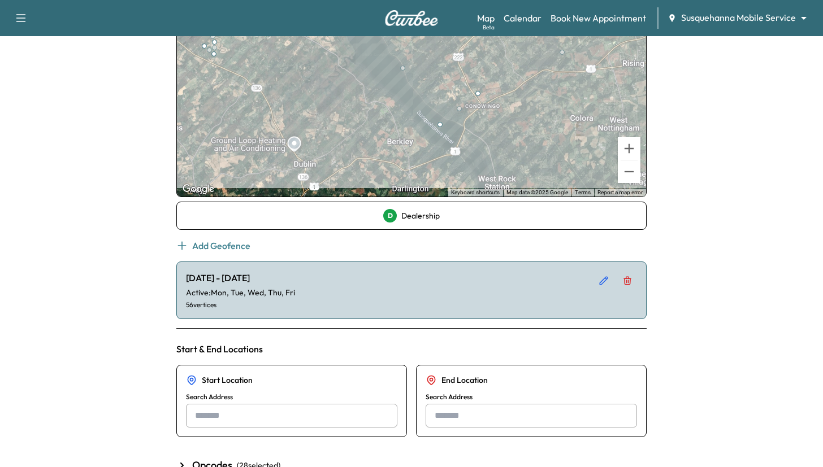
scroll to position [516, 0]
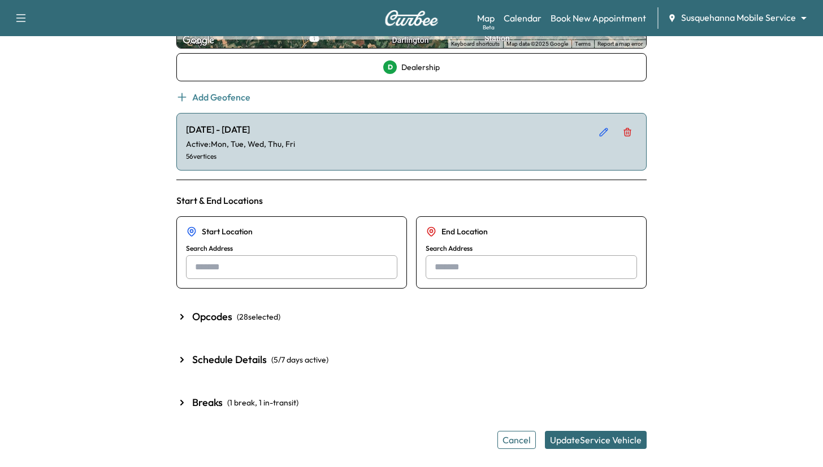
click at [607, 440] on button "Update Service Vehicle" at bounding box center [596, 440] width 102 height 18
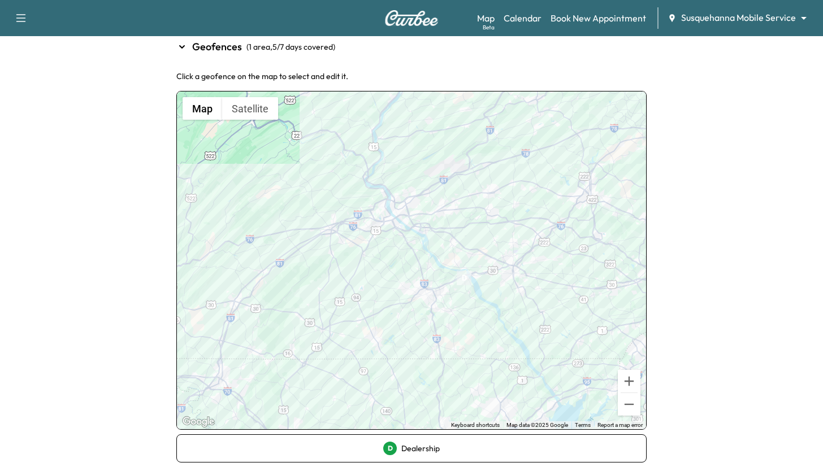
scroll to position [176, 0]
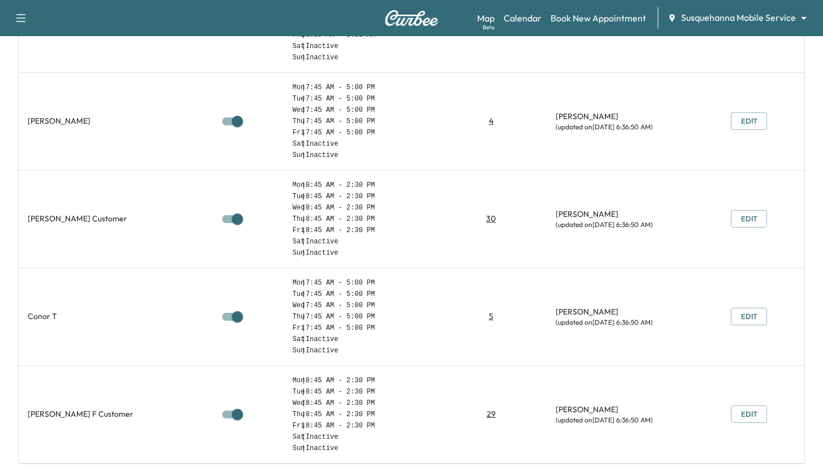
scroll to position [1237, 0]
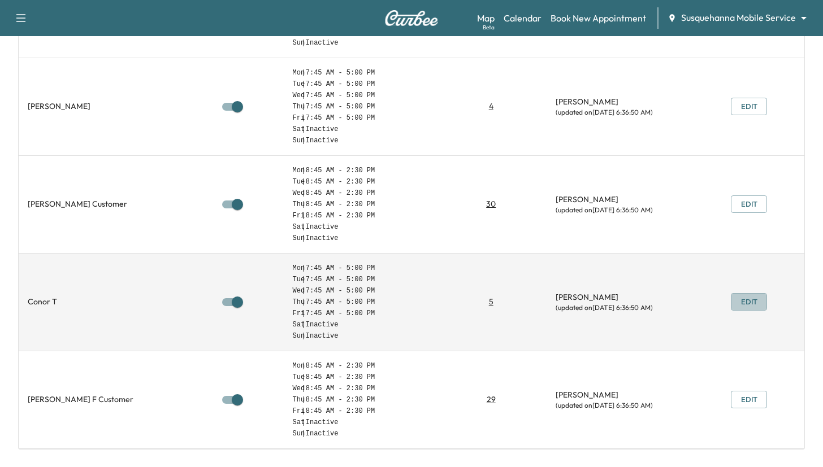
click at [743, 304] on button "Edit" at bounding box center [749, 302] width 36 height 18
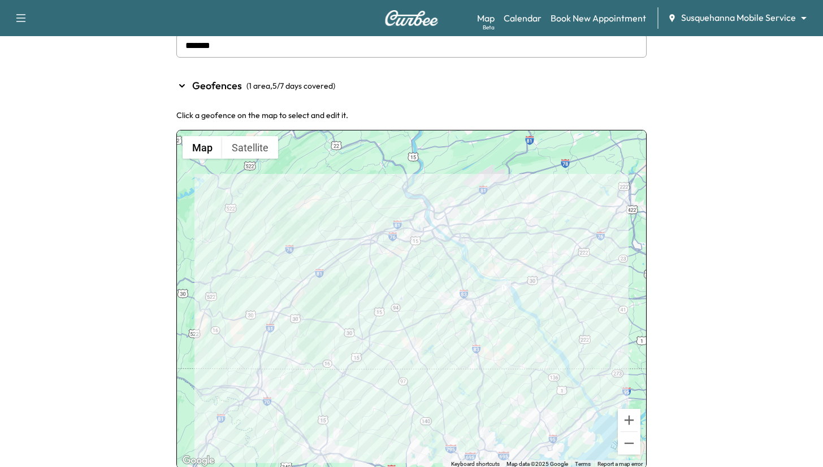
scroll to position [85, 0]
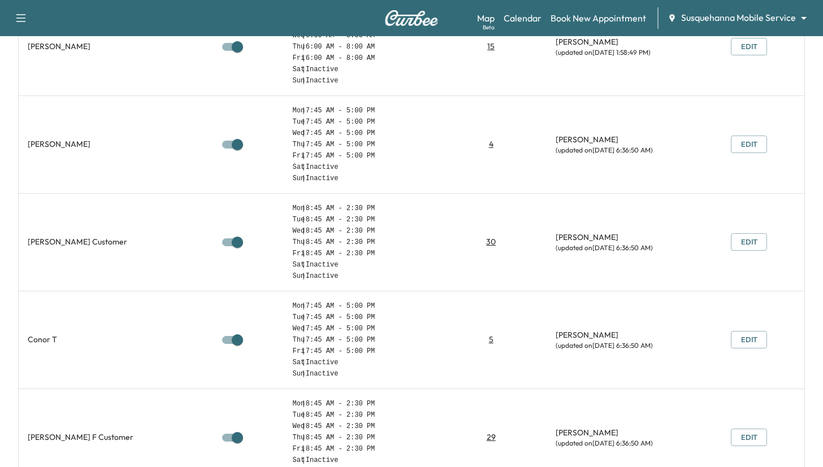
scroll to position [1237, 0]
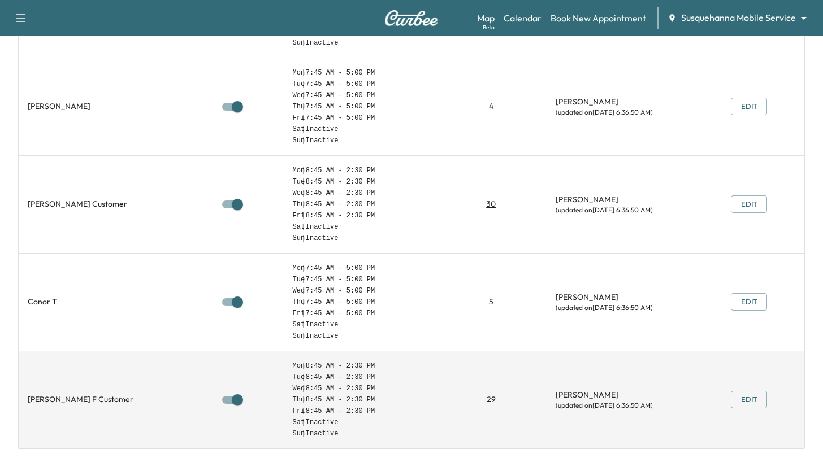
click at [742, 396] on button "Edit" at bounding box center [749, 400] width 36 height 18
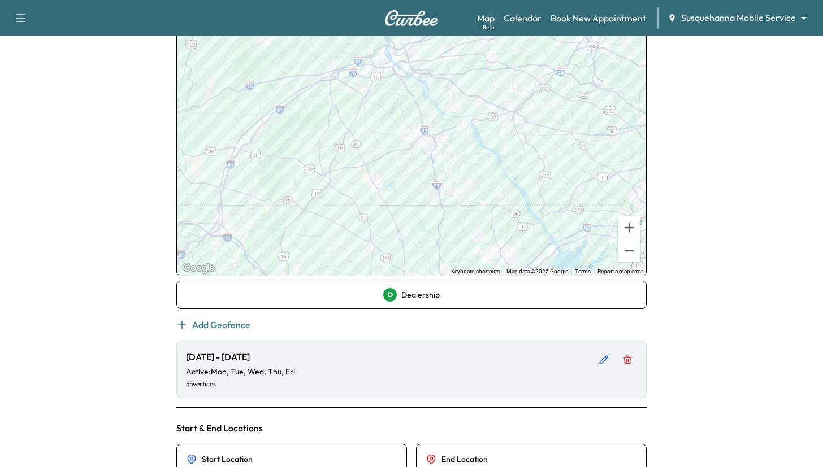
scroll to position [256, 0]
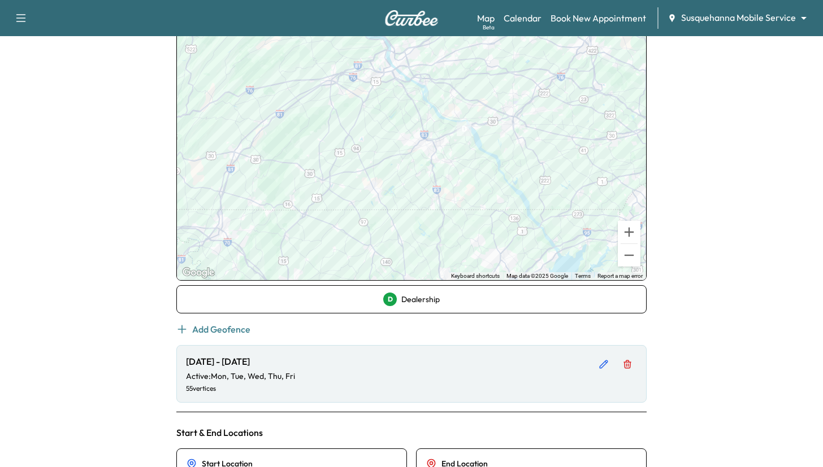
click at [544, 209] on div at bounding box center [411, 111] width 469 height 338
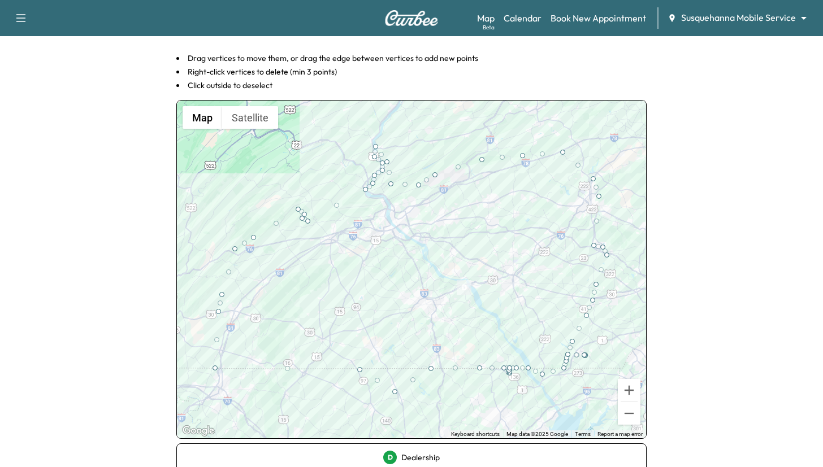
scroll to position [63, 0]
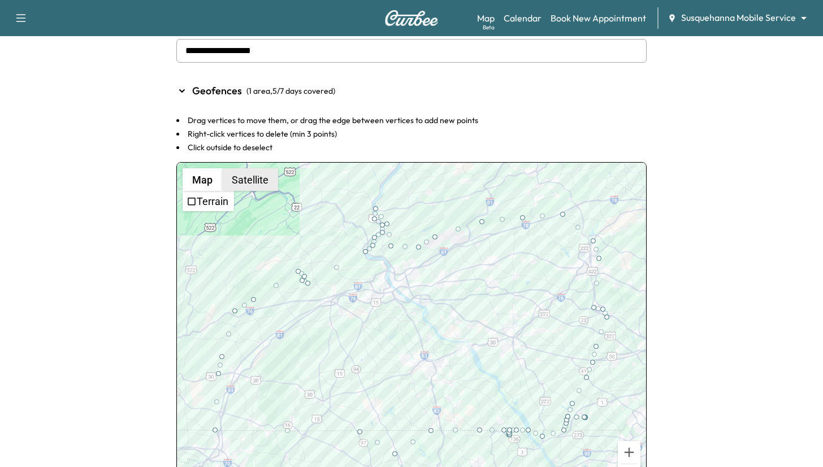
click at [257, 176] on button "Satellite" at bounding box center [250, 179] width 56 height 23
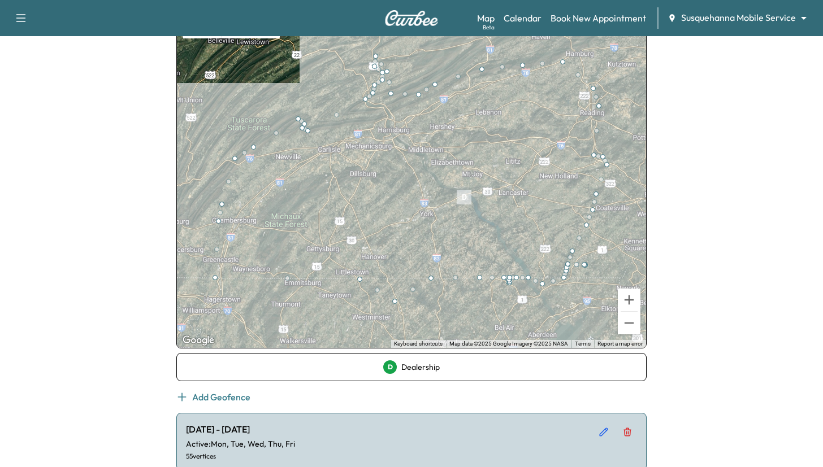
scroll to position [241, 0]
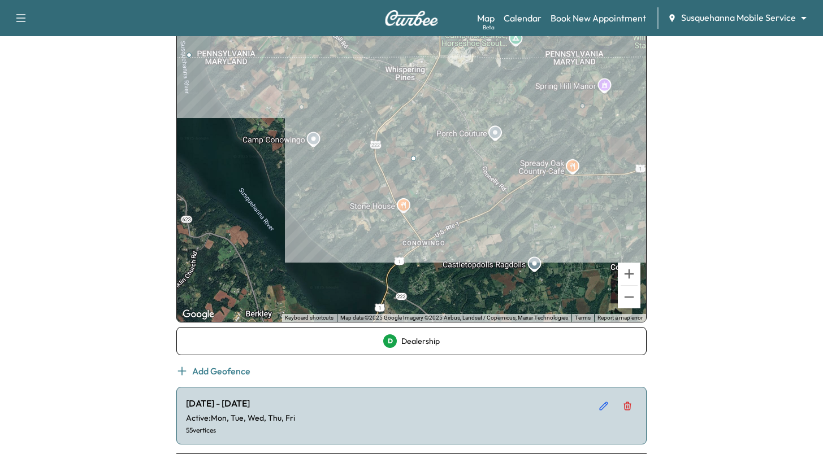
drag, startPoint x: 532, startPoint y: 272, endPoint x: 627, endPoint y: 118, distance: 180.4
click at [627, 118] on div at bounding box center [411, 153] width 469 height 338
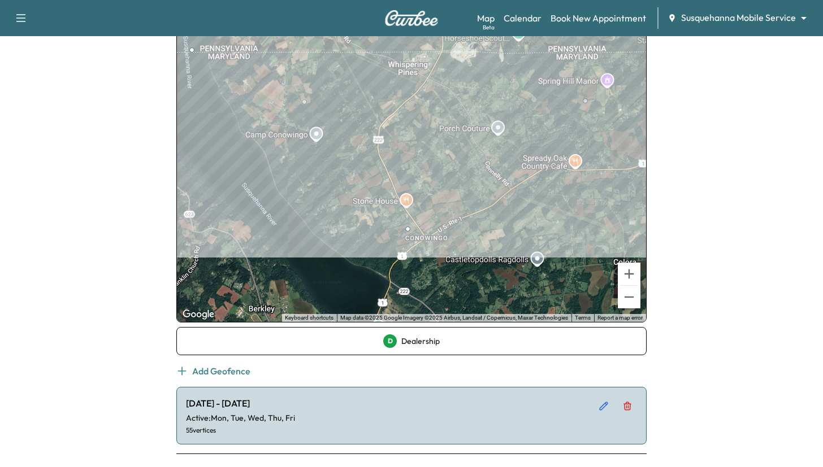
drag, startPoint x: 418, startPoint y: 152, endPoint x: 410, endPoint y: 230, distance: 77.8
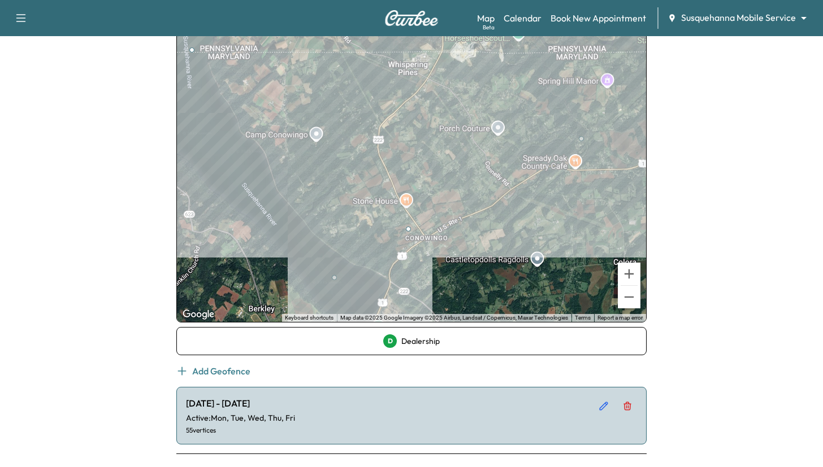
drag, startPoint x: 300, startPoint y: 138, endPoint x: 334, endPoint y: 278, distance: 143.1
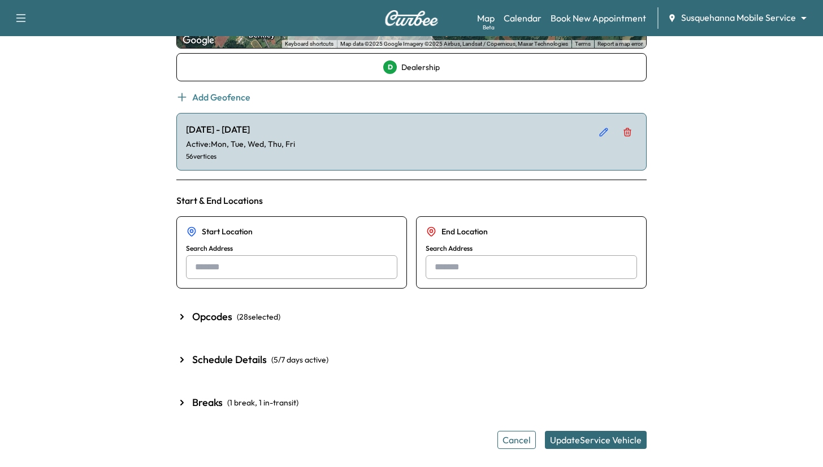
click at [571, 445] on button "Update Service Vehicle" at bounding box center [596, 440] width 102 height 18
